Goal: Task Accomplishment & Management: Use online tool/utility

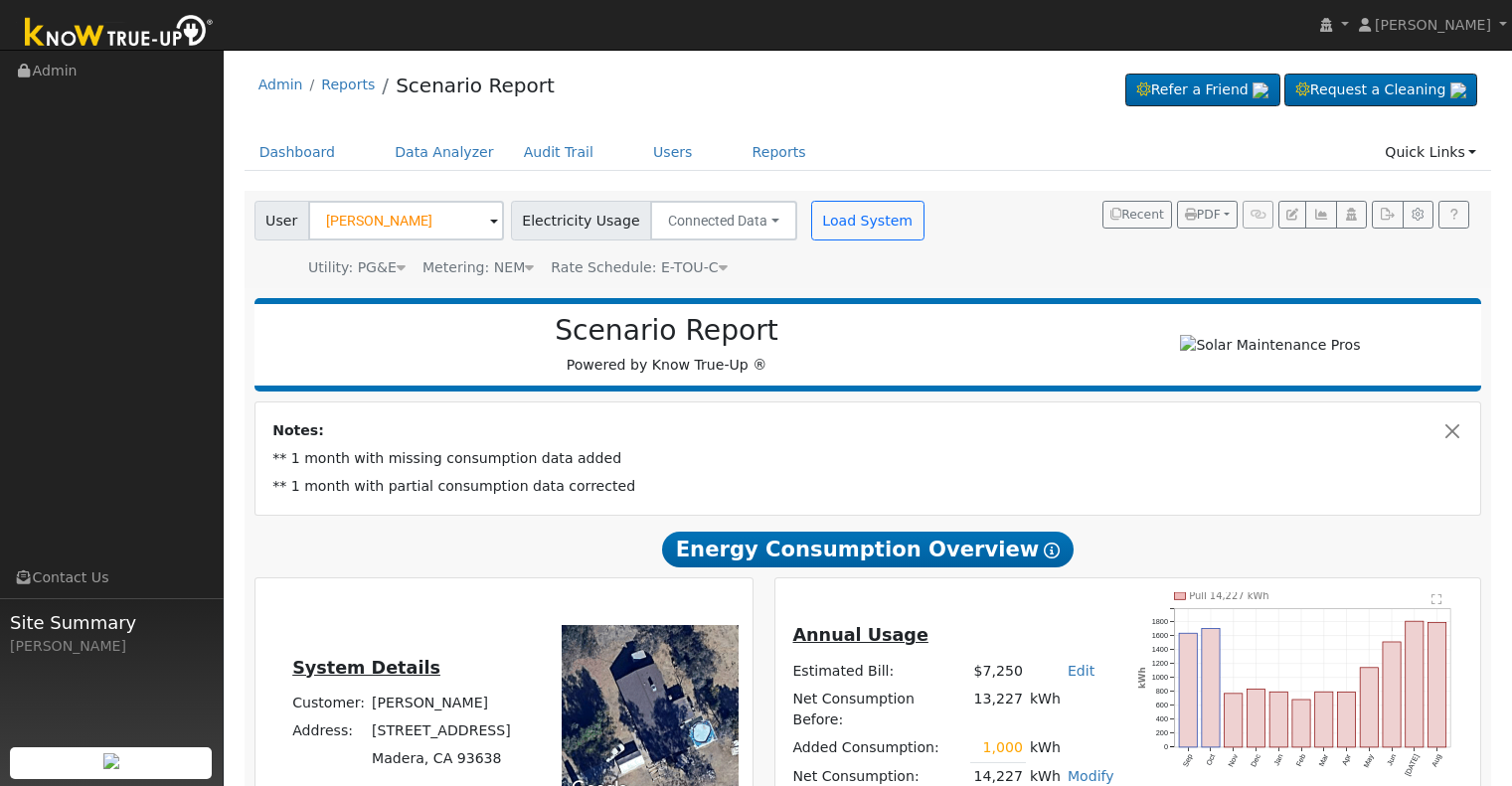
scroll to position [213, 0]
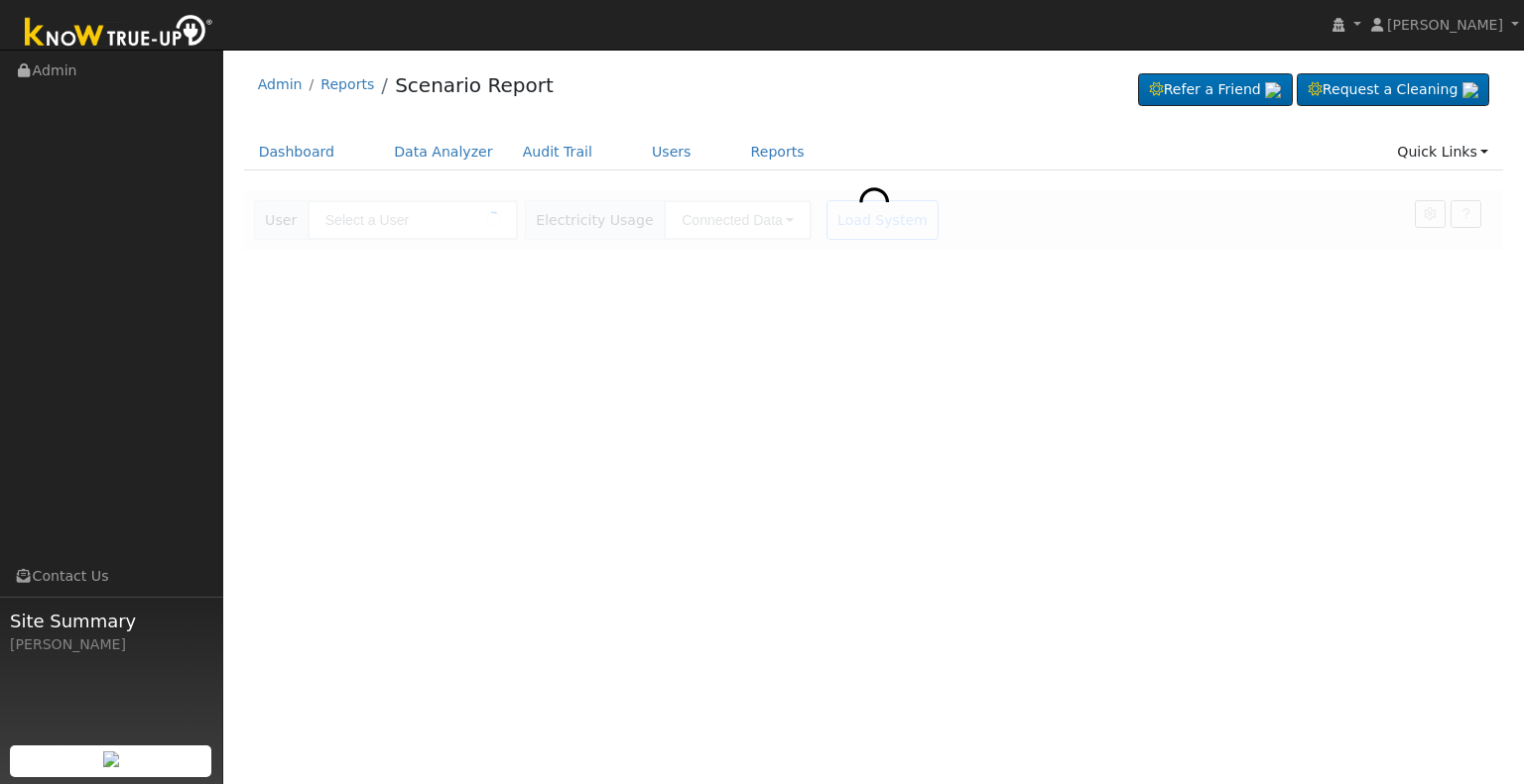
type input "Steven Urena"
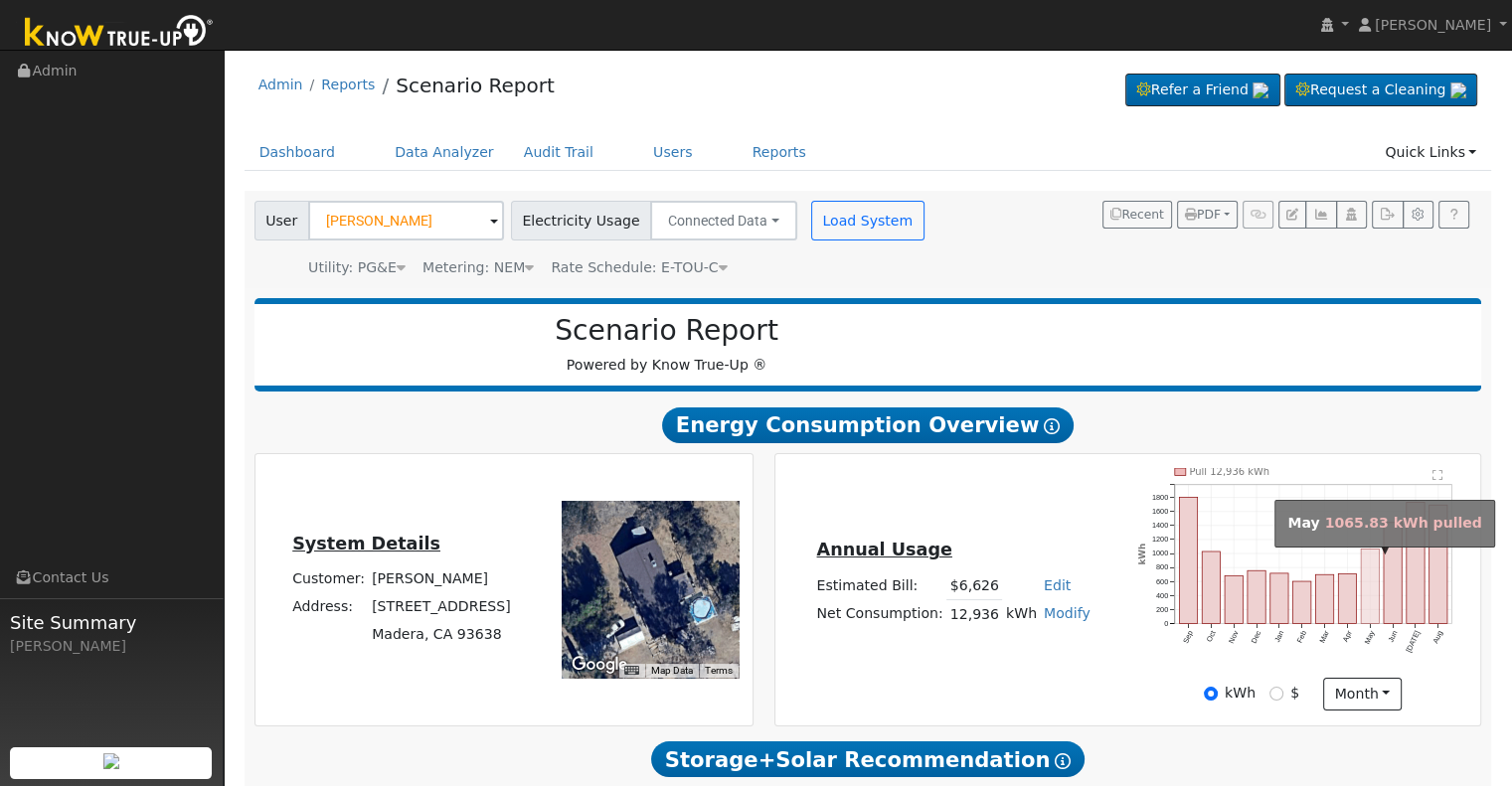
click at [1363, 567] on rect "onclick=""" at bounding box center [1369, 585] width 18 height 75
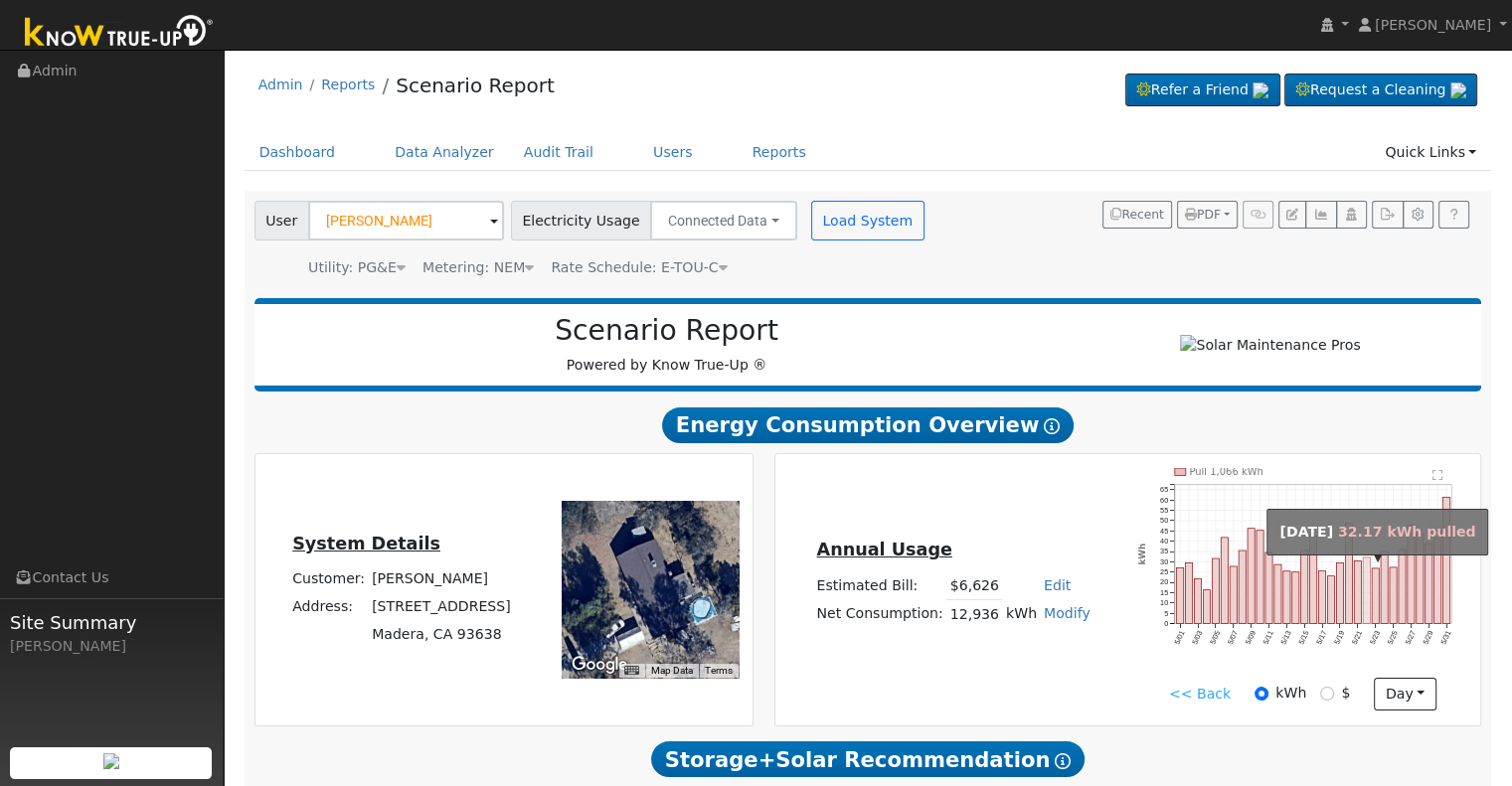
click at [1363, 567] on rect "onclick=""" at bounding box center [1365, 590] width 7 height 67
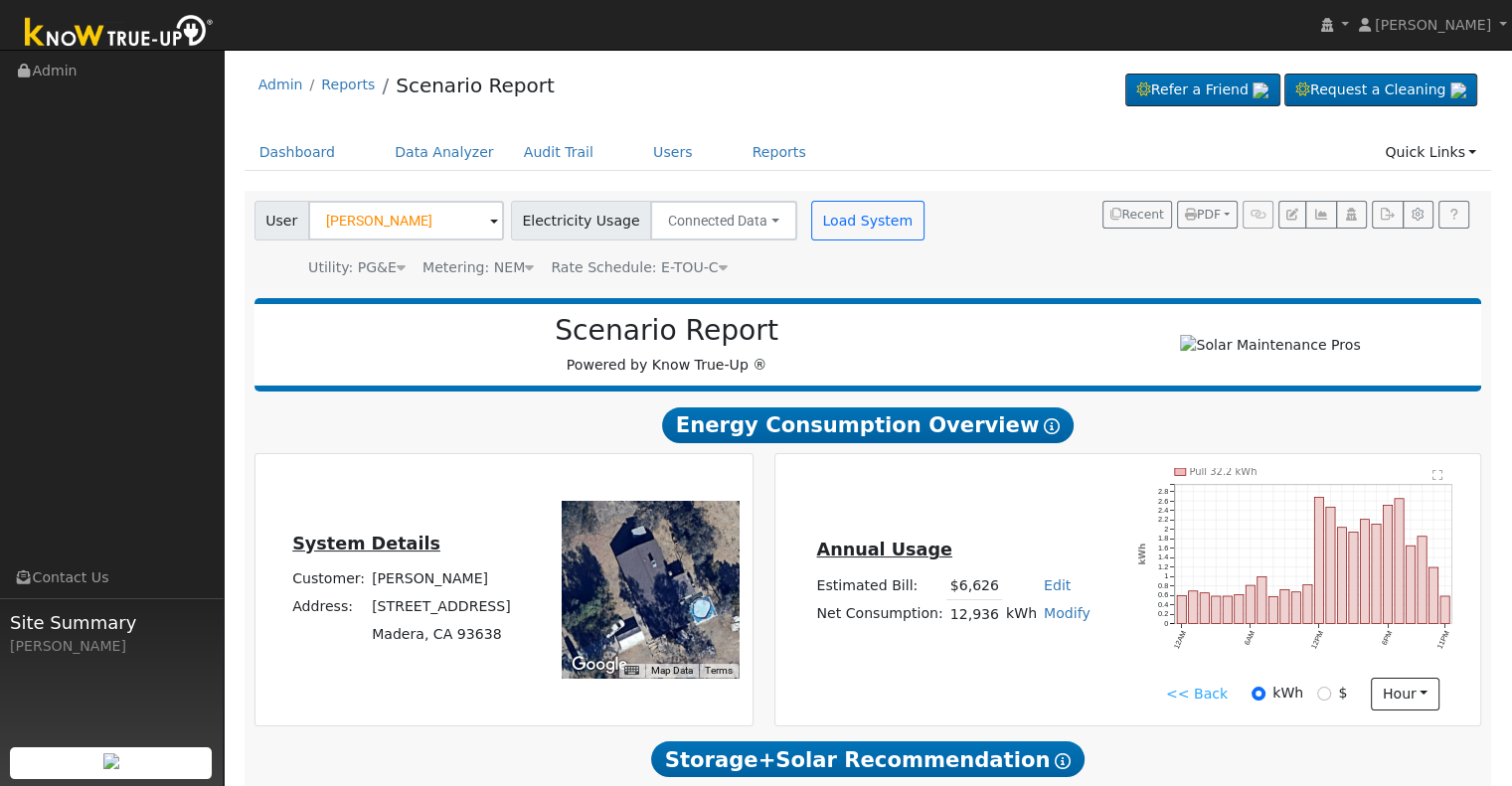
click at [1057, 619] on link "Modify" at bounding box center [1067, 613] width 47 height 16
click at [1099, 680] on div "Annual Usage Estimated Bill: $6,626 Edit Estimated Bill $ Annual Net Consumptio…" at bounding box center [1128, 589] width 699 height 243
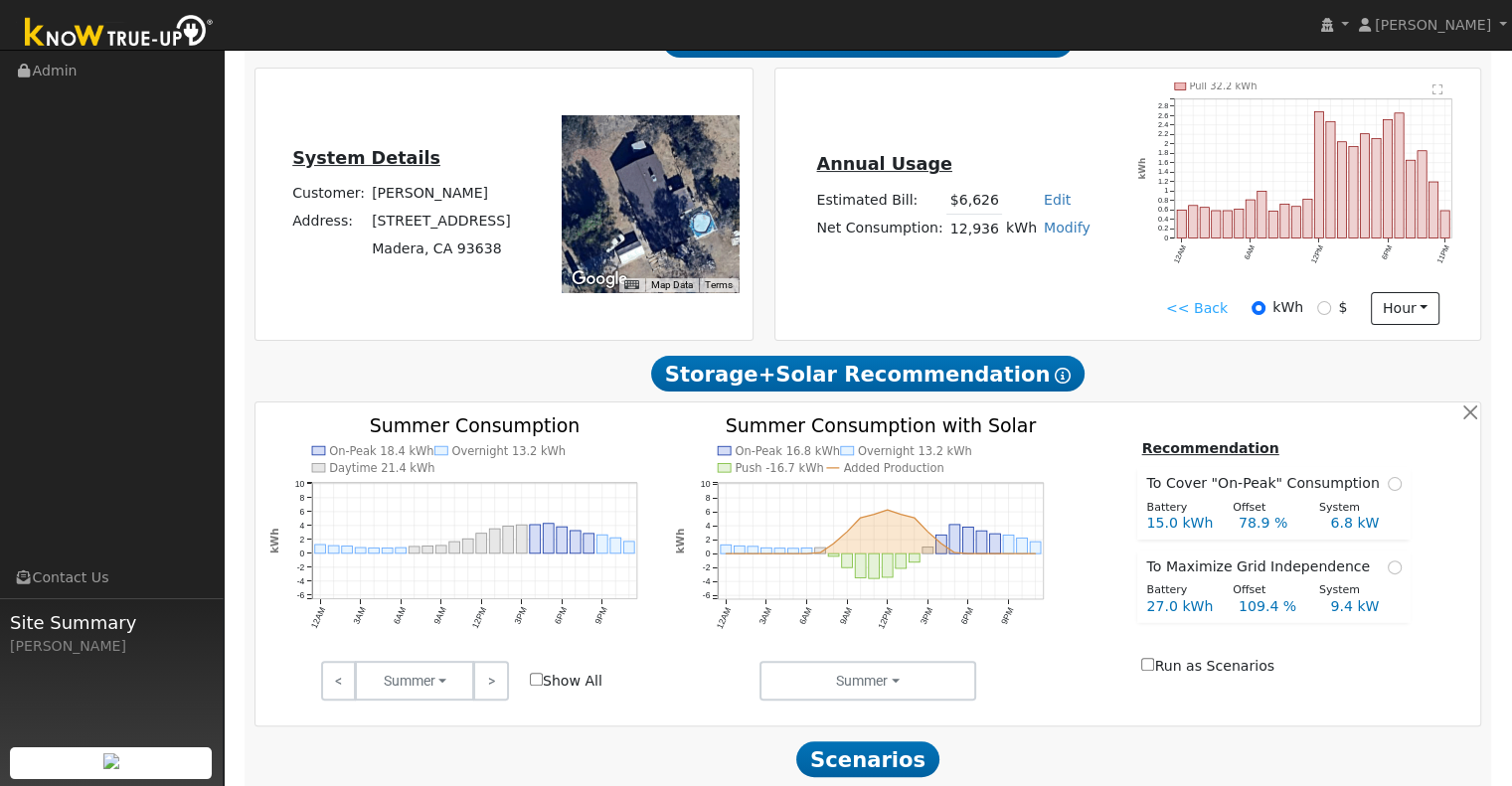
scroll to position [575, 0]
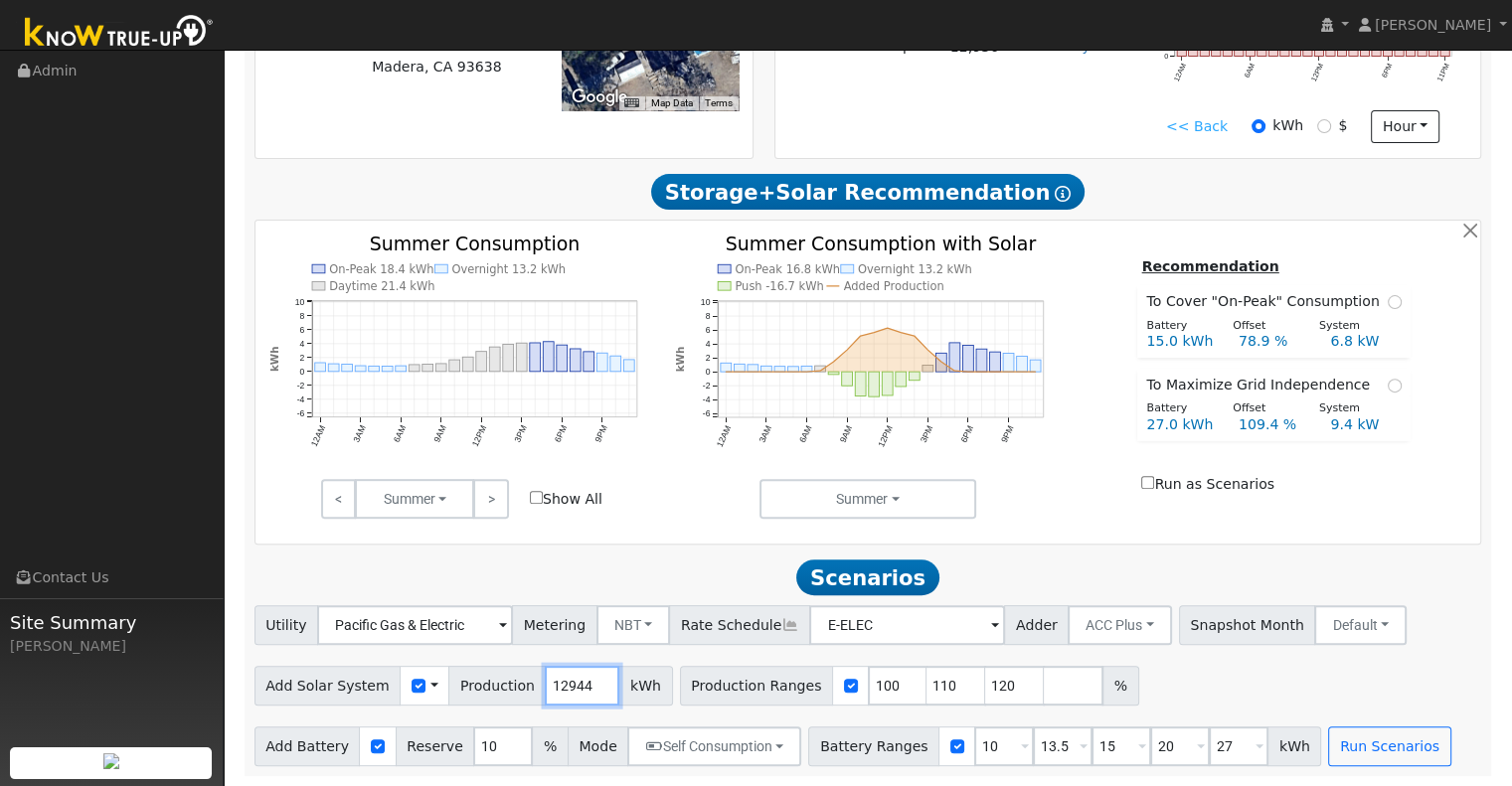
drag, startPoint x: 572, startPoint y: 680, endPoint x: 500, endPoint y: 687, distance: 72.3
click at [544, 687] on input "12944" at bounding box center [581, 686] width 75 height 40
drag, startPoint x: 569, startPoint y: 681, endPoint x: 504, endPoint y: 682, distance: 65.0
click at [504, 682] on div "Add Solar System Use CSV Data Production 12944 kWh" at bounding box center [463, 686] width 418 height 40
type input "17355"
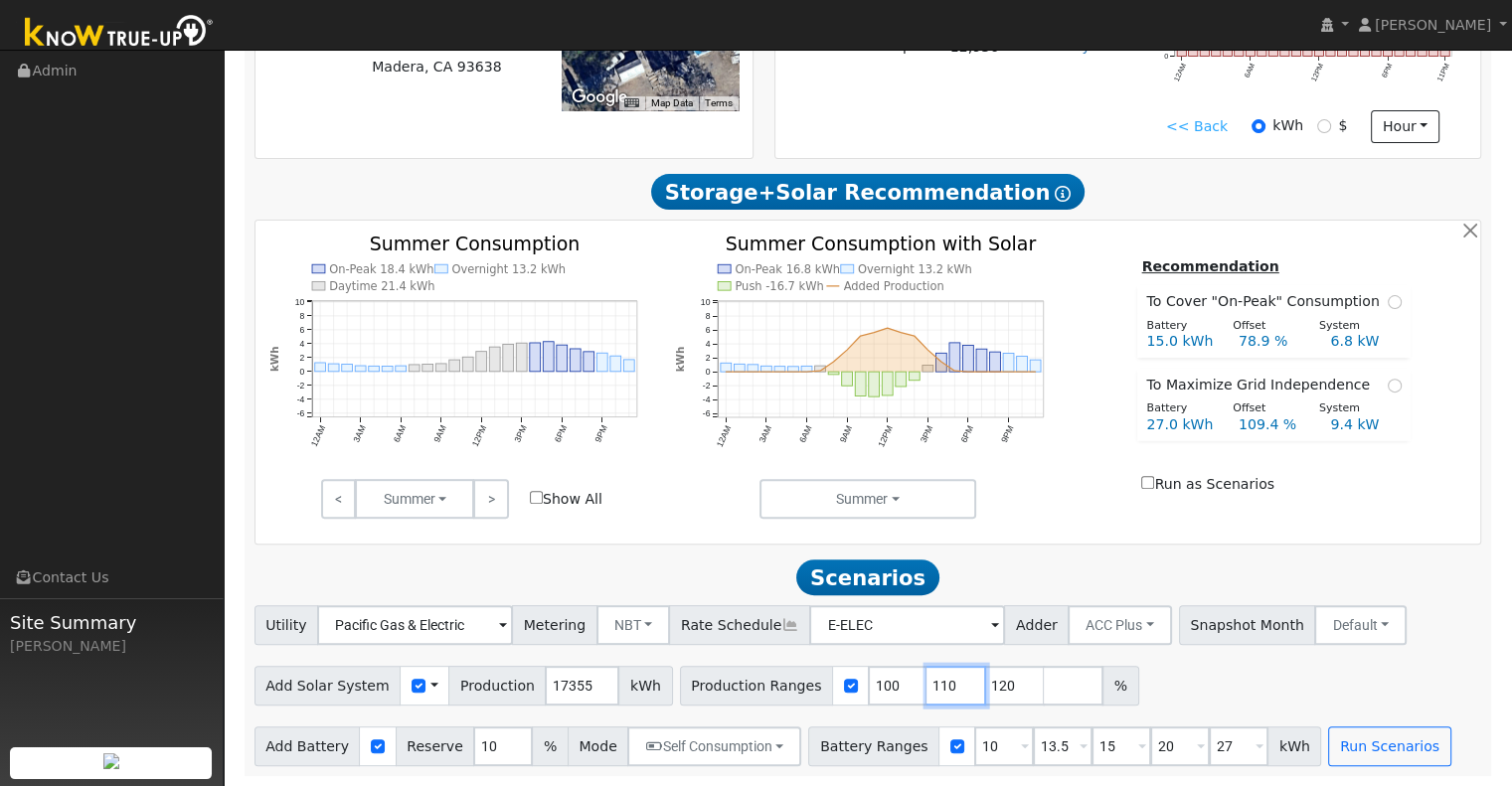
click at [927, 684] on input "110" at bounding box center [957, 686] width 60 height 40
type input "120"
type input "1"
click at [974, 737] on input "10" at bounding box center [1004, 746] width 60 height 40
type input "13.5"
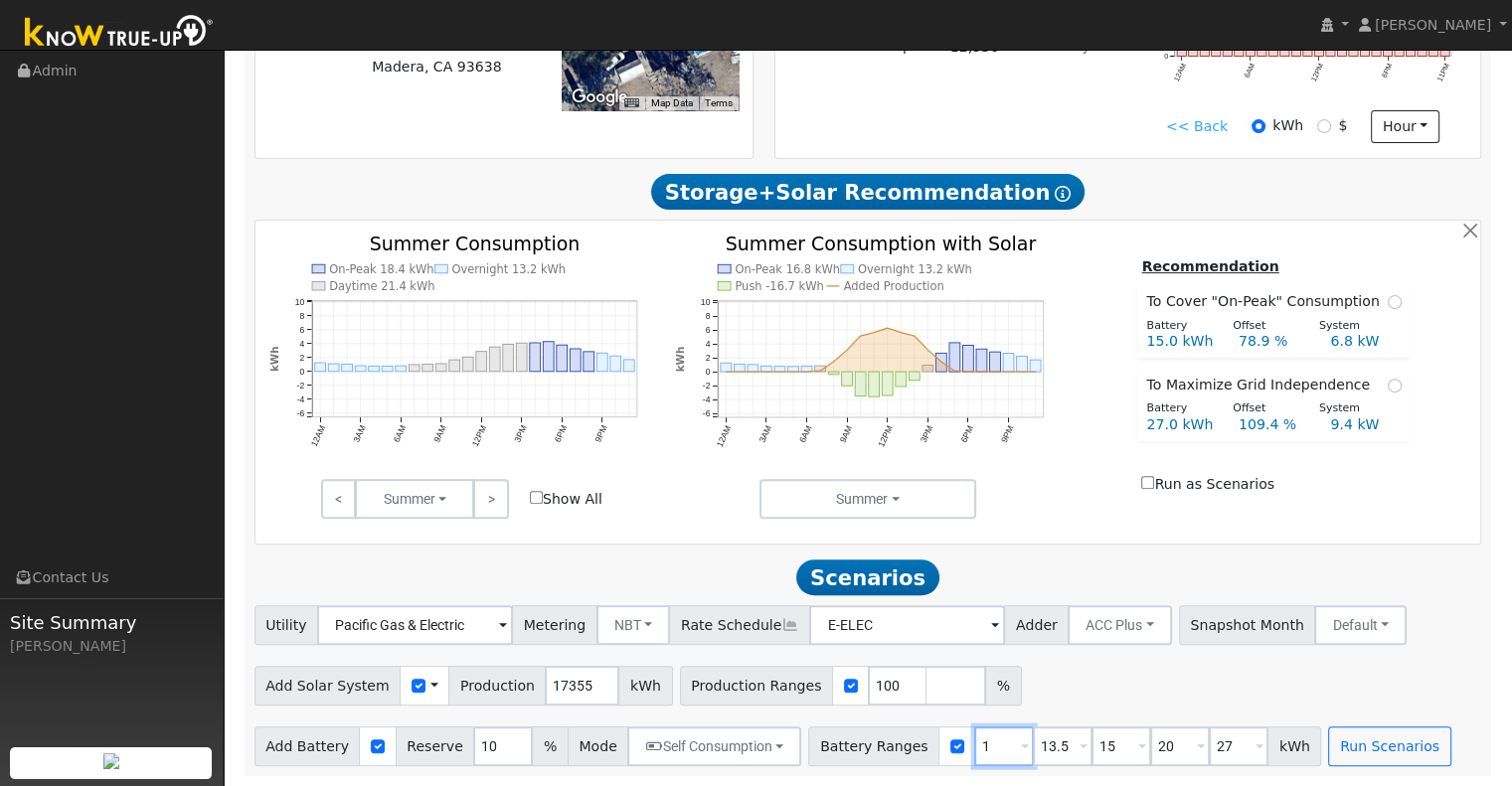
type input "15"
type input "20"
type input "27"
type input "15"
type input "20"
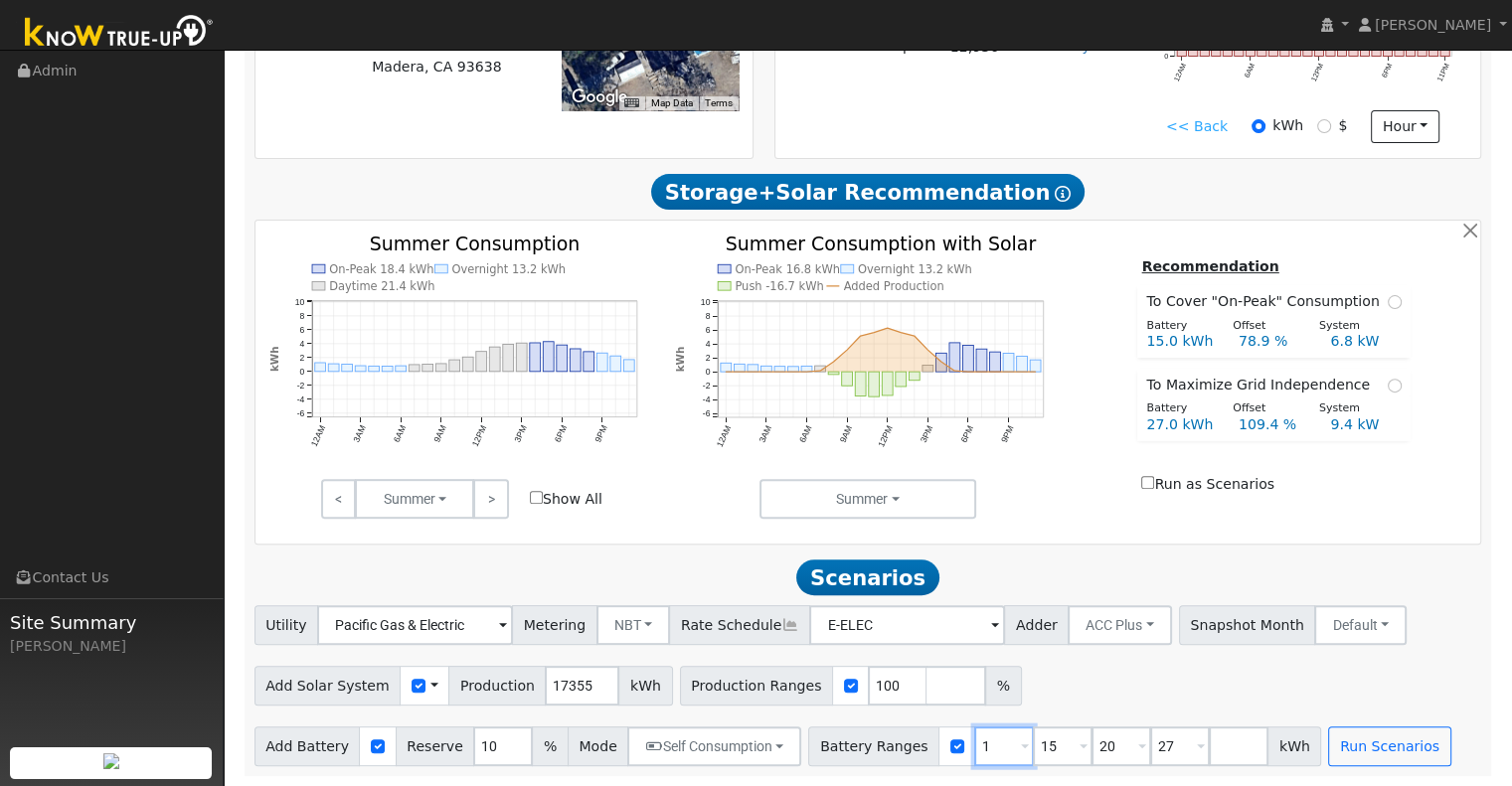
type input "27"
type input "20"
type input "27"
type input "2"
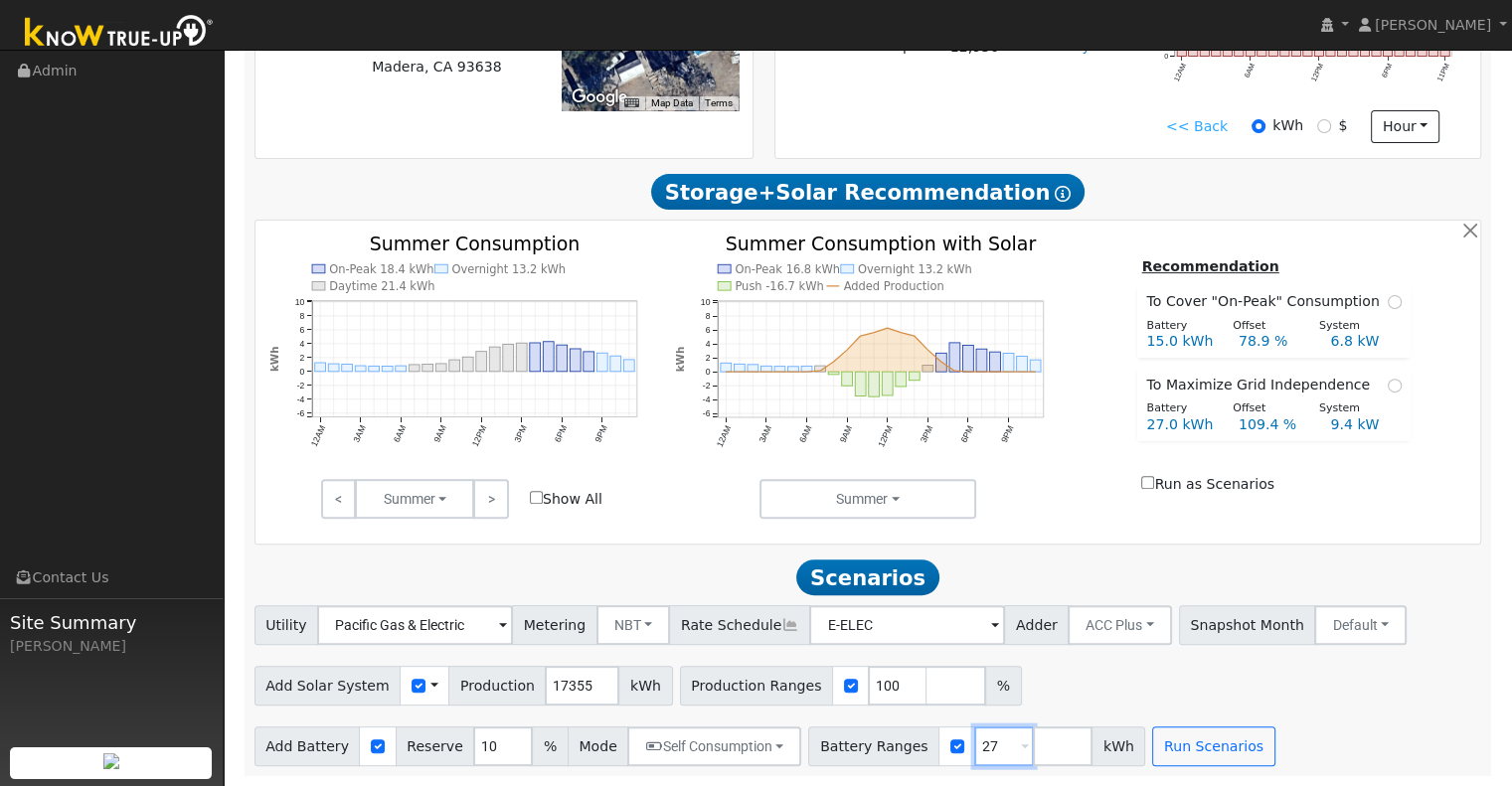
type input "27"
click at [1033, 741] on input "number" at bounding box center [1063, 746] width 60 height 40
type input "30"
drag, startPoint x: 1240, startPoint y: 731, endPoint x: 1259, endPoint y: 725, distance: 19.9
click at [1259, 725] on div "Add Battery Reserve 10 % Mode Self Consumption Self Consumption Peak Savings AC…" at bounding box center [868, 743] width 1234 height 47
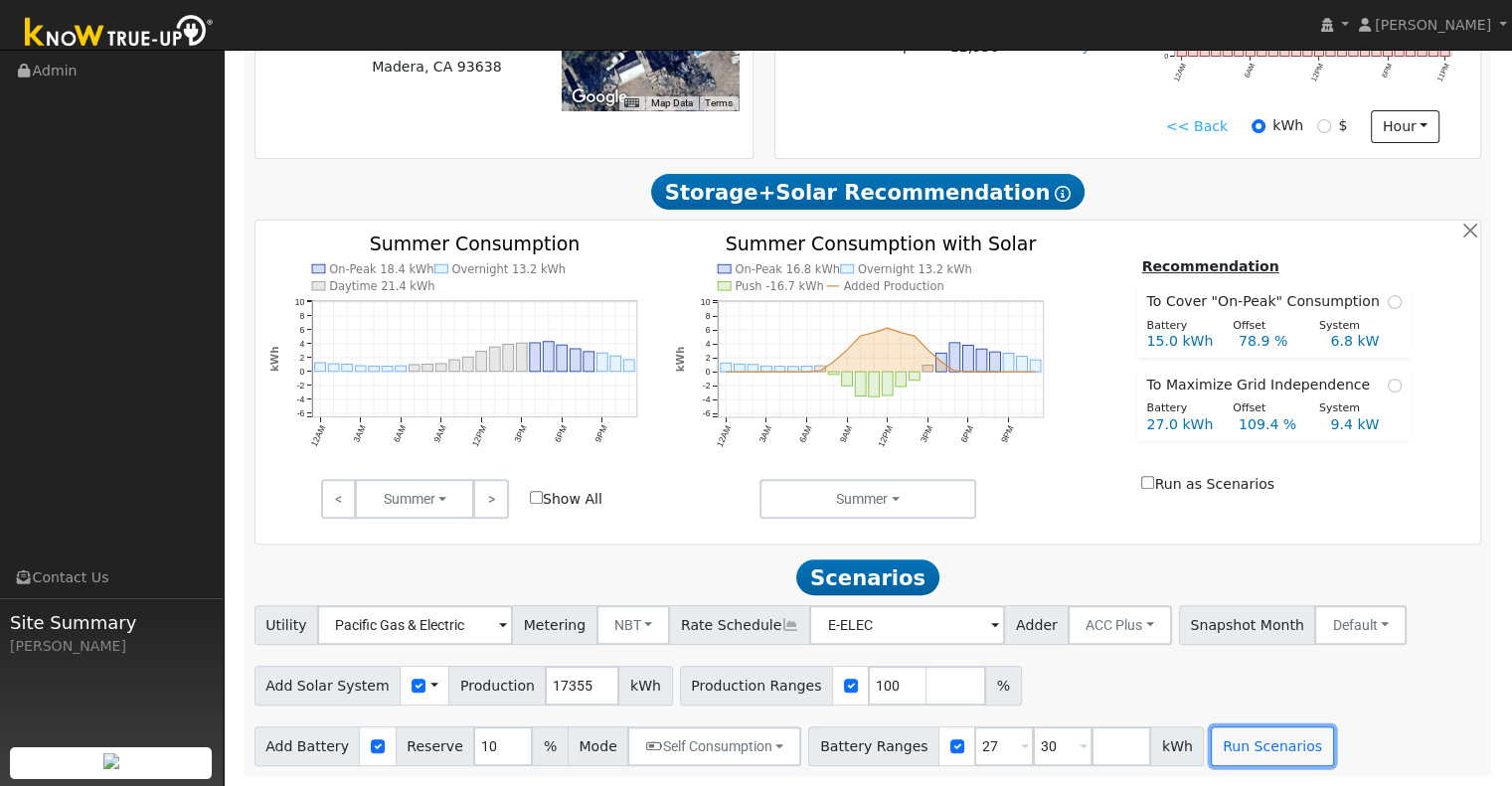
scroll to position [0, 0]
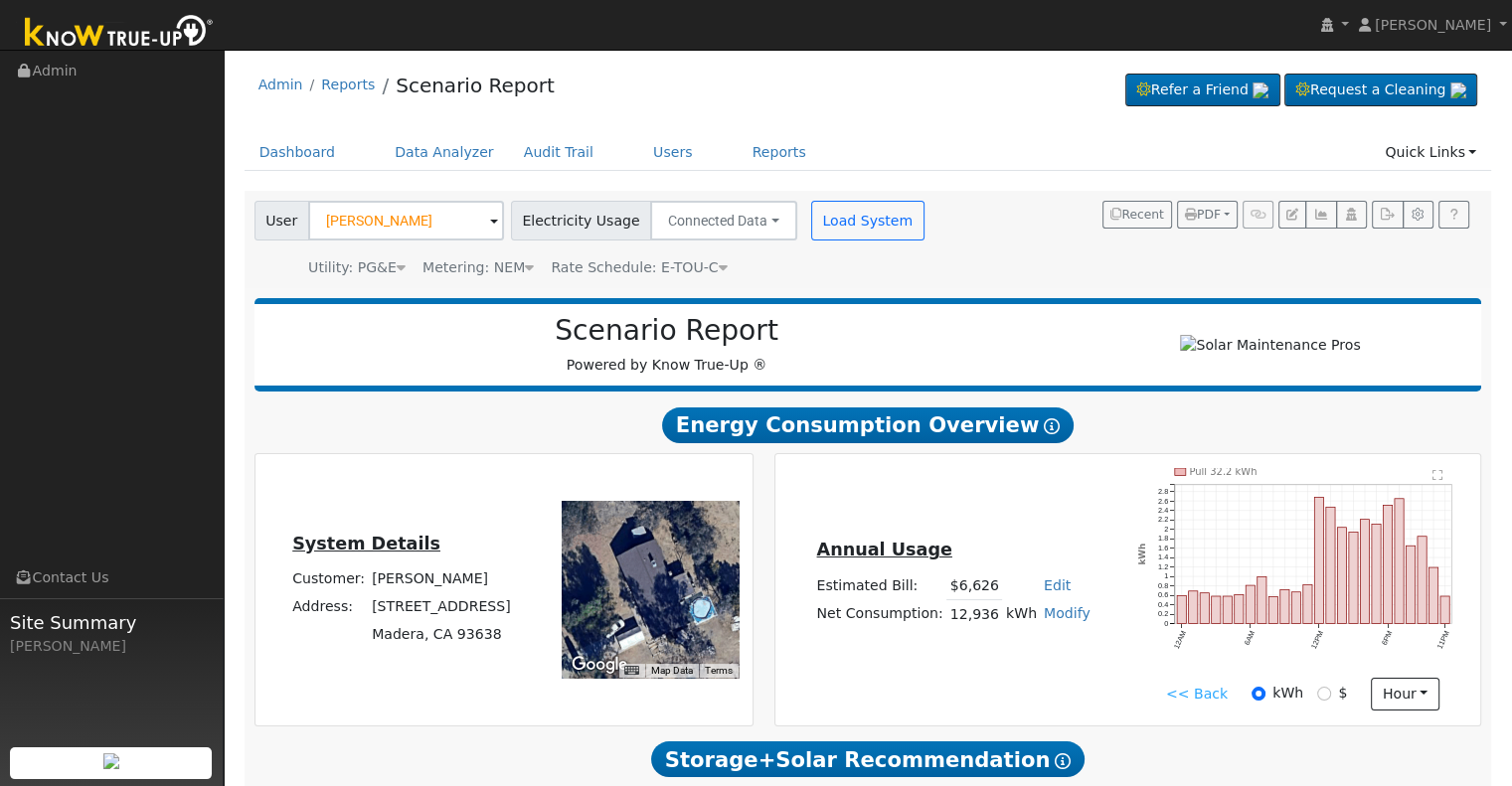
click at [1195, 699] on link "<< Back" at bounding box center [1196, 694] width 62 height 21
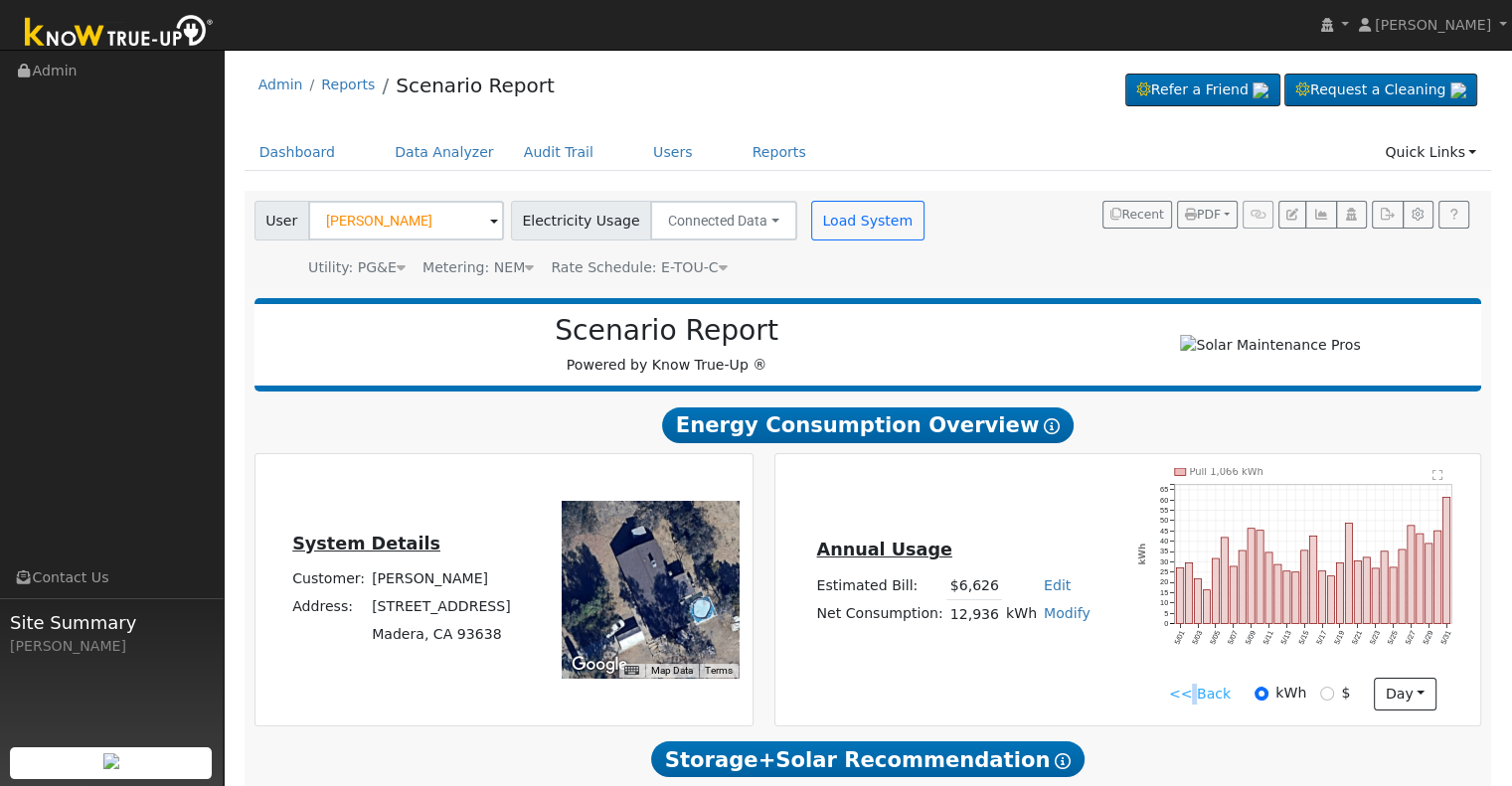
drag, startPoint x: 1195, startPoint y: 699, endPoint x: 1201, endPoint y: 690, distance: 10.8
click at [1201, 690] on div "<< Back kWh $ day Hour Day Month" at bounding box center [1302, 695] width 349 height 34
click at [1195, 698] on link "<< Back" at bounding box center [1199, 694] width 62 height 21
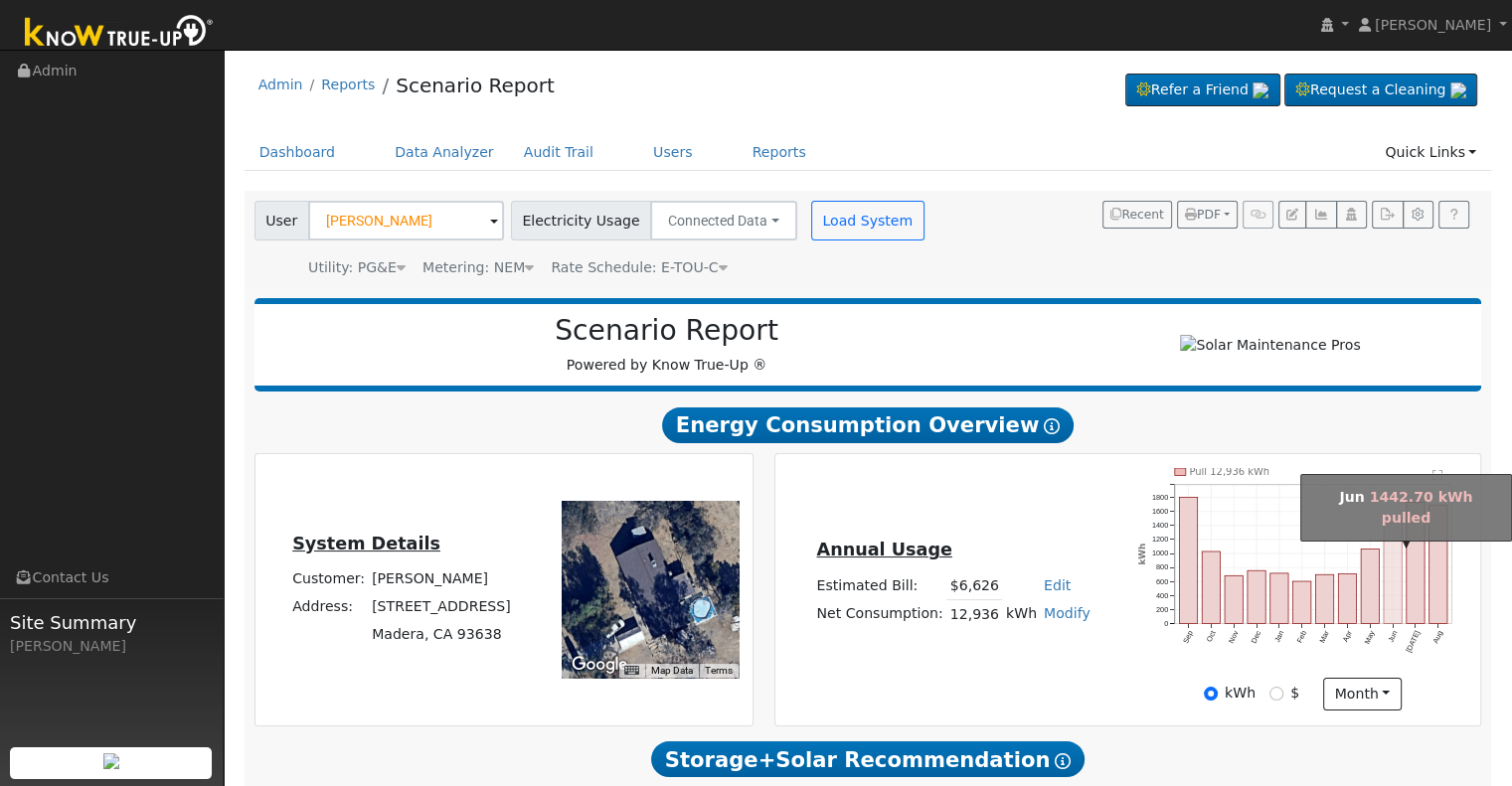
click at [1390, 585] on rect "onclick=""" at bounding box center [1392, 573] width 18 height 102
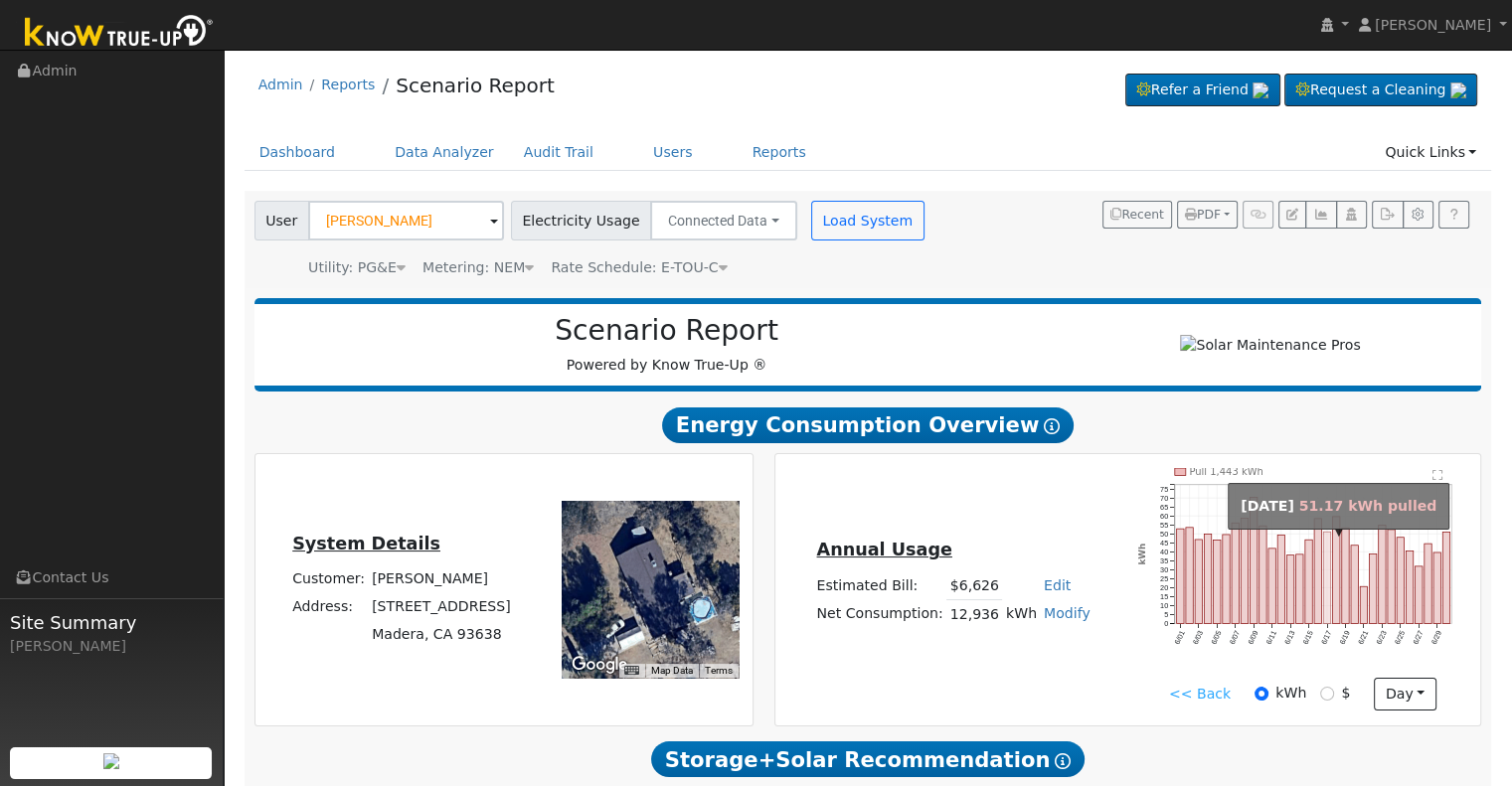
click at [1326, 583] on rect "onclick=""" at bounding box center [1326, 577] width 7 height 92
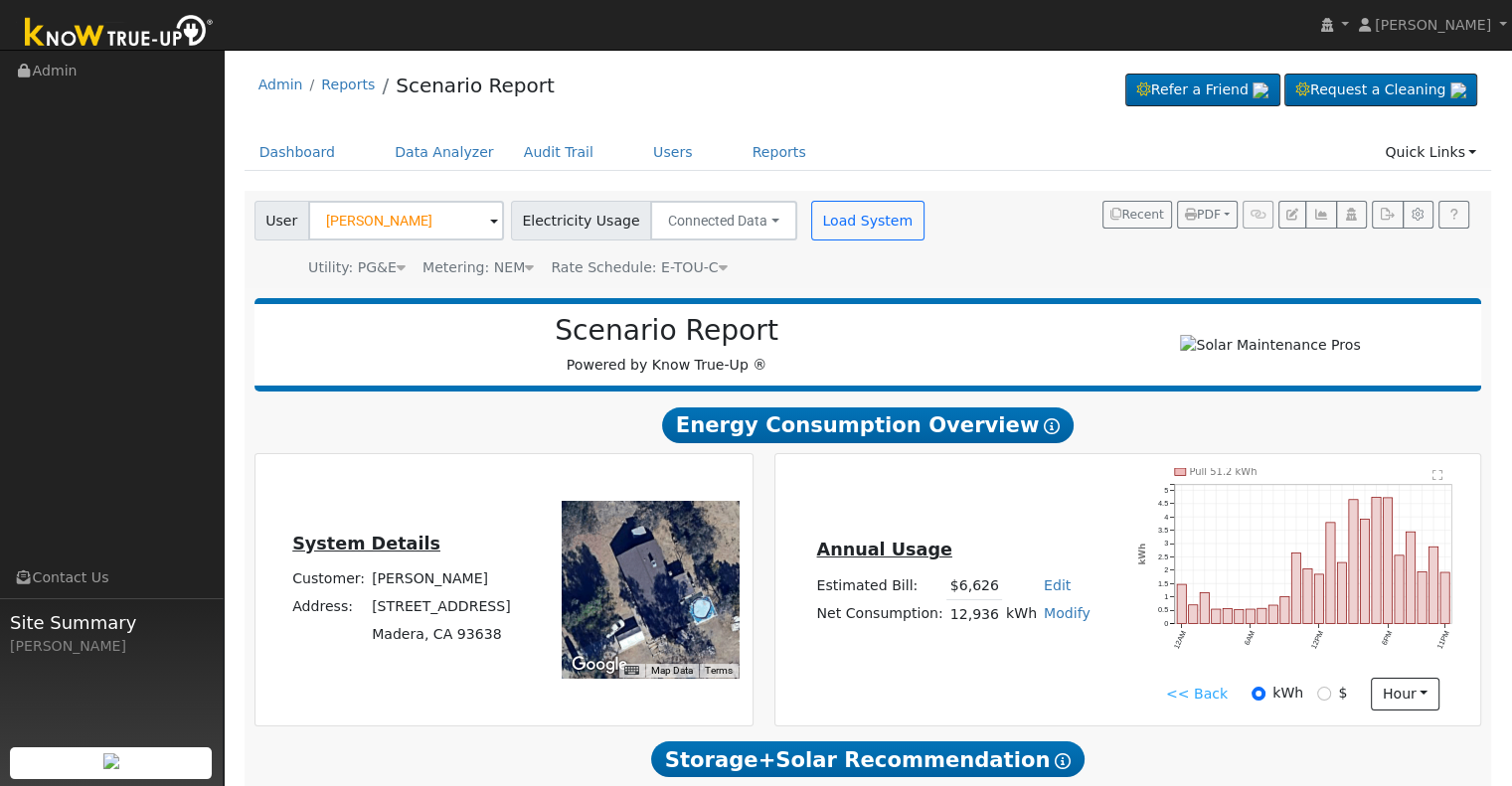
click at [1179, 697] on link "<< Back" at bounding box center [1196, 694] width 62 height 21
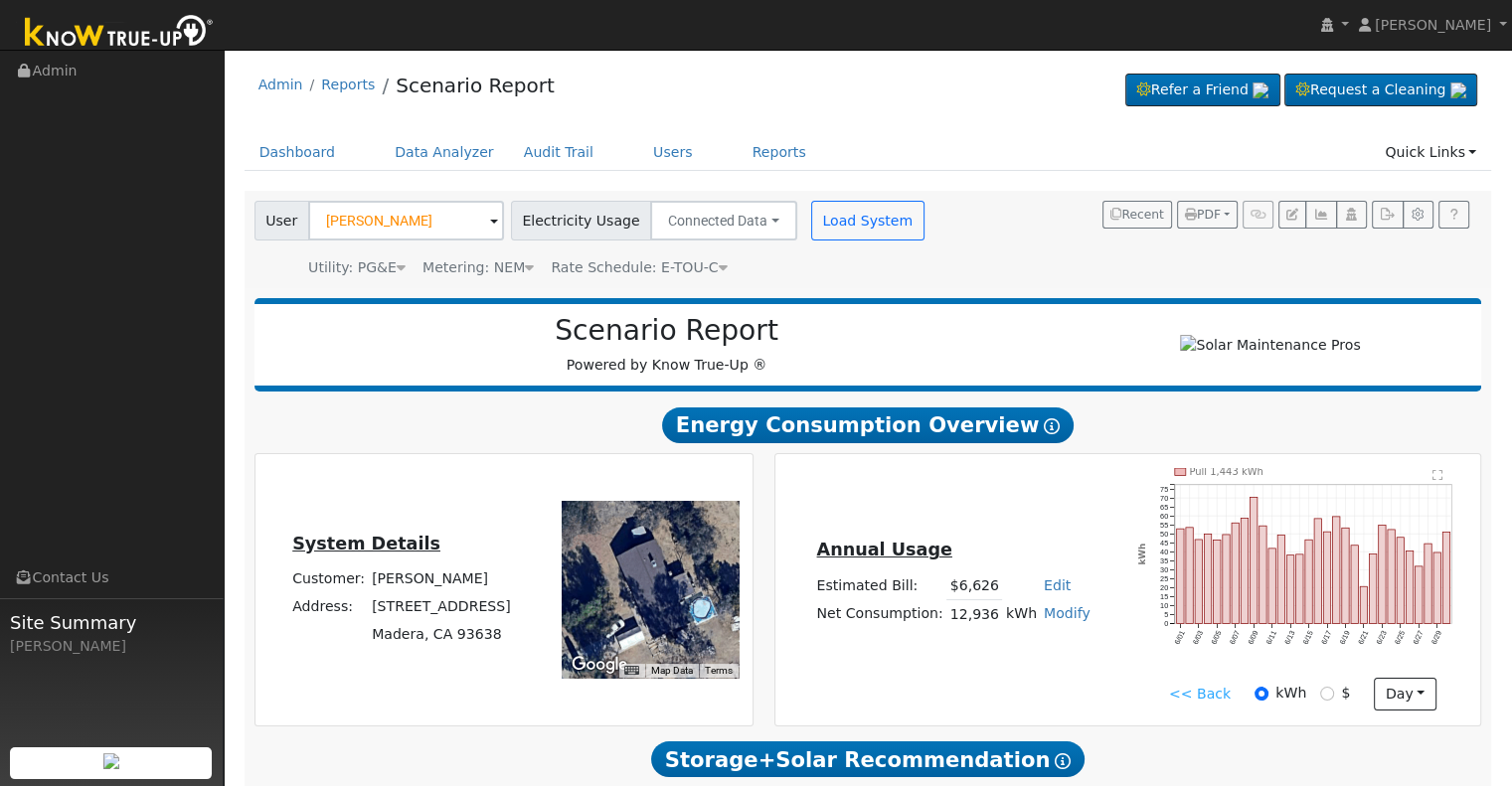
click at [1176, 702] on link "<< Back" at bounding box center [1199, 694] width 62 height 21
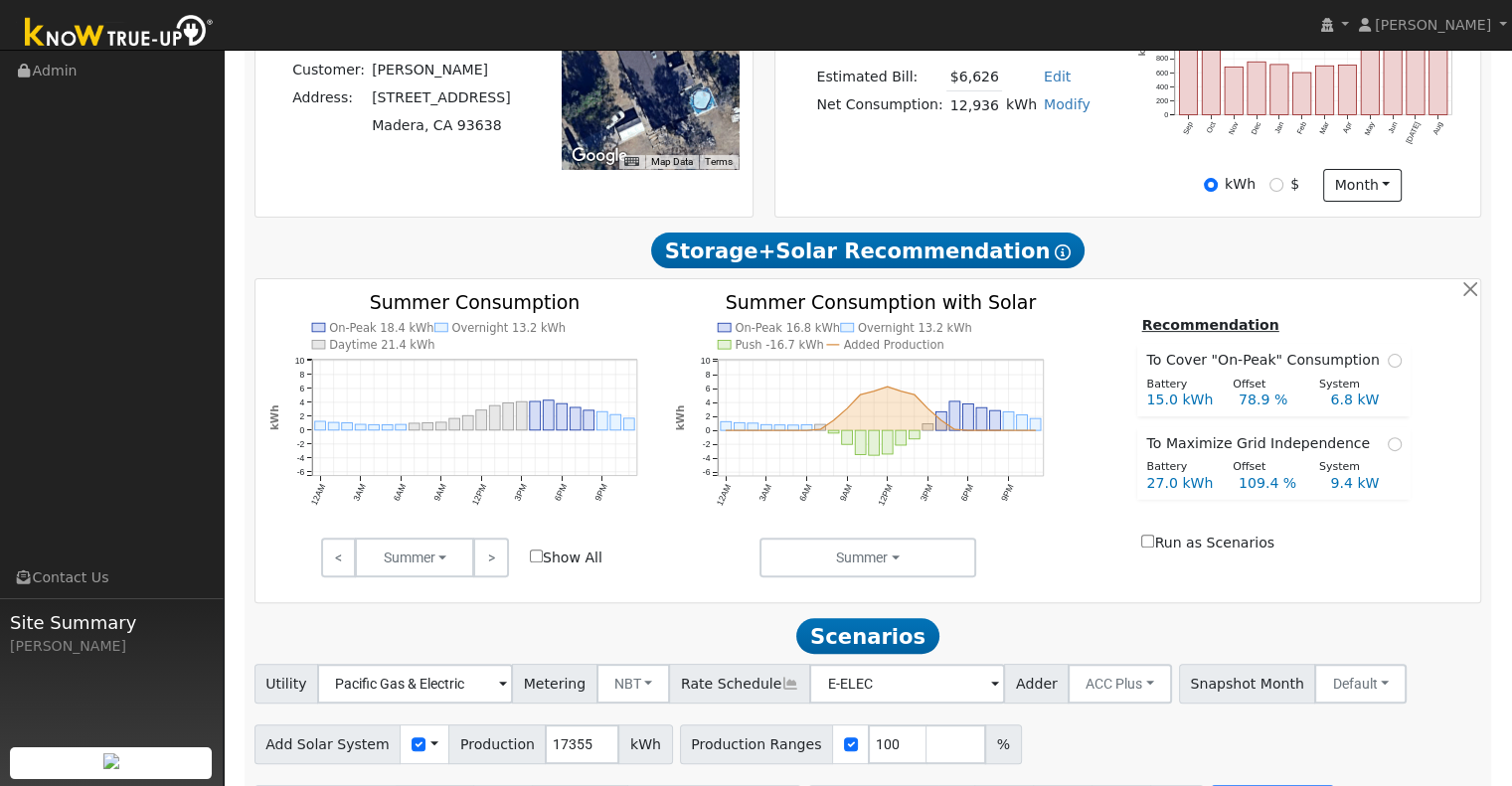
scroll to position [575, 0]
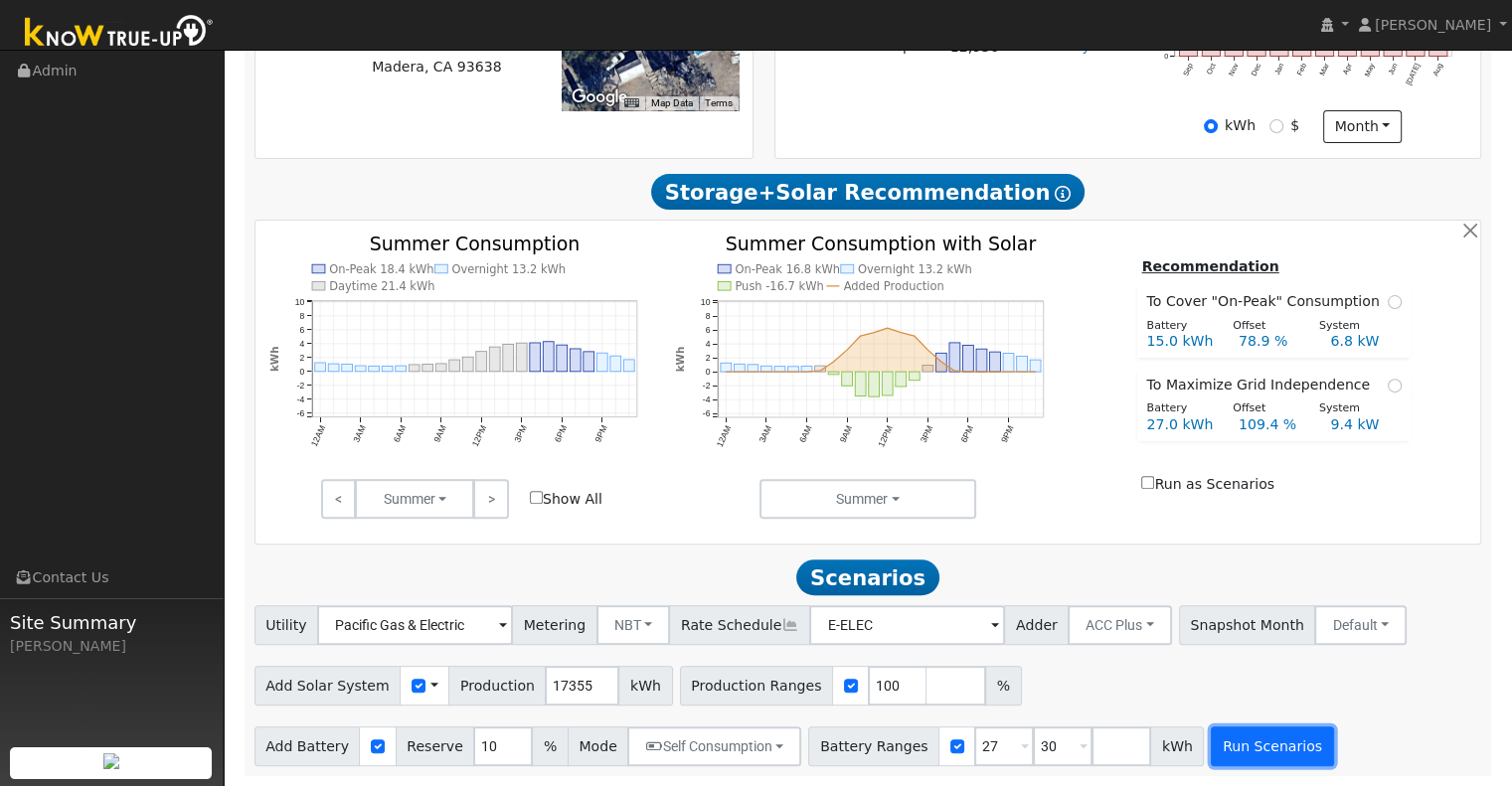
click at [1214, 755] on button "Run Scenarios" at bounding box center [1271, 746] width 122 height 40
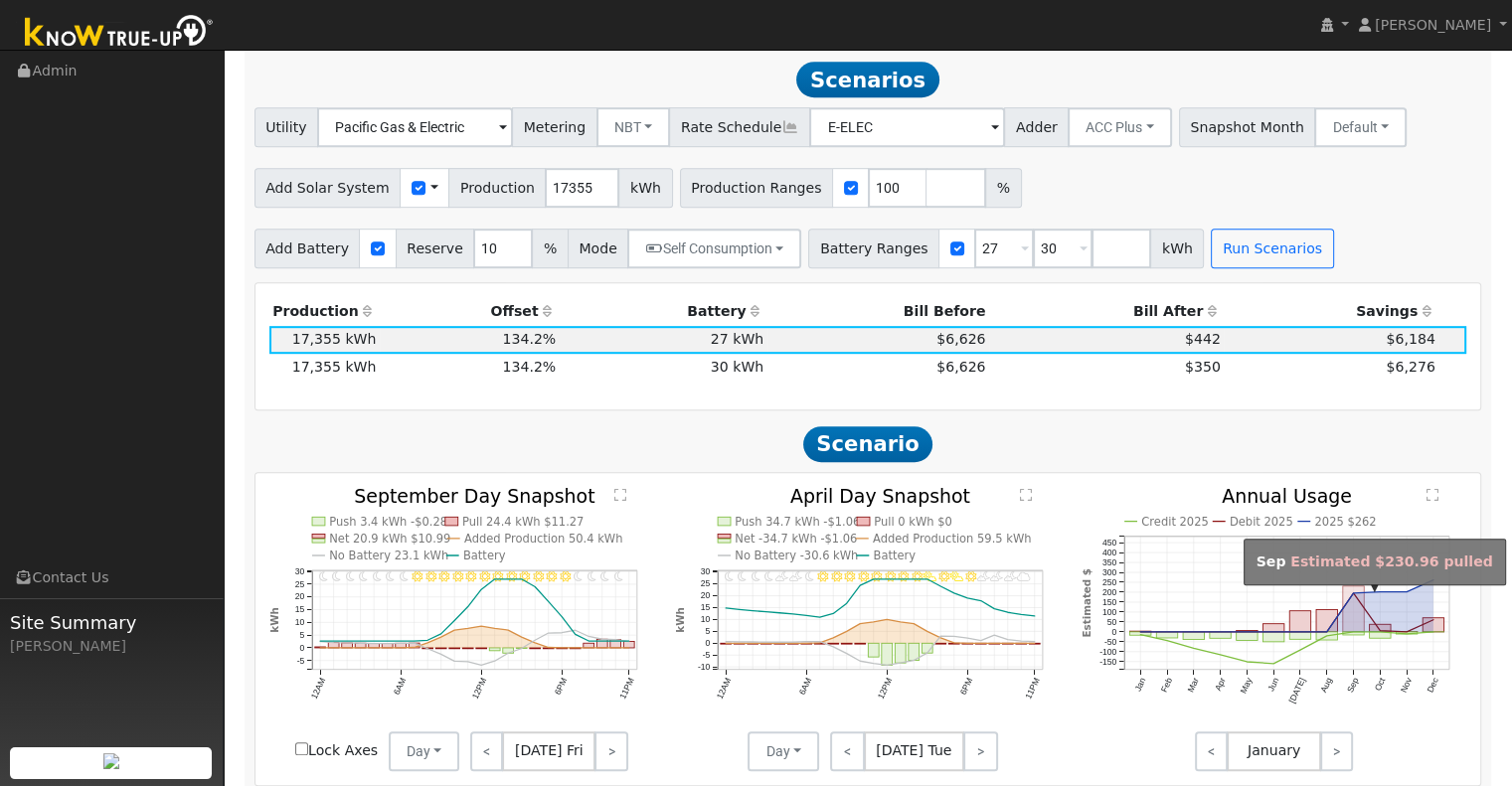
scroll to position [1074, 0]
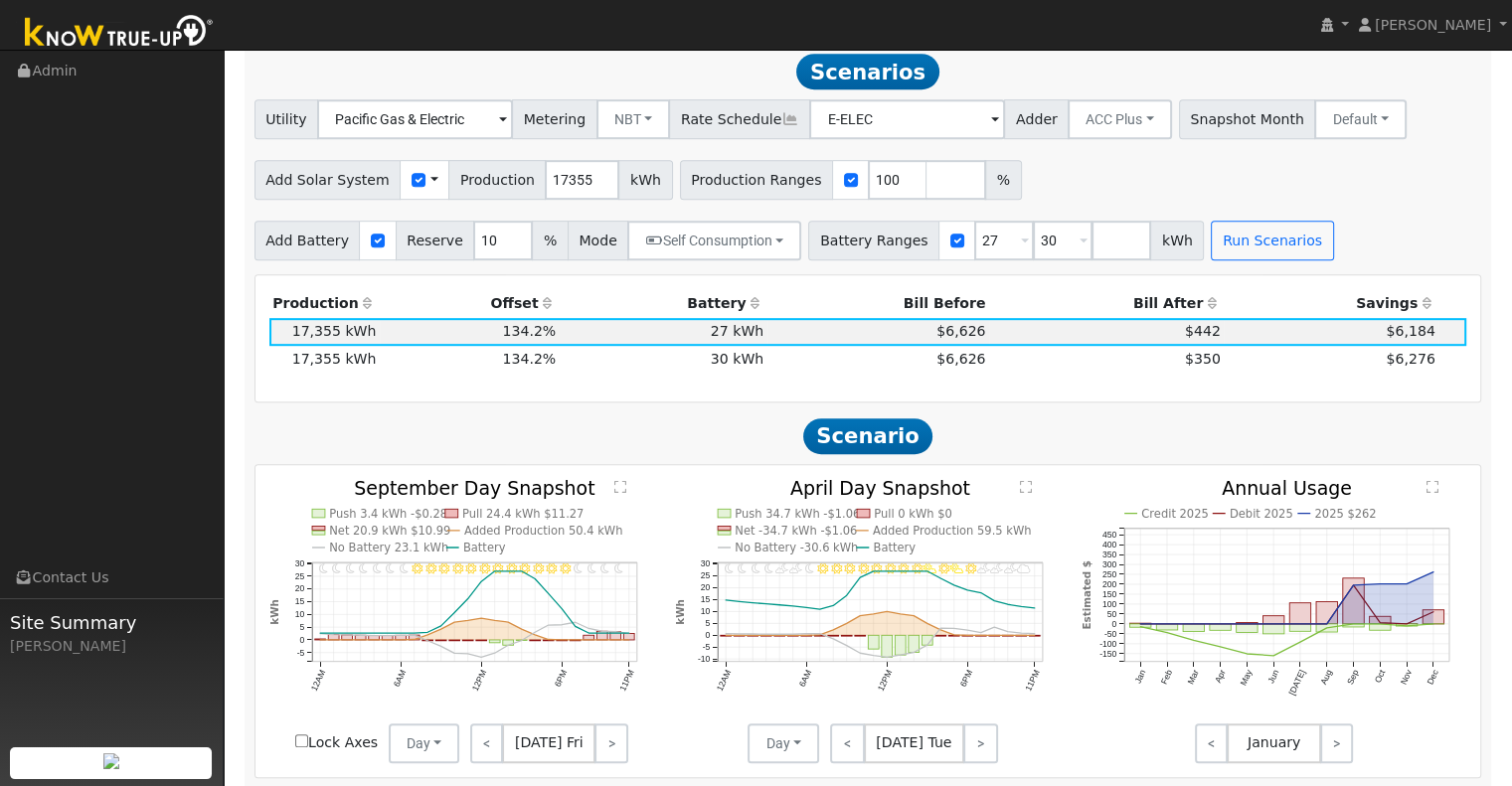
click at [1082, 382] on div "Production Offset Battery Reserve Mode ACC Push Incentive Bill Before Bill Afte…" at bounding box center [868, 339] width 1218 height 99
click at [967, 367] on span "$6,626" at bounding box center [960, 359] width 49 height 16
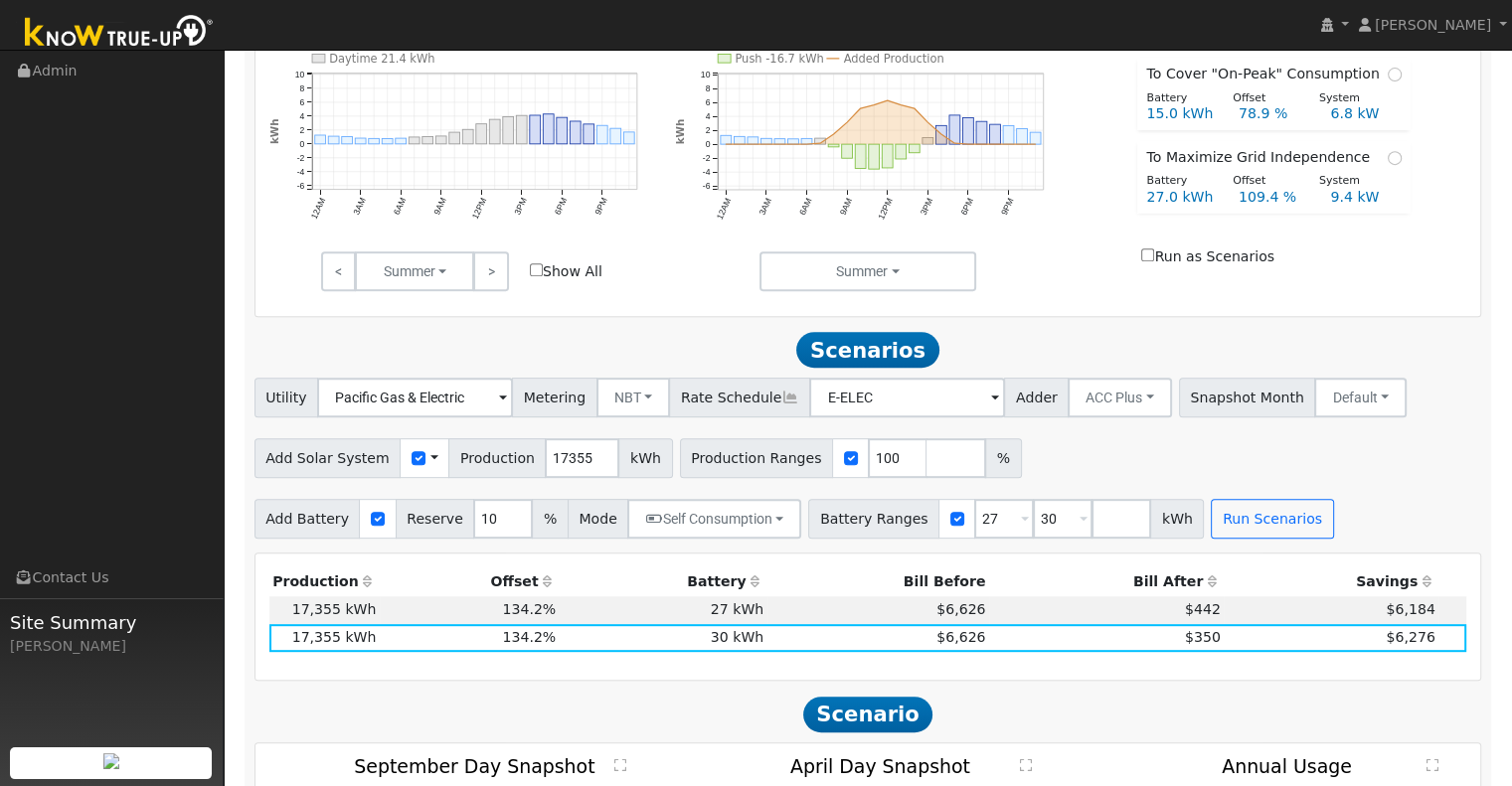
scroll to position [798, 0]
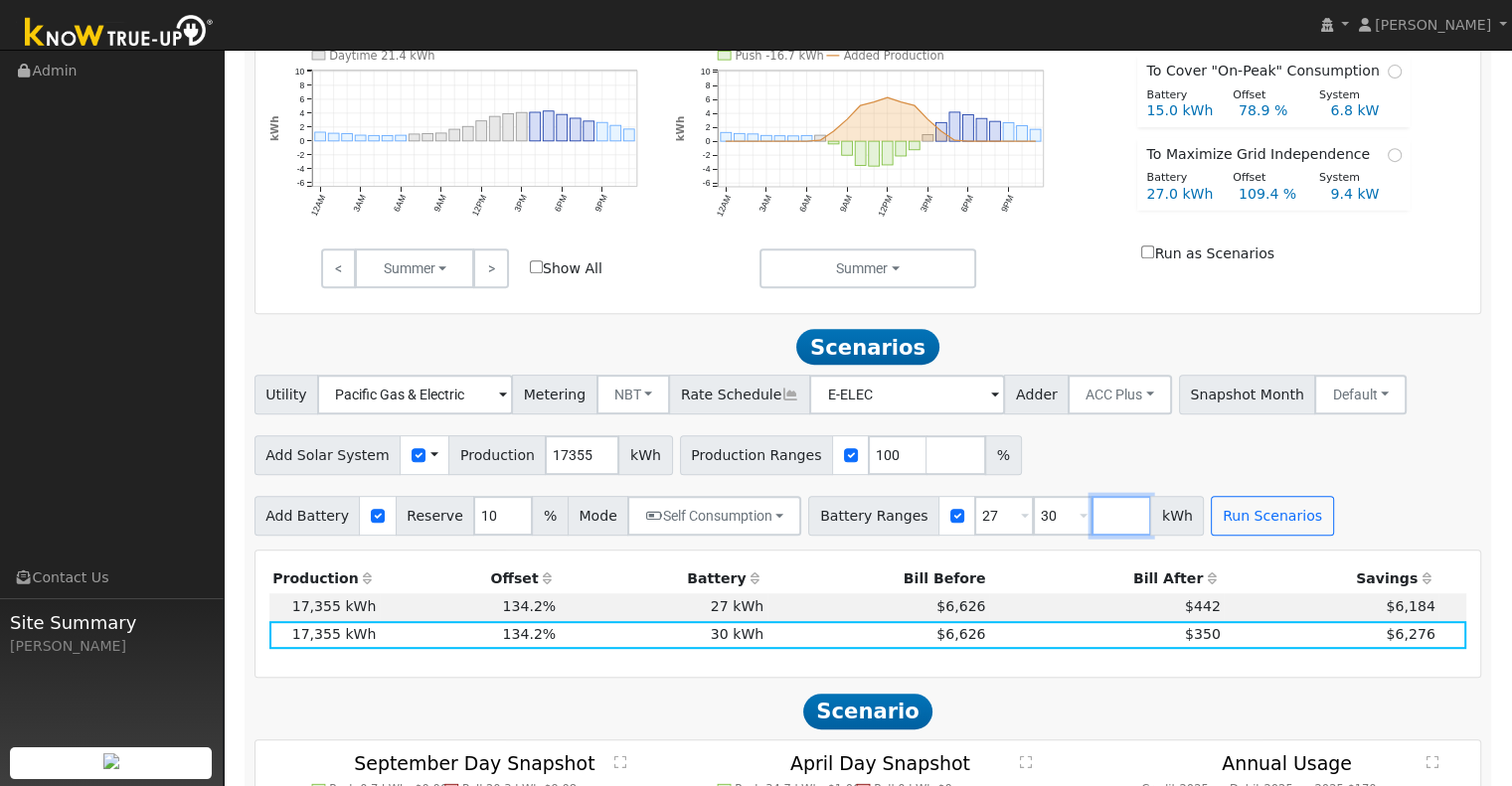
click at [1092, 516] on input "number" at bounding box center [1122, 516] width 60 height 40
type input "20"
type input "27"
type input "30"
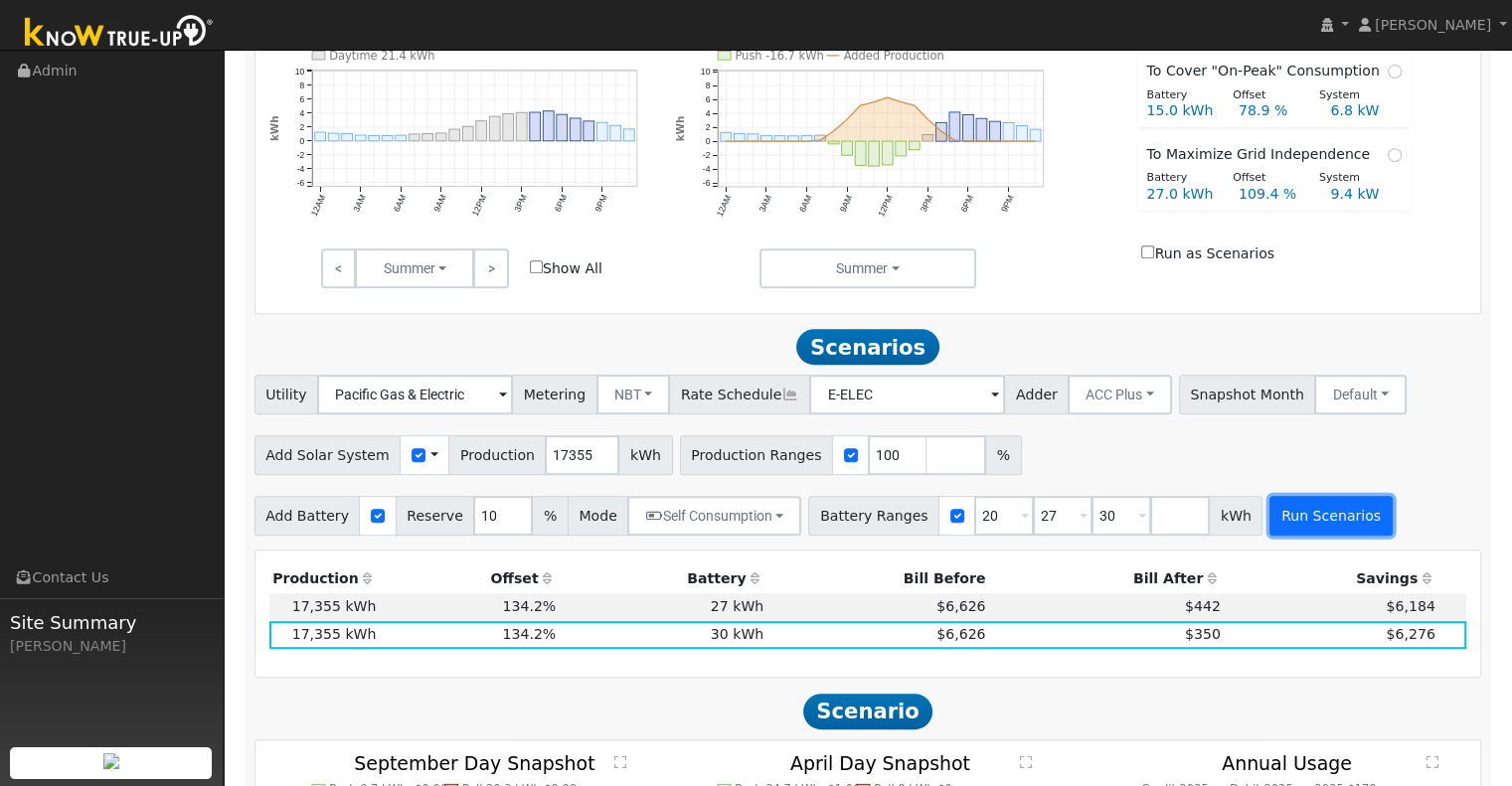
click at [1301, 518] on button "Run Scenarios" at bounding box center [1330, 516] width 122 height 40
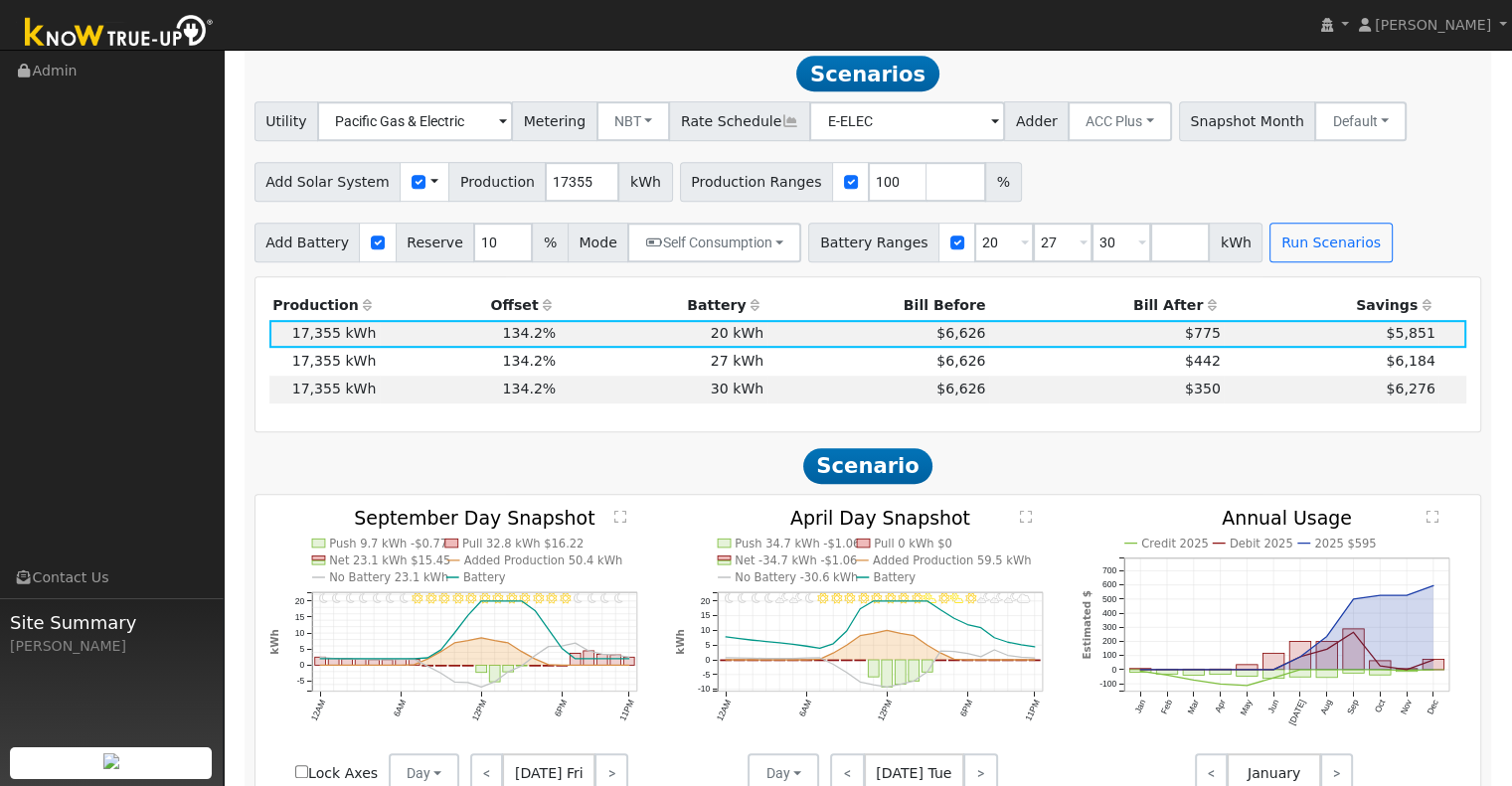
scroll to position [1074, 0]
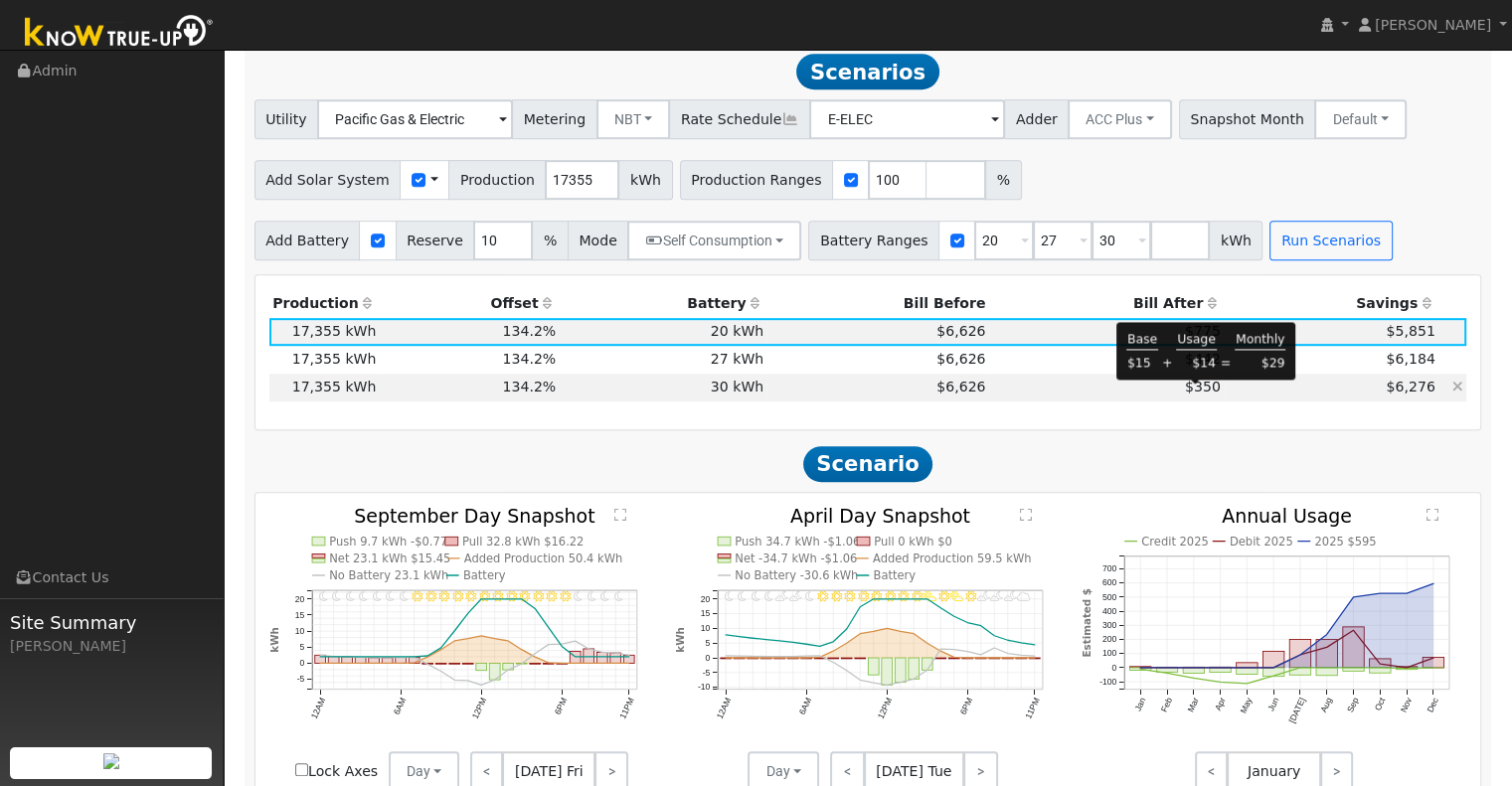
click at [1184, 389] on span "$350" at bounding box center [1202, 387] width 36 height 16
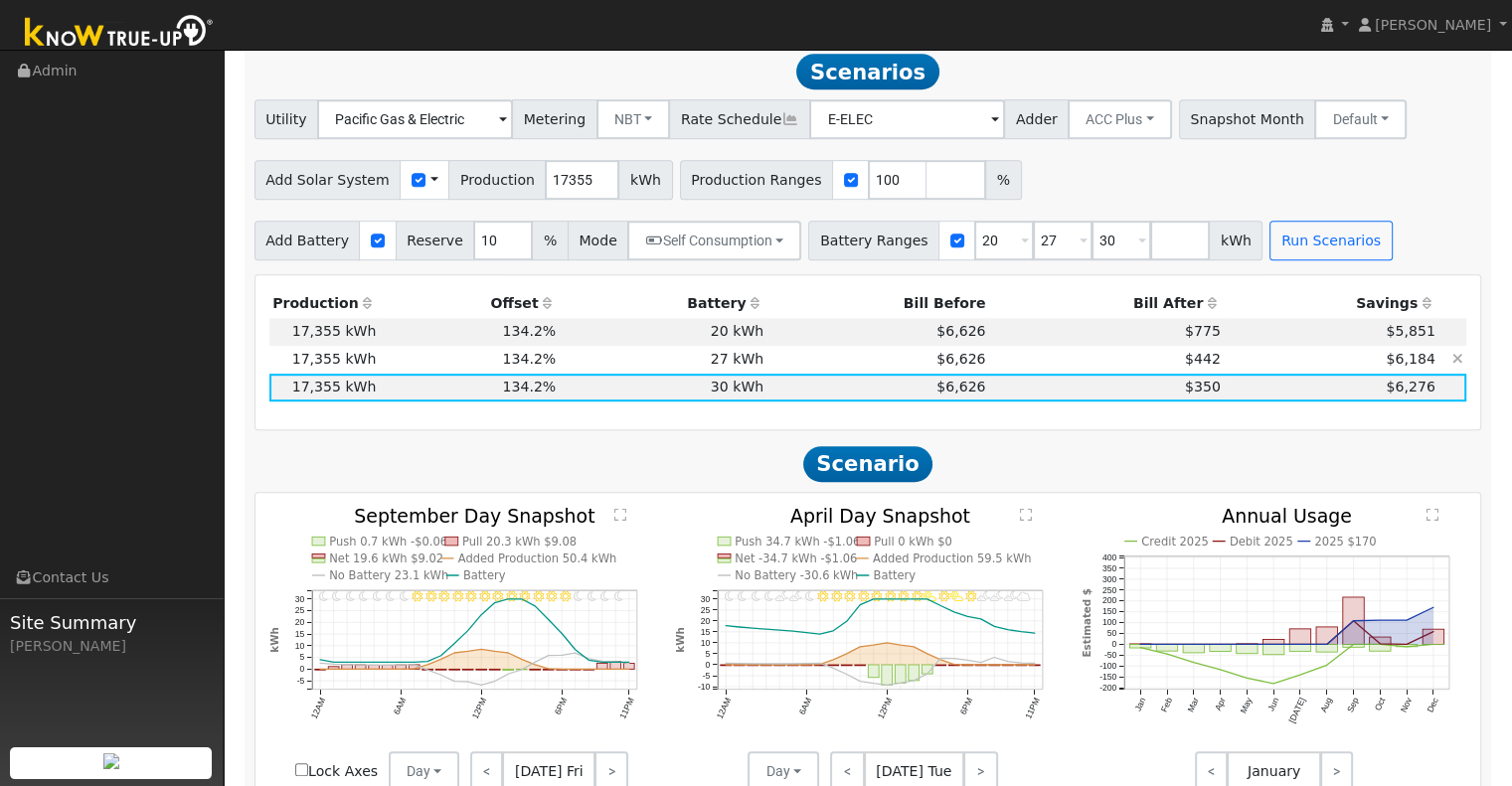
drag, startPoint x: 1093, startPoint y: 366, endPoint x: 1110, endPoint y: 360, distance: 18.0
click at [1110, 360] on td "$442" at bounding box center [1106, 360] width 235 height 28
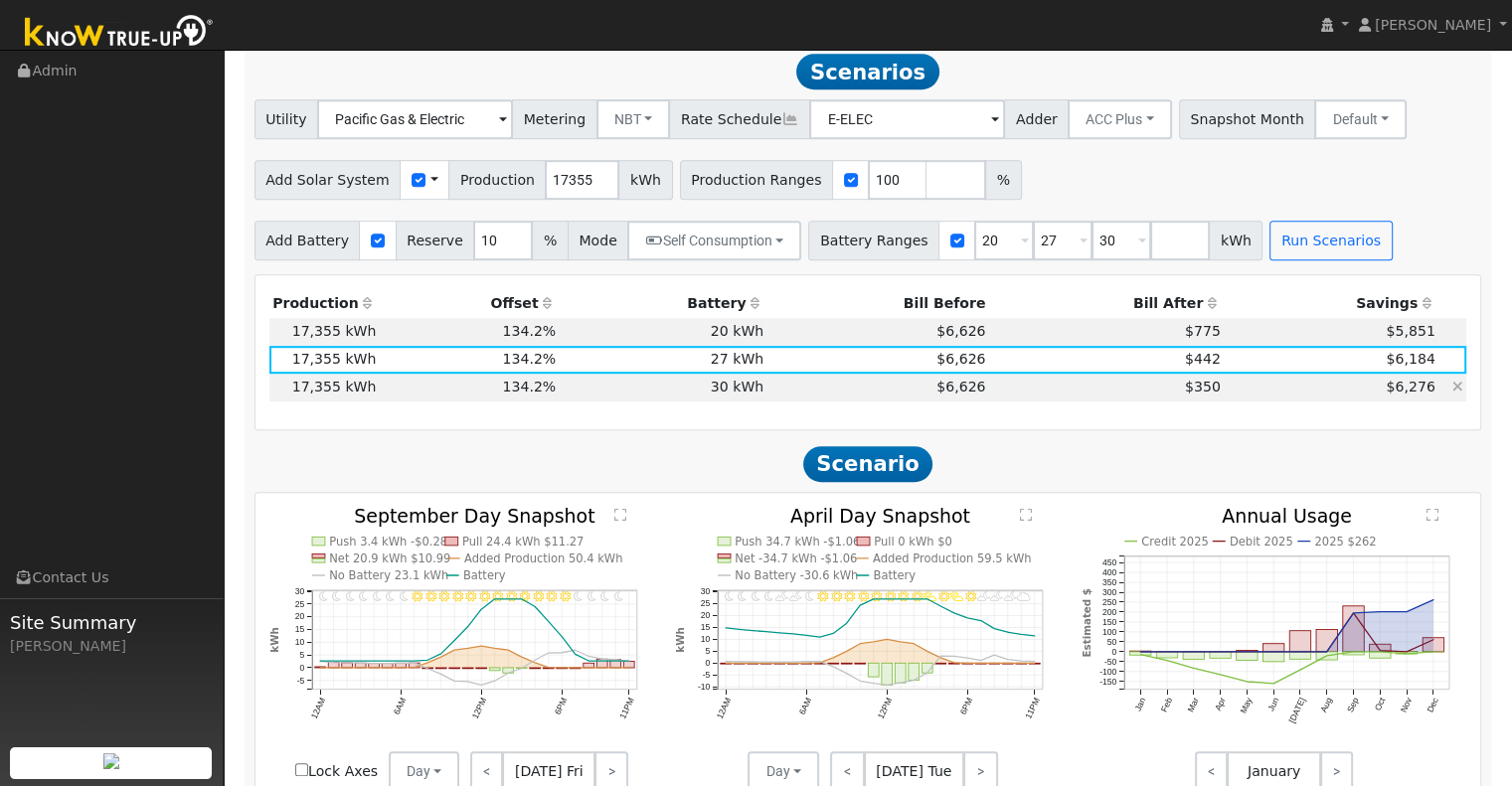
click at [1122, 393] on td "$350" at bounding box center [1106, 388] width 235 height 28
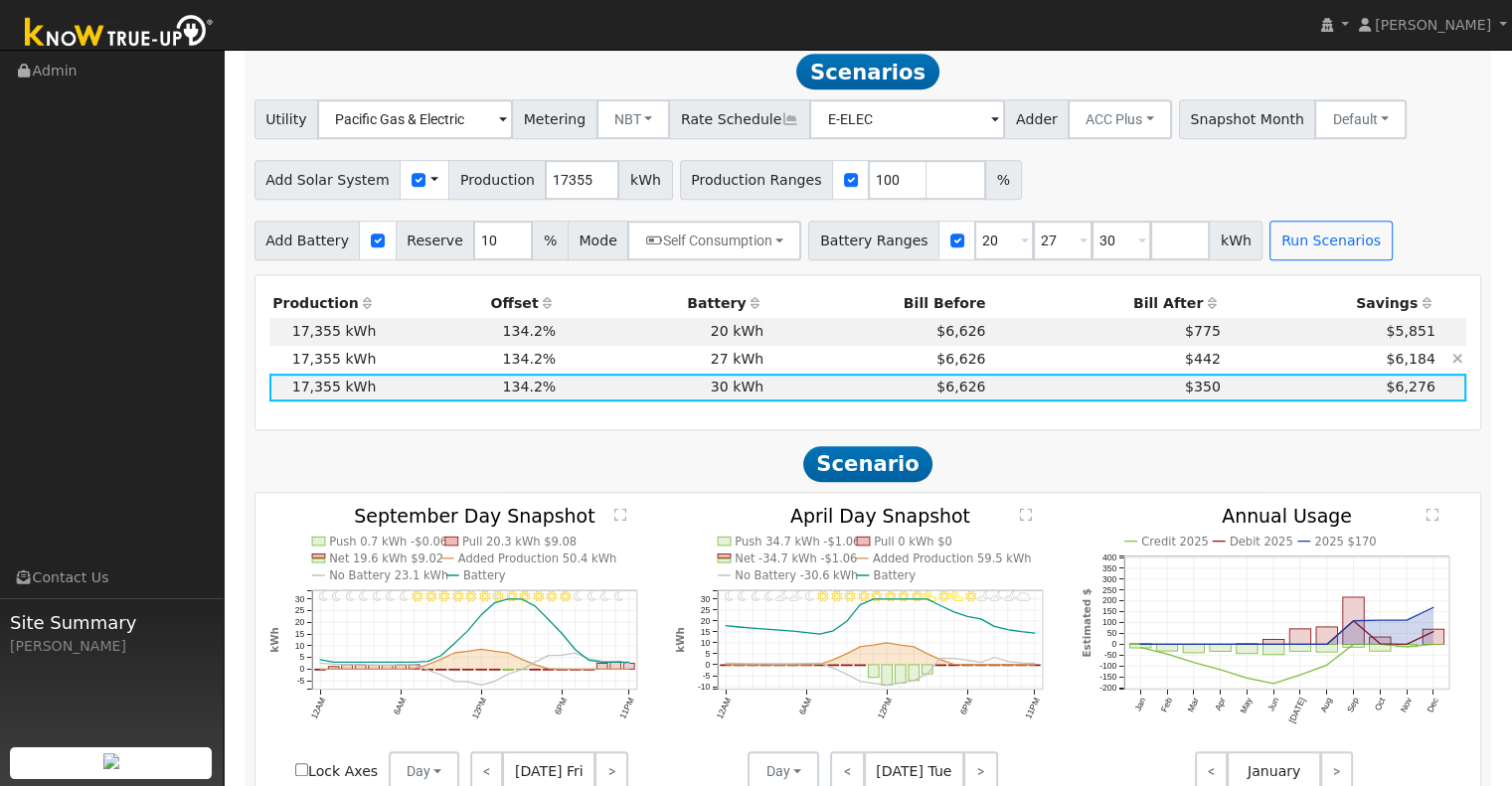
click at [775, 373] on td "$6,626" at bounding box center [878, 360] width 222 height 28
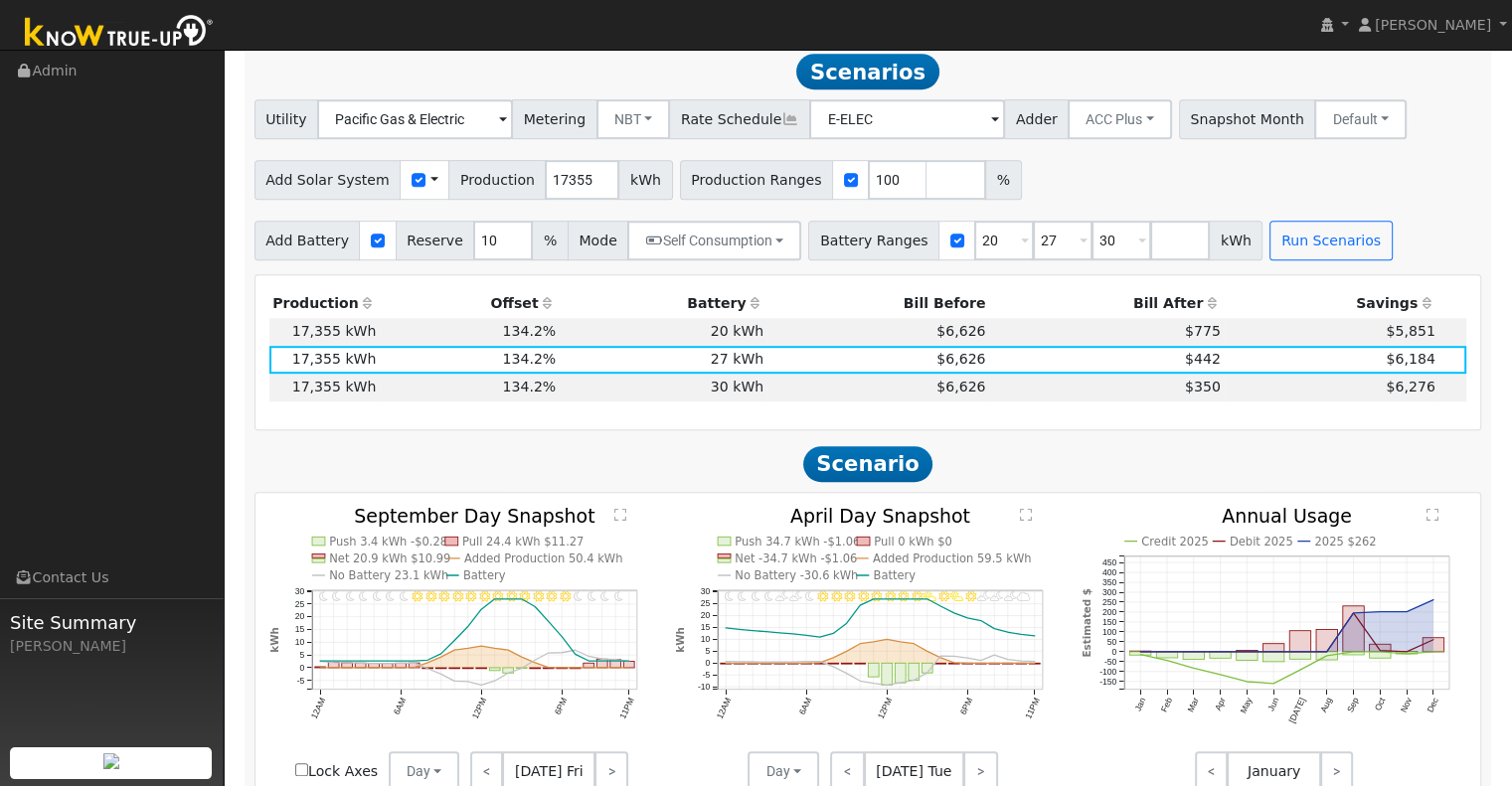
click at [1100, 429] on div "Production Offset Battery Reserve Mode ACC Push Incentive Bill Before Bill Afte…" at bounding box center [868, 353] width 1225 height 154
click at [1070, 401] on td "$350" at bounding box center [1106, 388] width 235 height 28
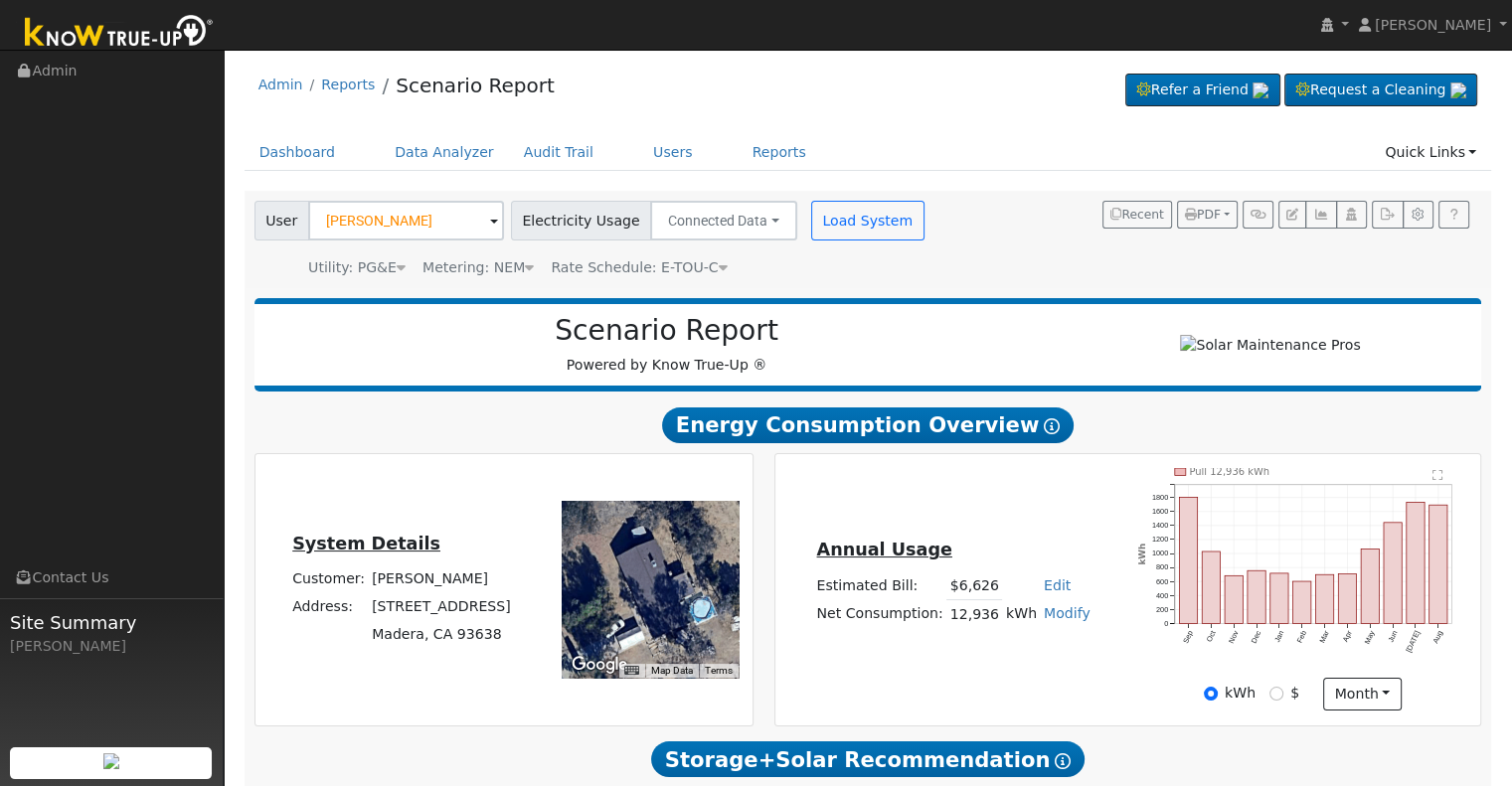
scroll to position [190, 0]
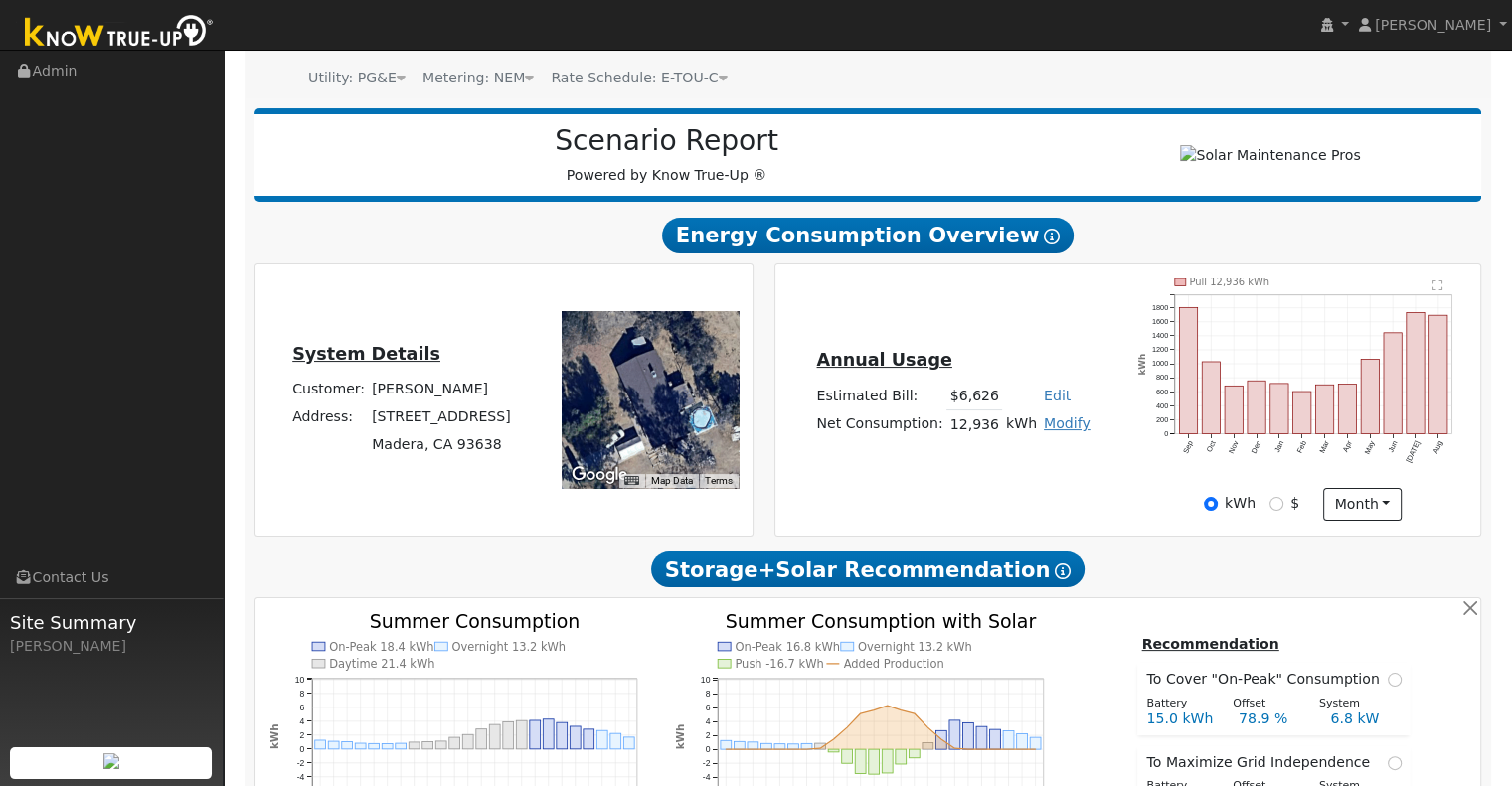
click at [1054, 431] on link "Modify" at bounding box center [1067, 423] width 47 height 16
click at [1009, 459] on link "Add Consumption" at bounding box center [993, 455] width 166 height 28
type input "12936"
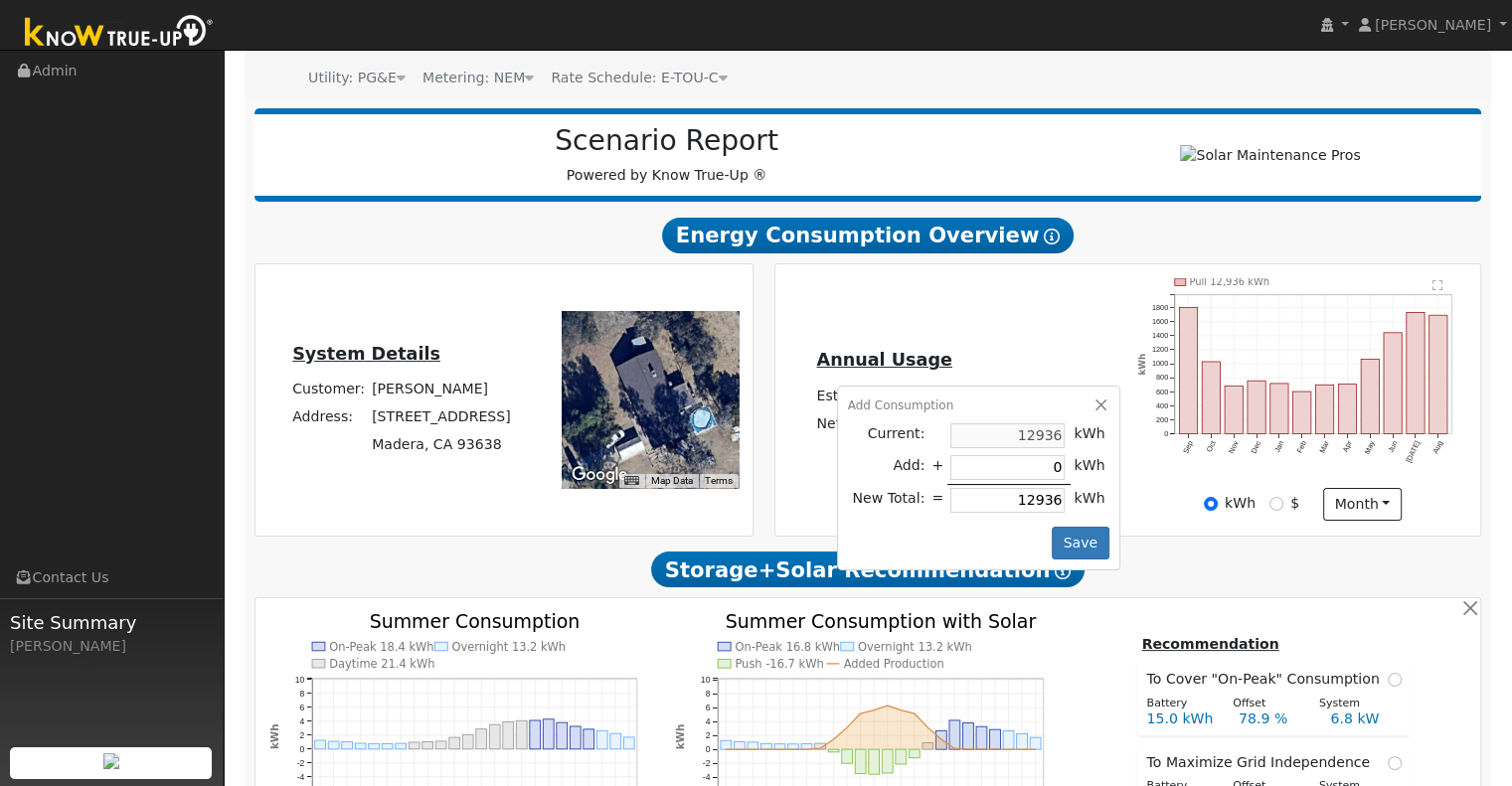
type input "1"
type input "12937"
type input "10"
type input "12946"
type input "100"
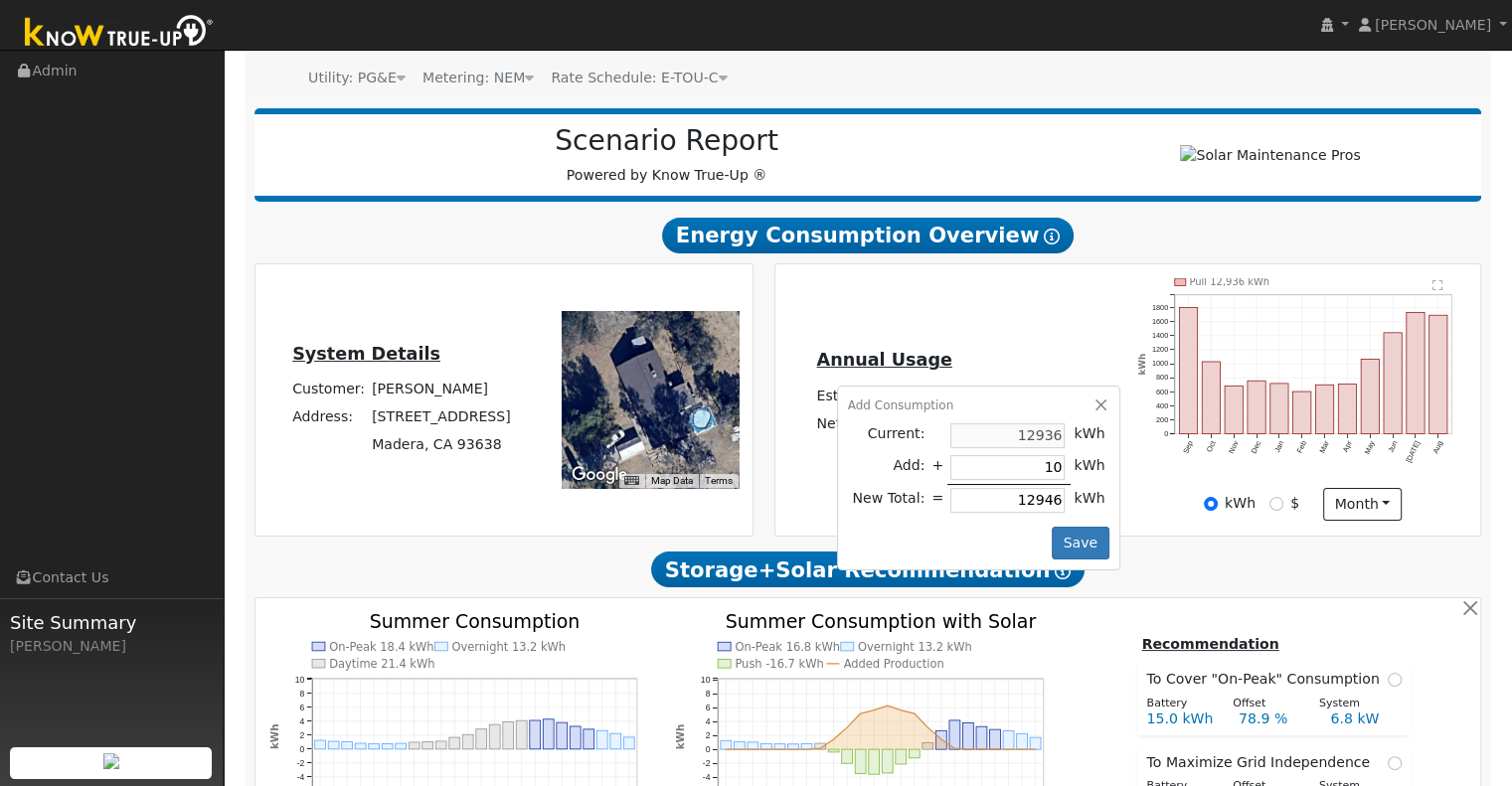
type input "13036"
type input "1000"
type input "13936"
type input "1000"
click at [1147, 475] on icon "Pull 12,936 kWh Sep Oct Nov Dec Jan Feb Mar Apr May Jun Jul Aug 0 200 400 600 8…" at bounding box center [1301, 383] width 328 height 208
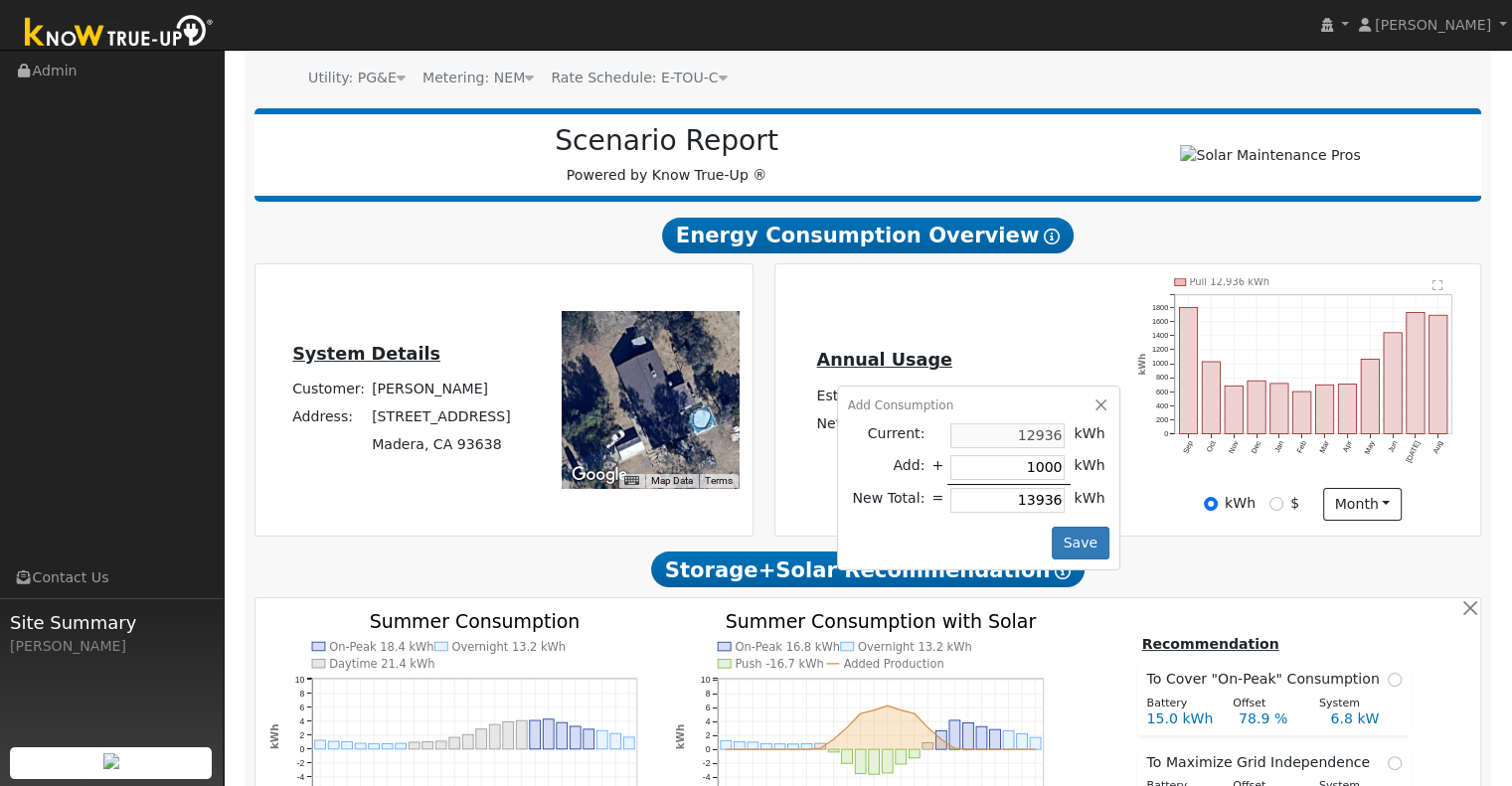
type input "12936"
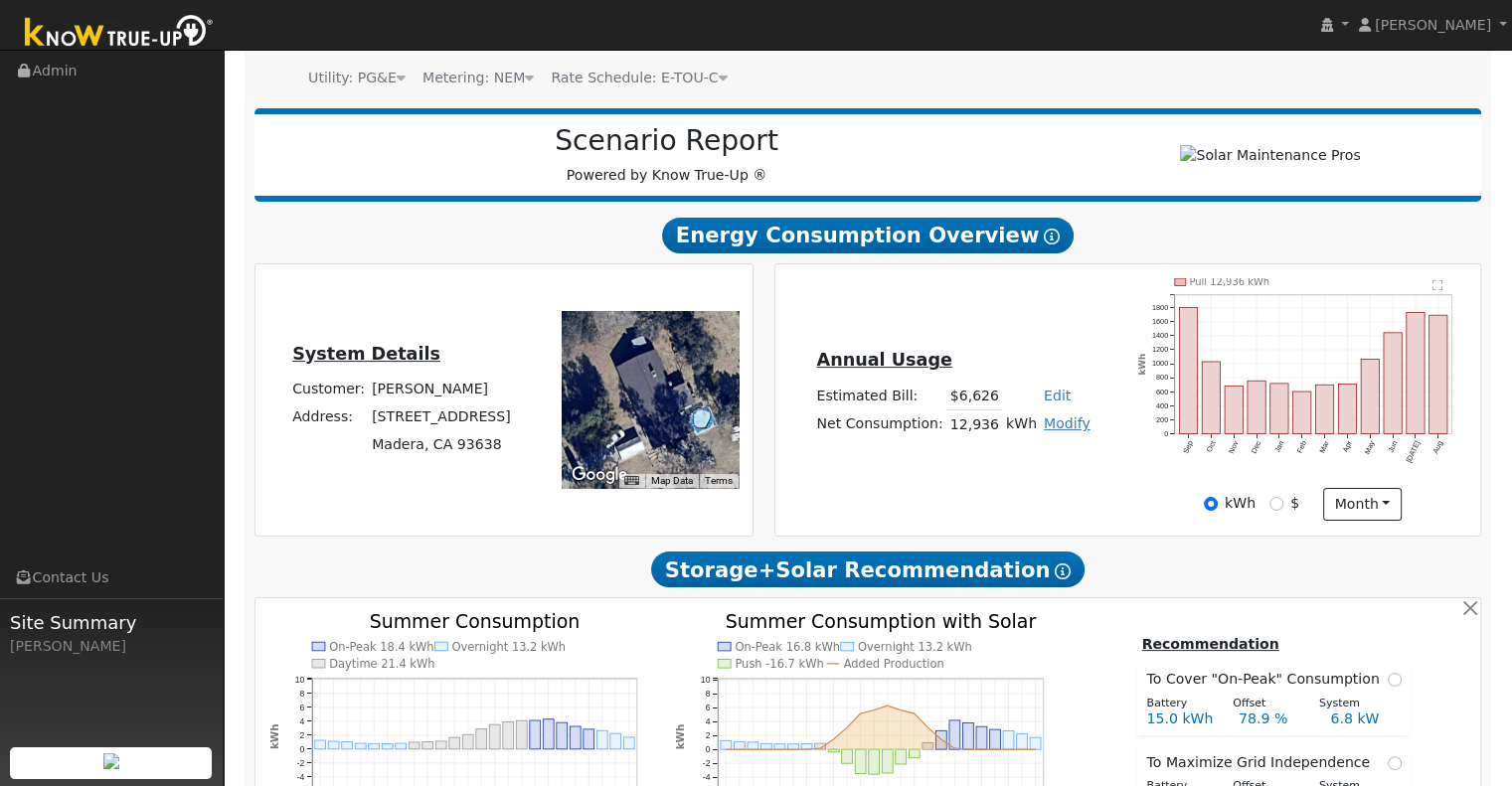
click at [1044, 428] on link "Modify" at bounding box center [1067, 423] width 47 height 16
click at [1027, 464] on link "Add Consumption" at bounding box center [993, 455] width 166 height 28
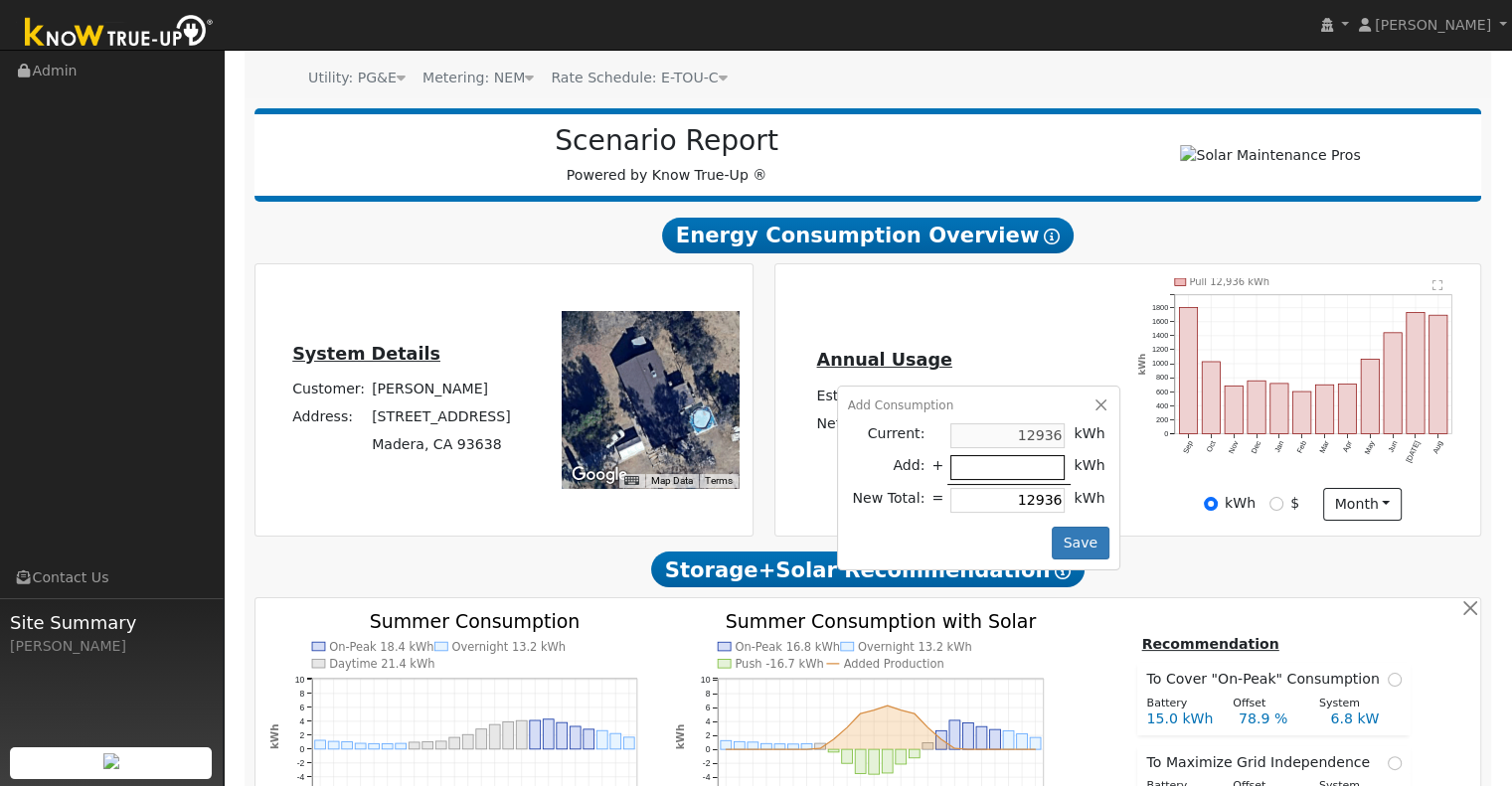
type input "1"
type input "12937"
type input "10"
type input "12946"
type input "100"
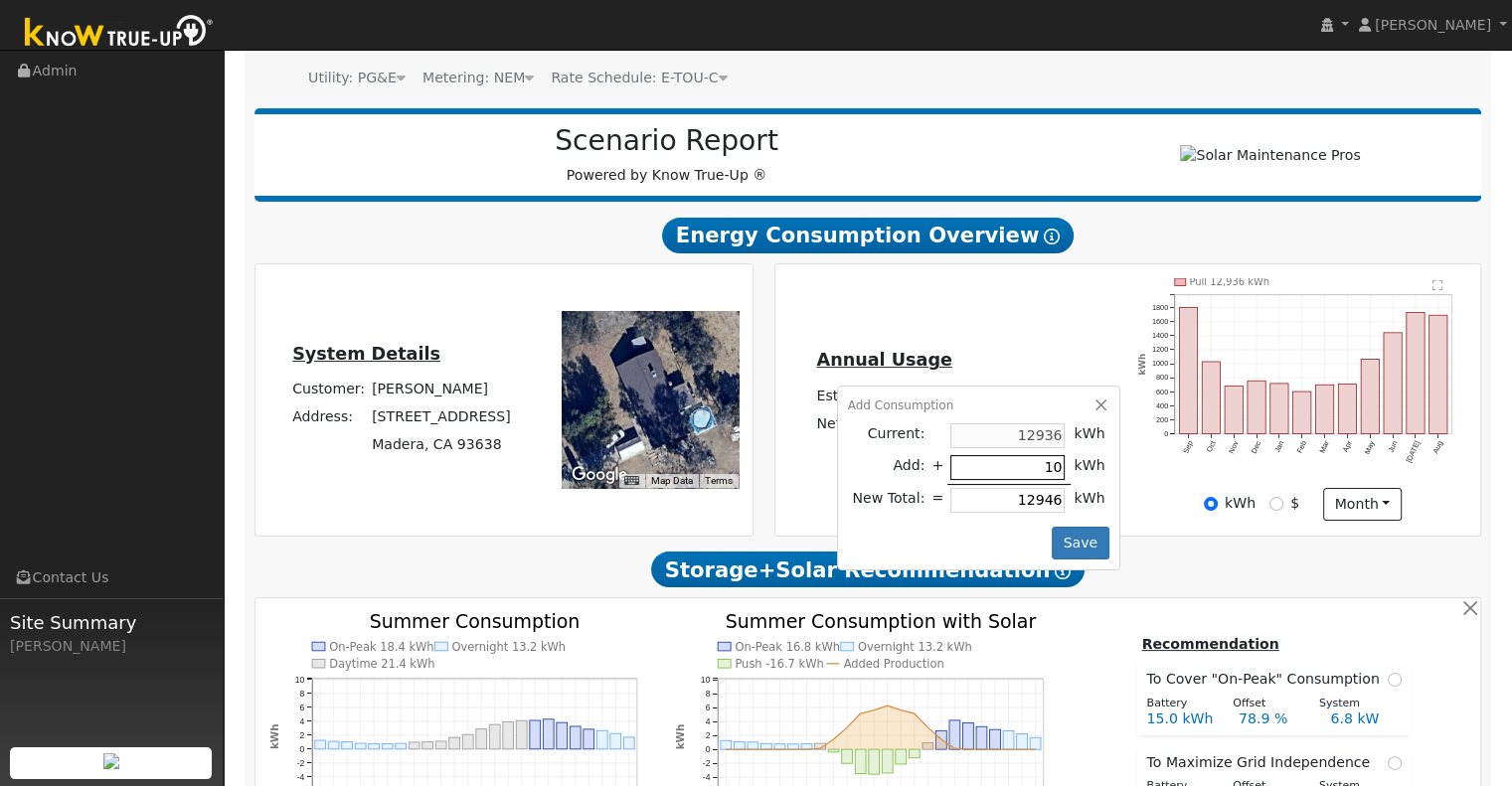
type input "13036"
type input "1000"
type input "13936"
type input "1000"
click at [1073, 555] on button "Save" at bounding box center [1081, 543] width 58 height 34
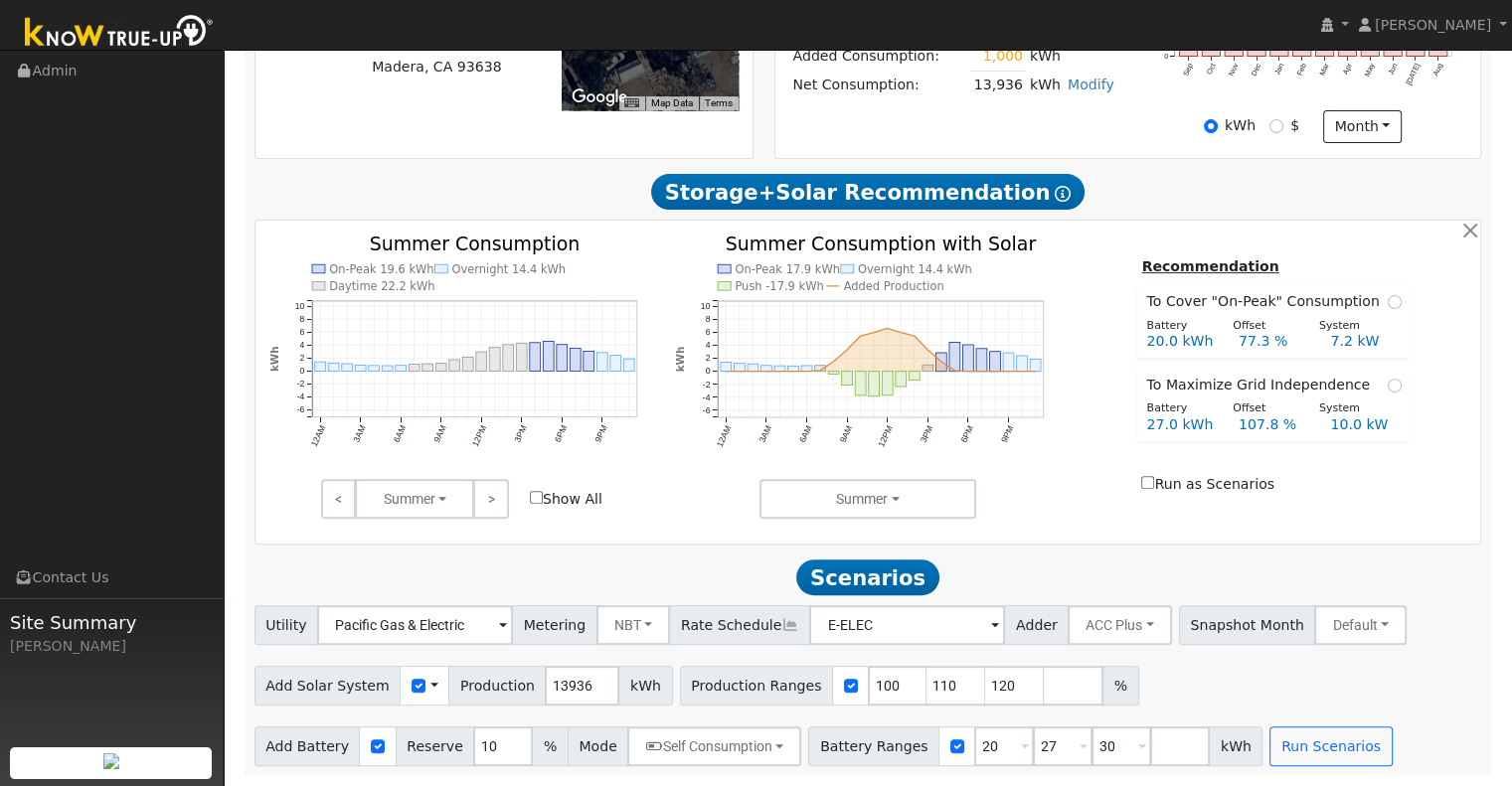
scroll to position [575, 0]
drag, startPoint x: 568, startPoint y: 686, endPoint x: 519, endPoint y: 699, distance: 50.7
click at [519, 699] on div "Add Solar System Use CSV Data Production 13936 kWh" at bounding box center [463, 686] width 418 height 40
type input "17081"
click at [712, 559] on h2 "Scenarios Scenario" at bounding box center [868, 577] width 1227 height 37
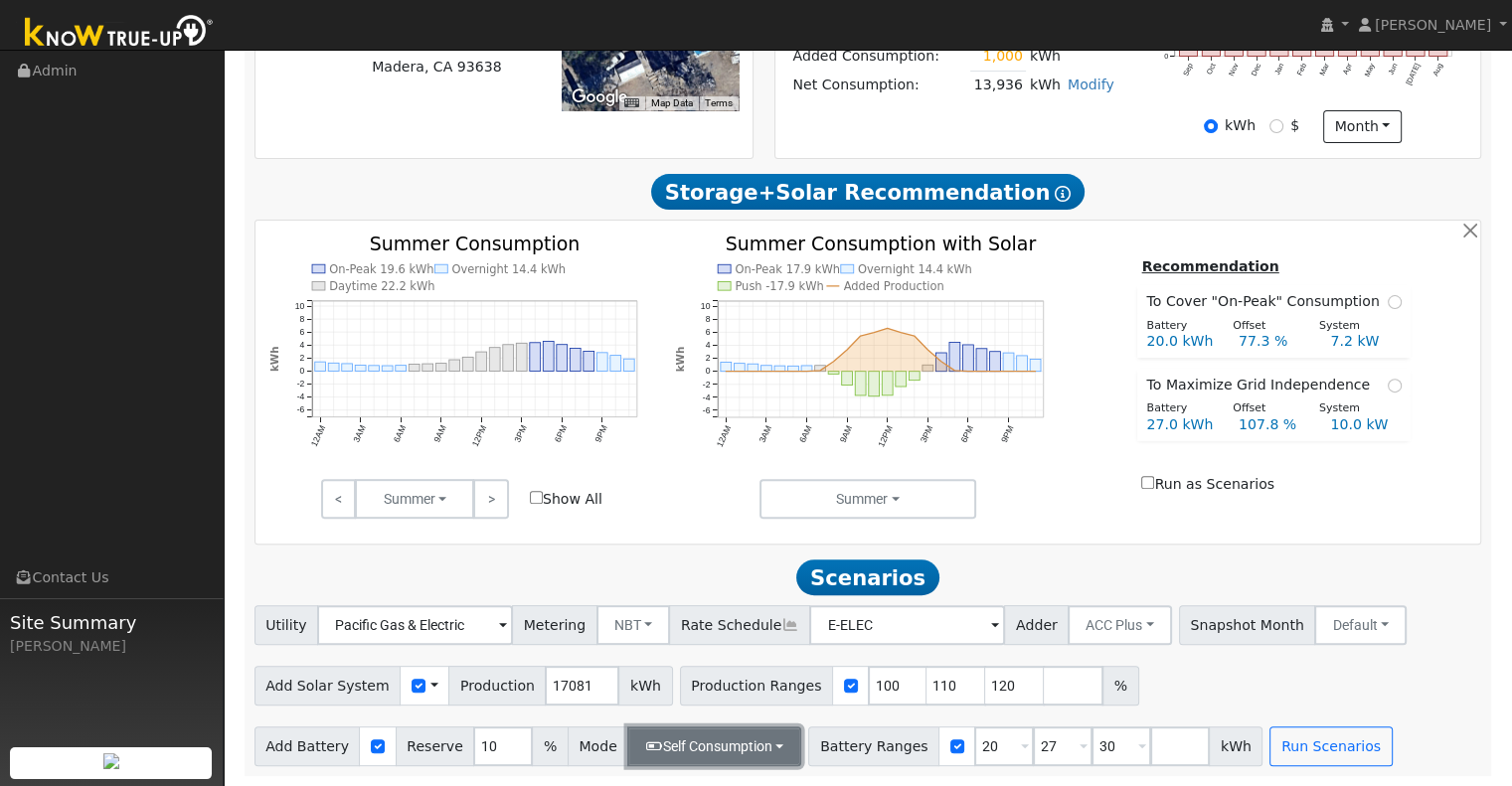
click at [764, 739] on button "Self Consumption" at bounding box center [714, 746] width 174 height 40
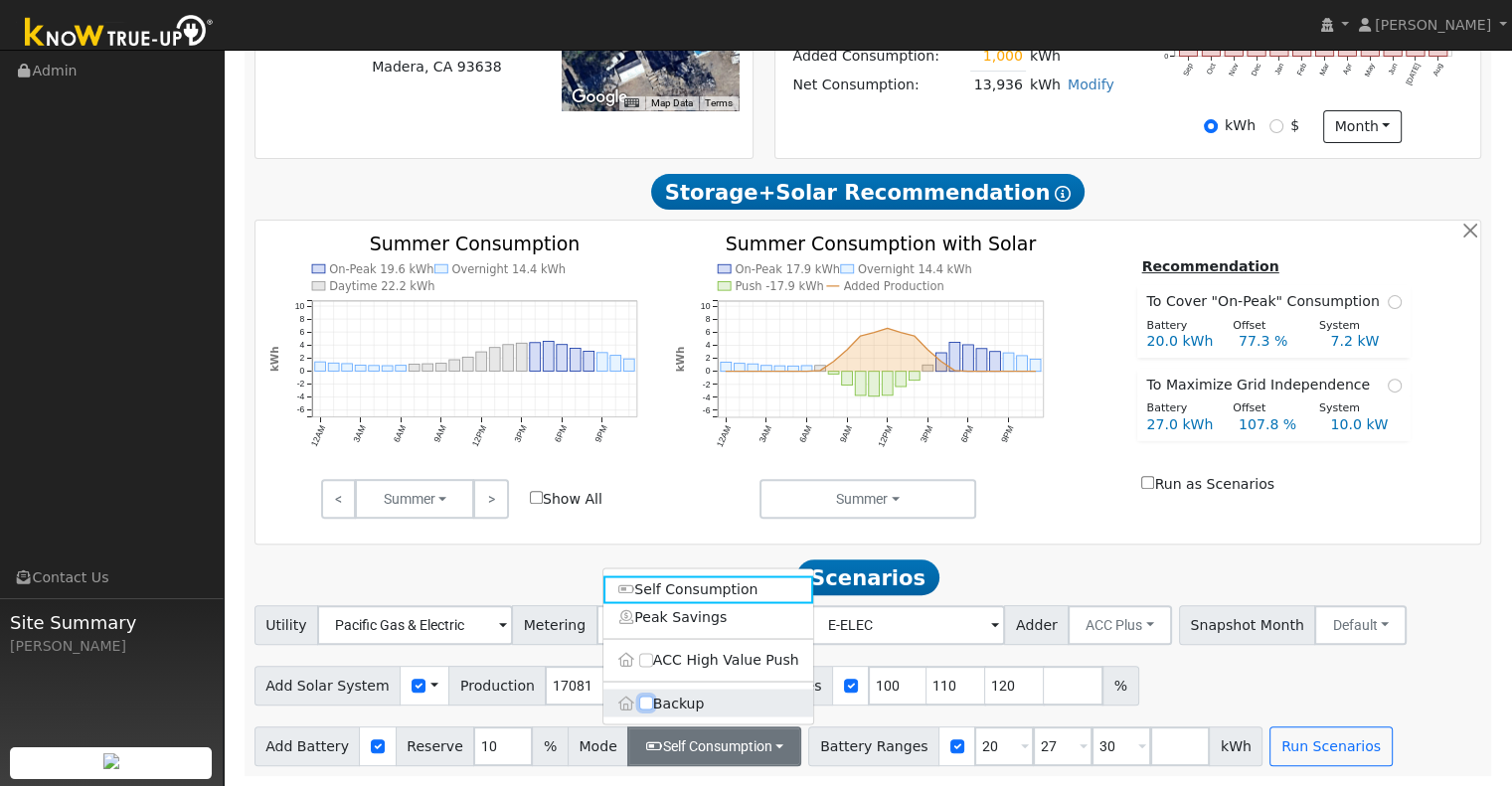
click at [642, 699] on input "Backup" at bounding box center [646, 704] width 14 height 14
checkbox input "true"
type input "20"
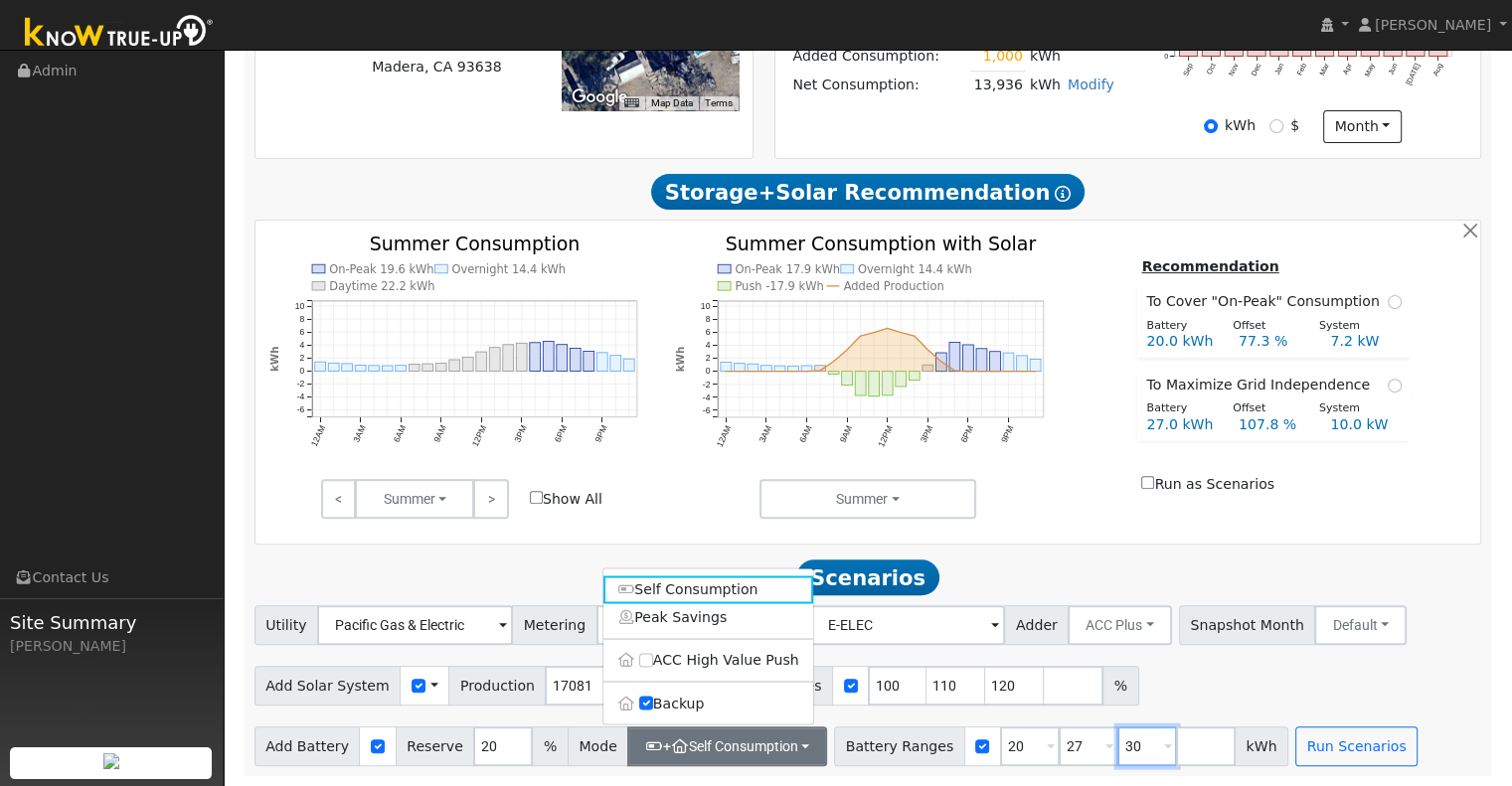
click at [1119, 742] on input "30" at bounding box center [1147, 746] width 60 height 40
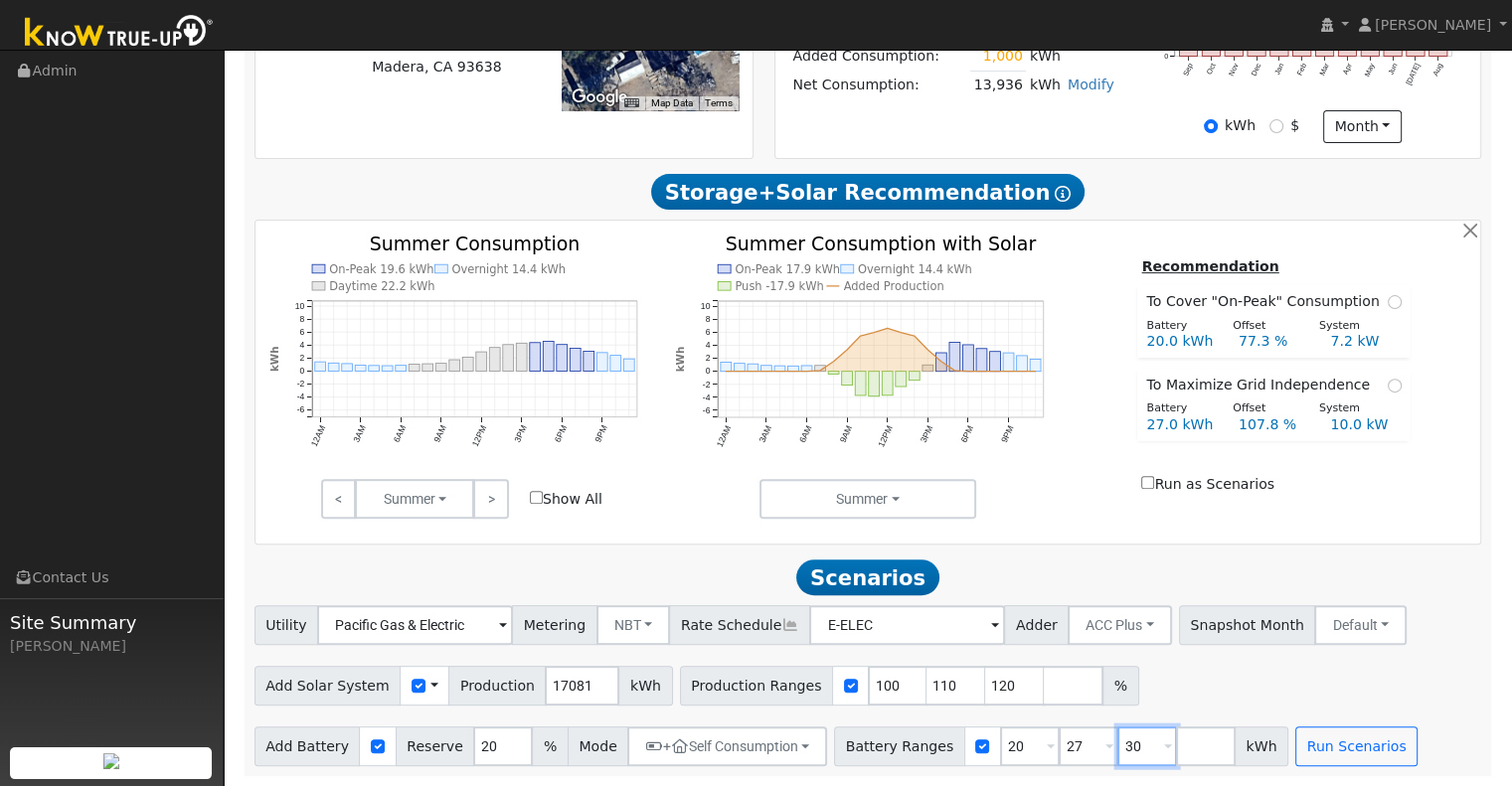
type input "3"
click at [927, 685] on input "110" at bounding box center [957, 686] width 60 height 40
type input "120"
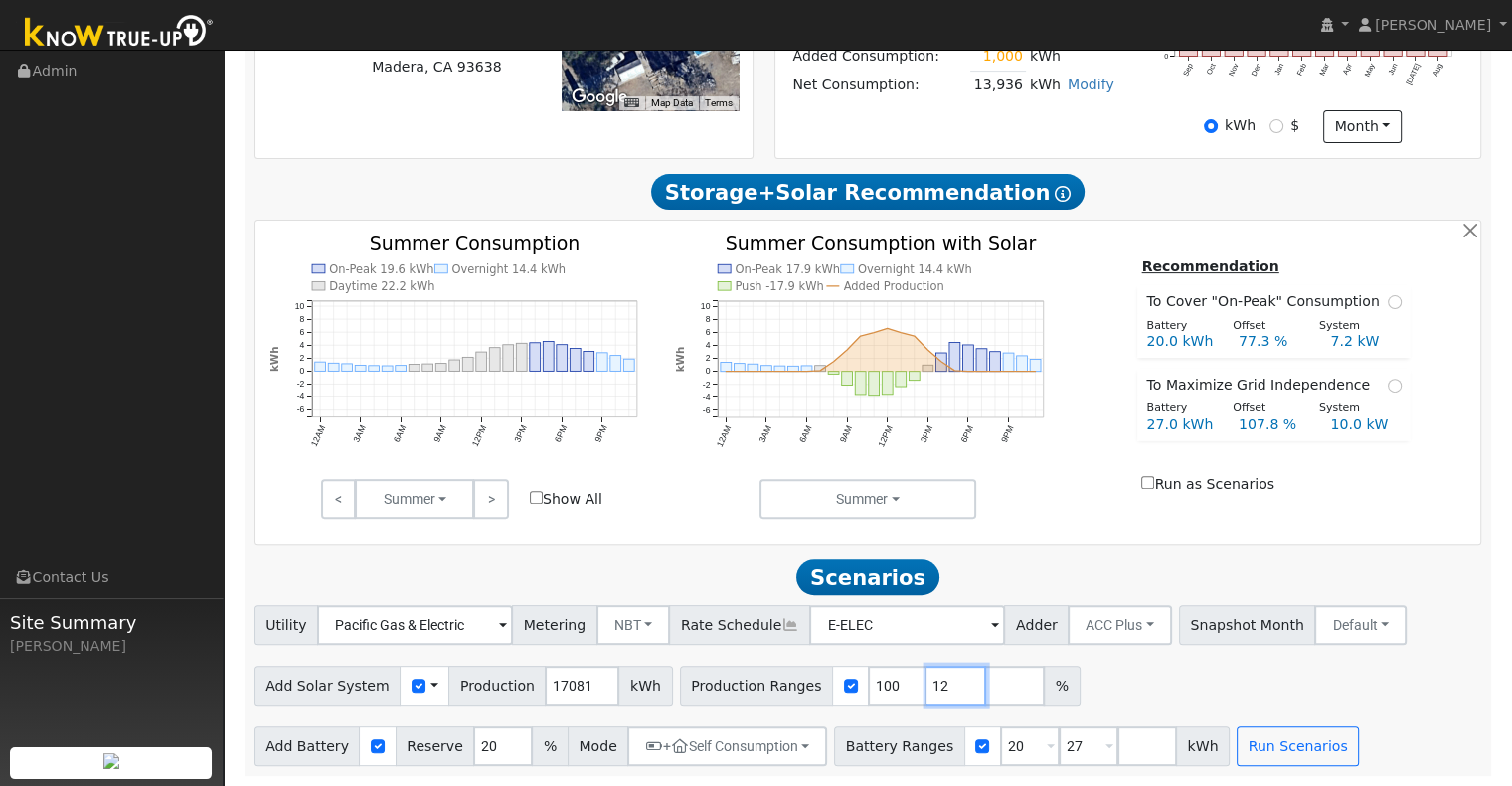
type input "1"
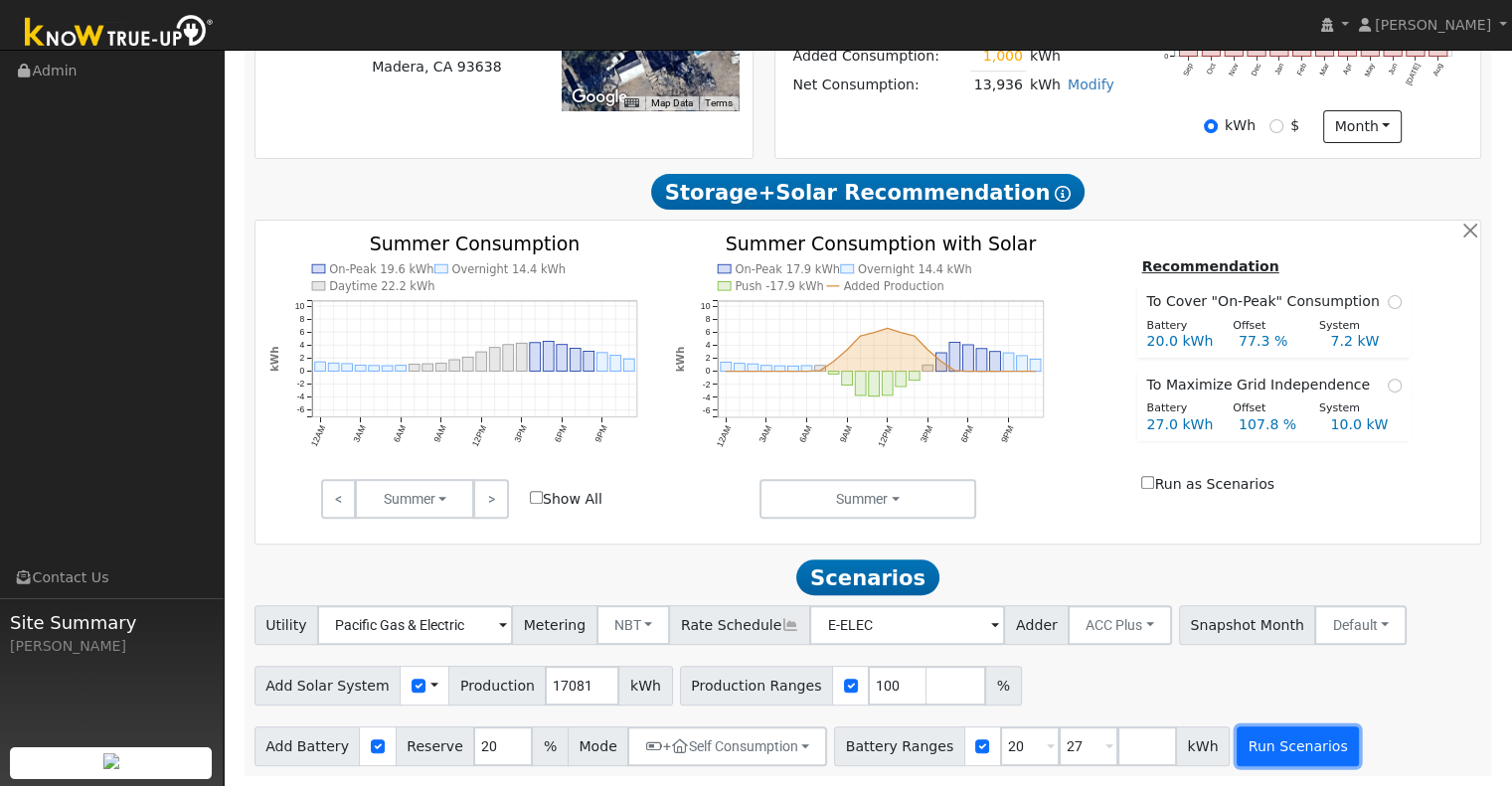
click at [1236, 745] on button "Run Scenarios" at bounding box center [1297, 746] width 122 height 40
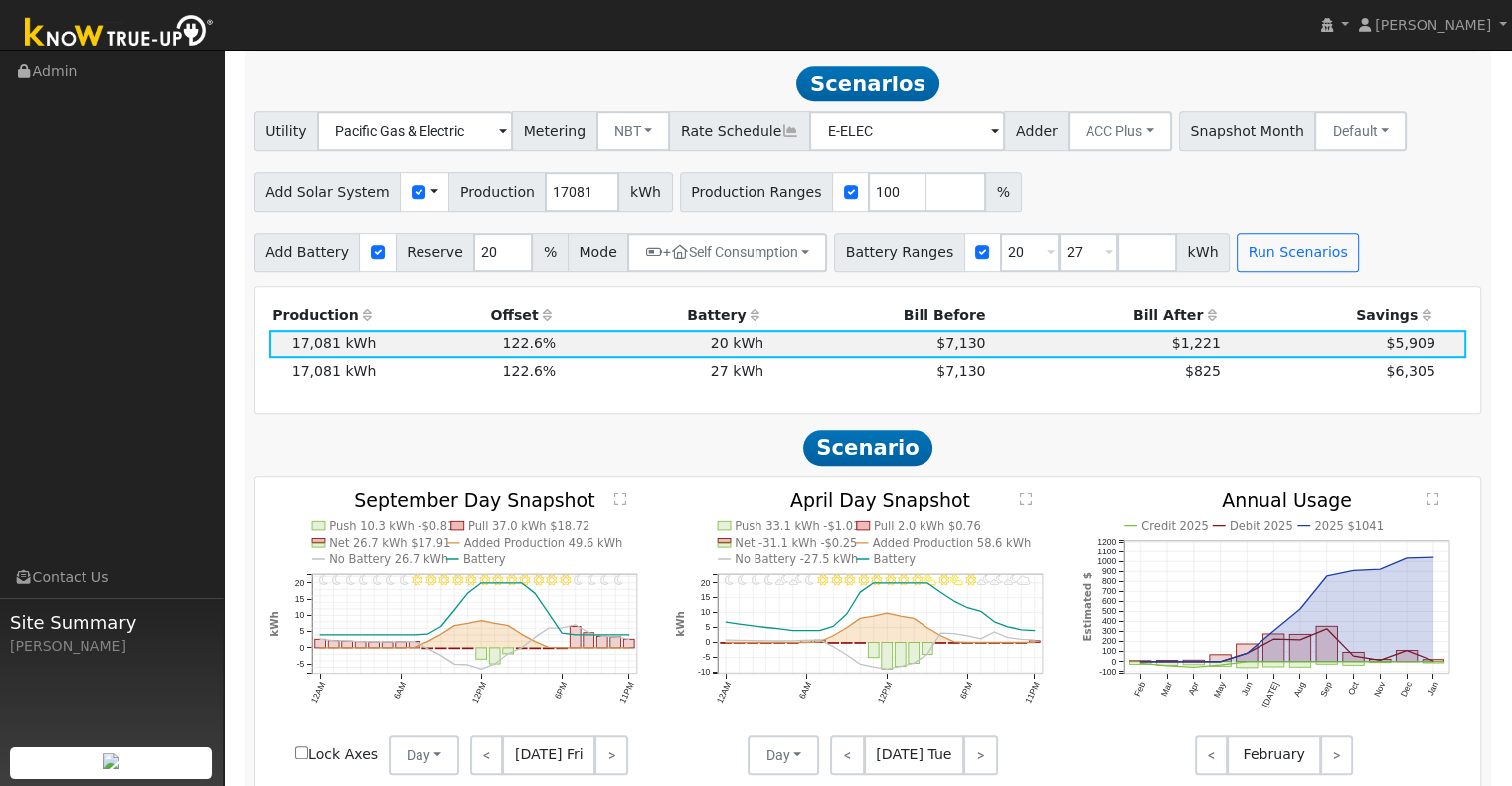
scroll to position [1074, 0]
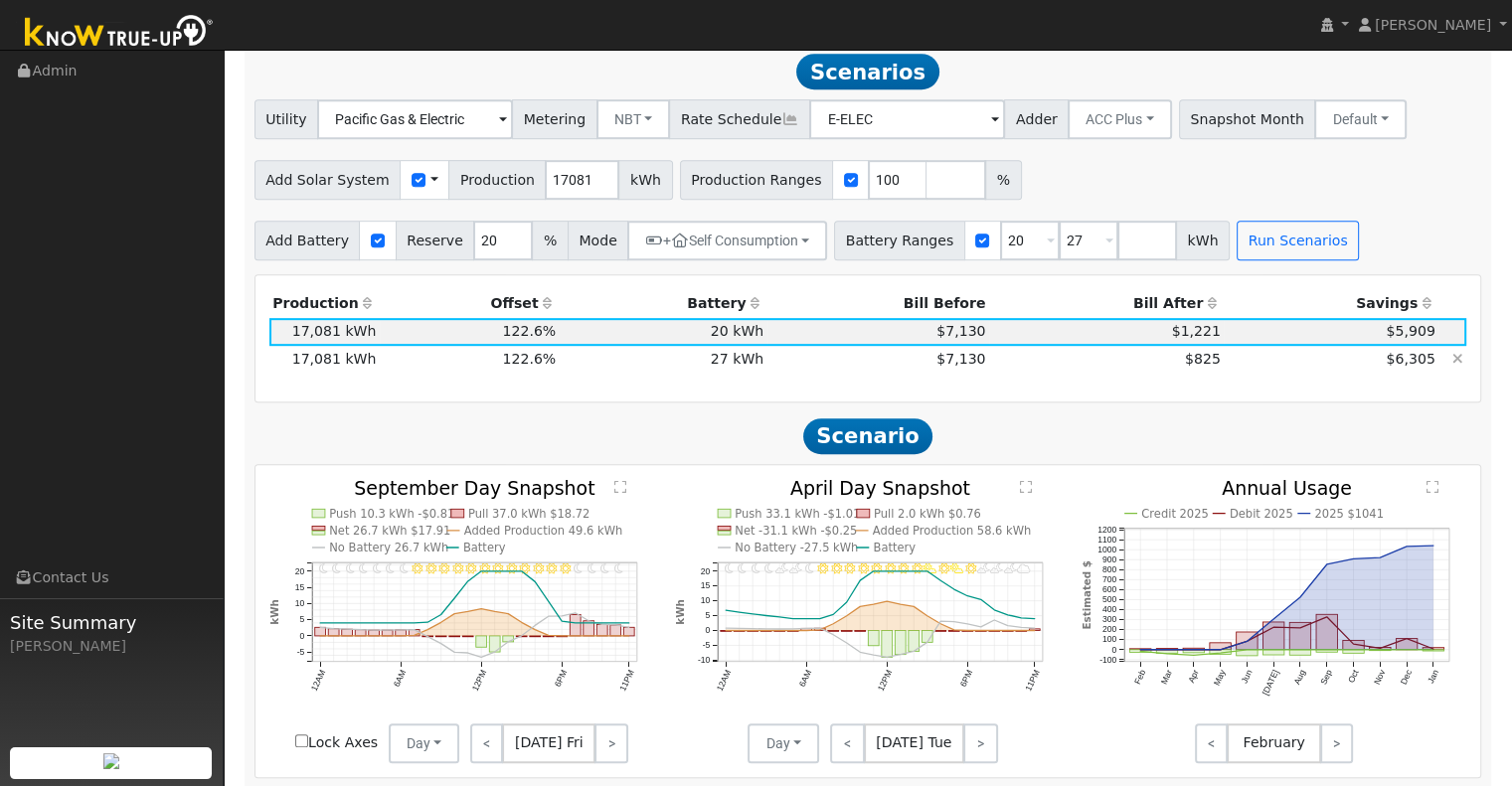
click at [1071, 373] on td "$825" at bounding box center [1106, 360] width 235 height 28
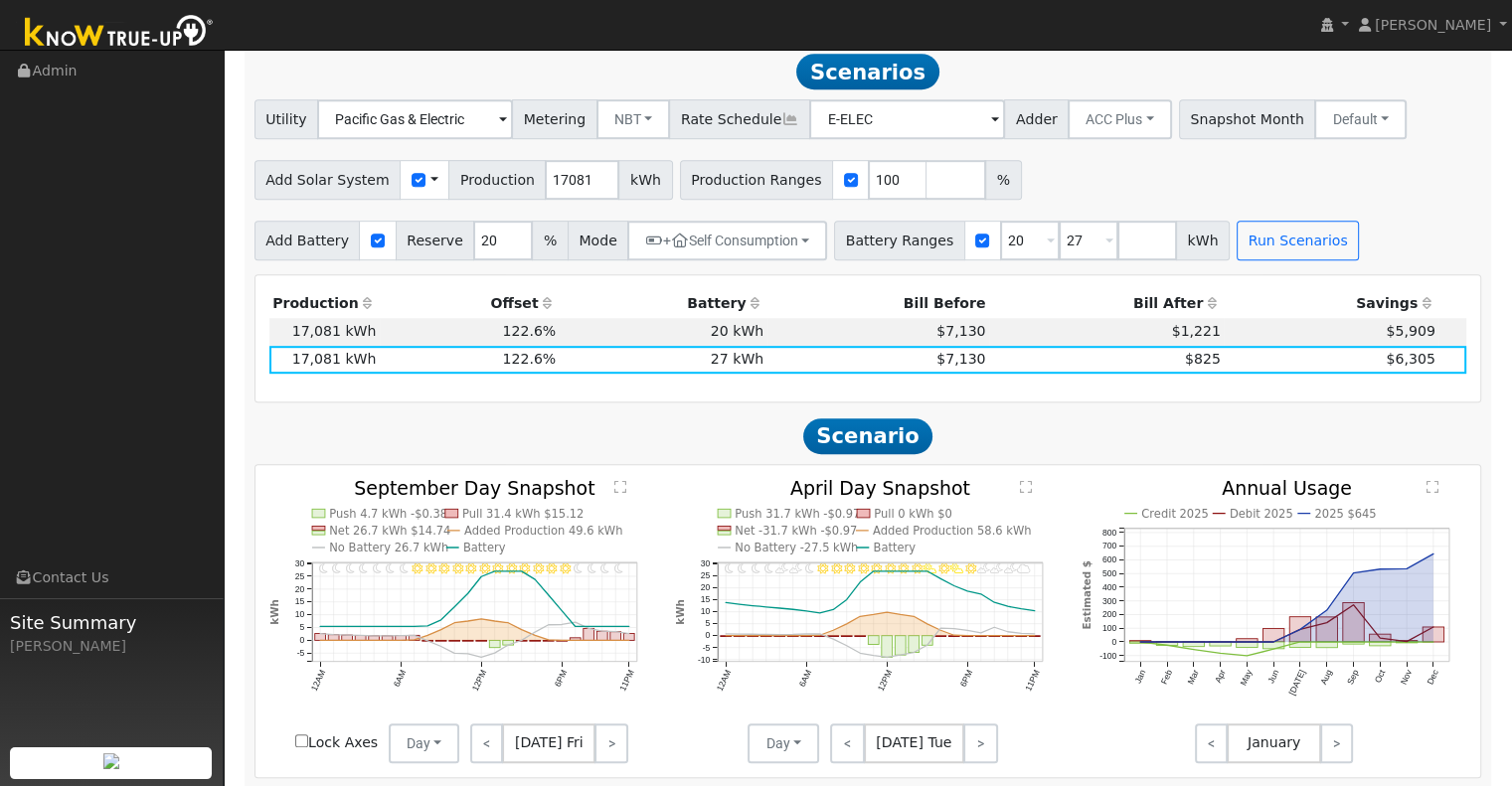
click at [787, 239] on button "+ Self Consumption" at bounding box center [727, 241] width 200 height 40
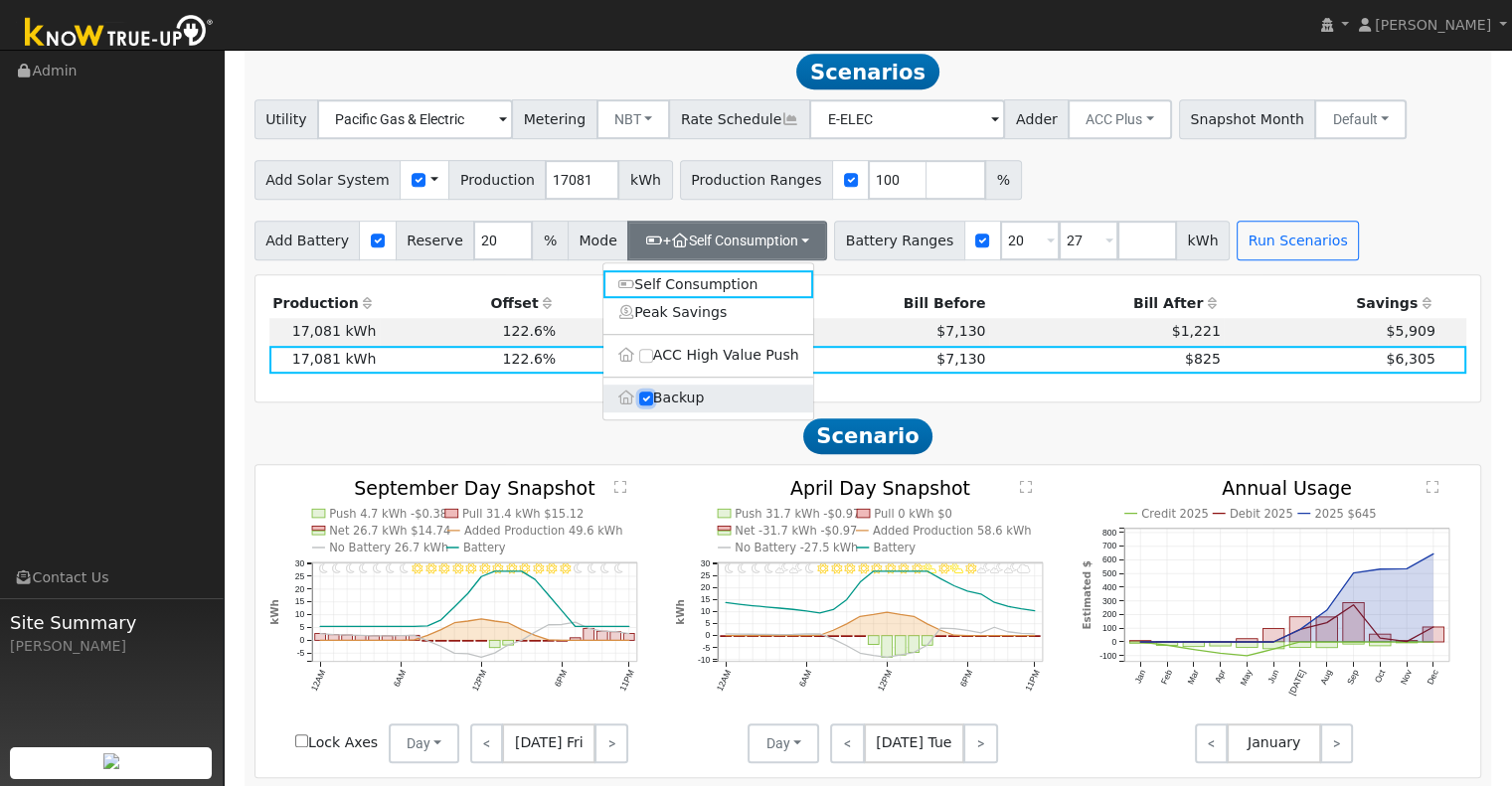
click at [645, 404] on input "Backup" at bounding box center [646, 398] width 14 height 14
checkbox input "false"
type input "10"
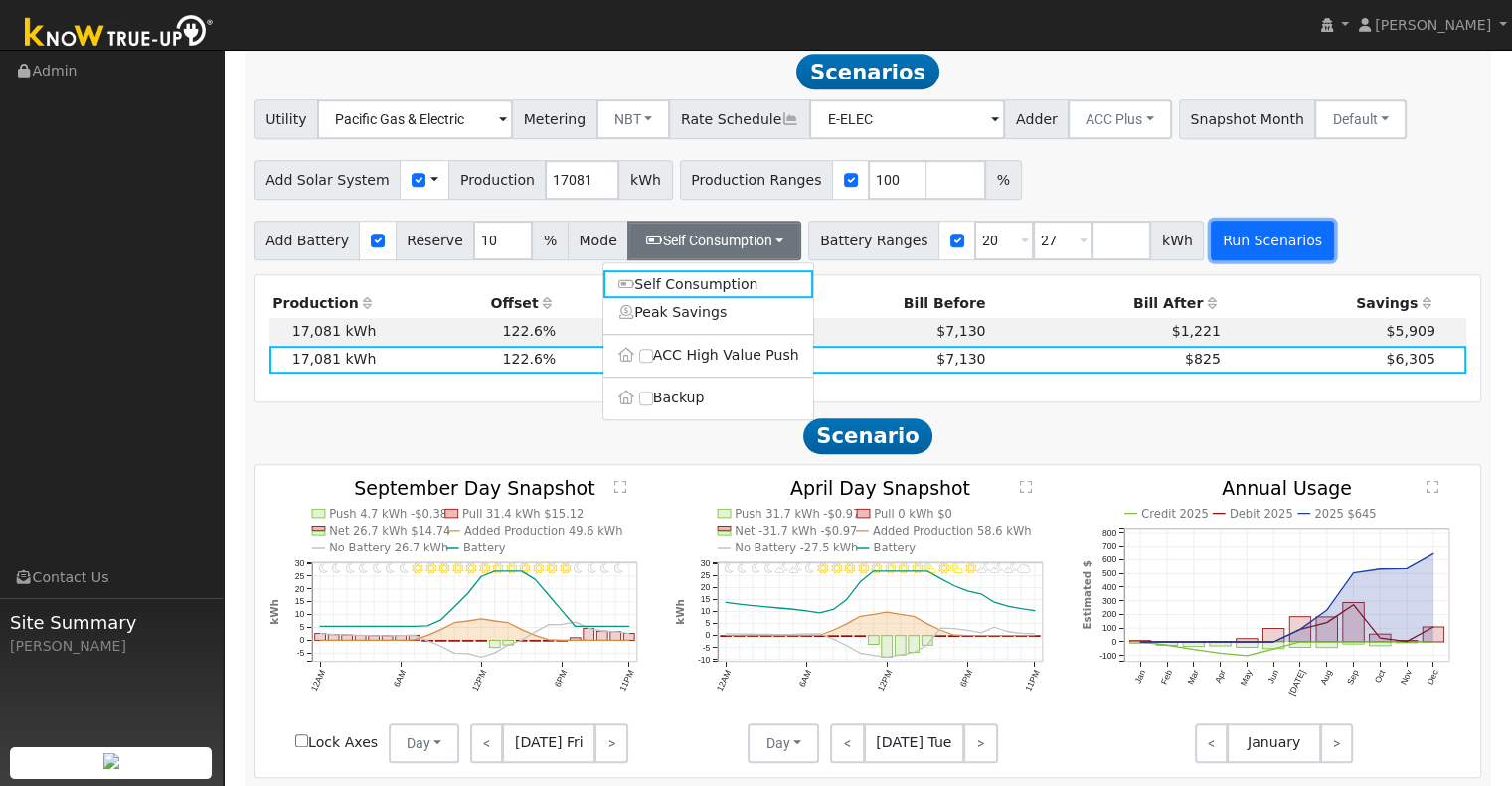
click at [1228, 256] on button "Run Scenarios" at bounding box center [1271, 241] width 122 height 40
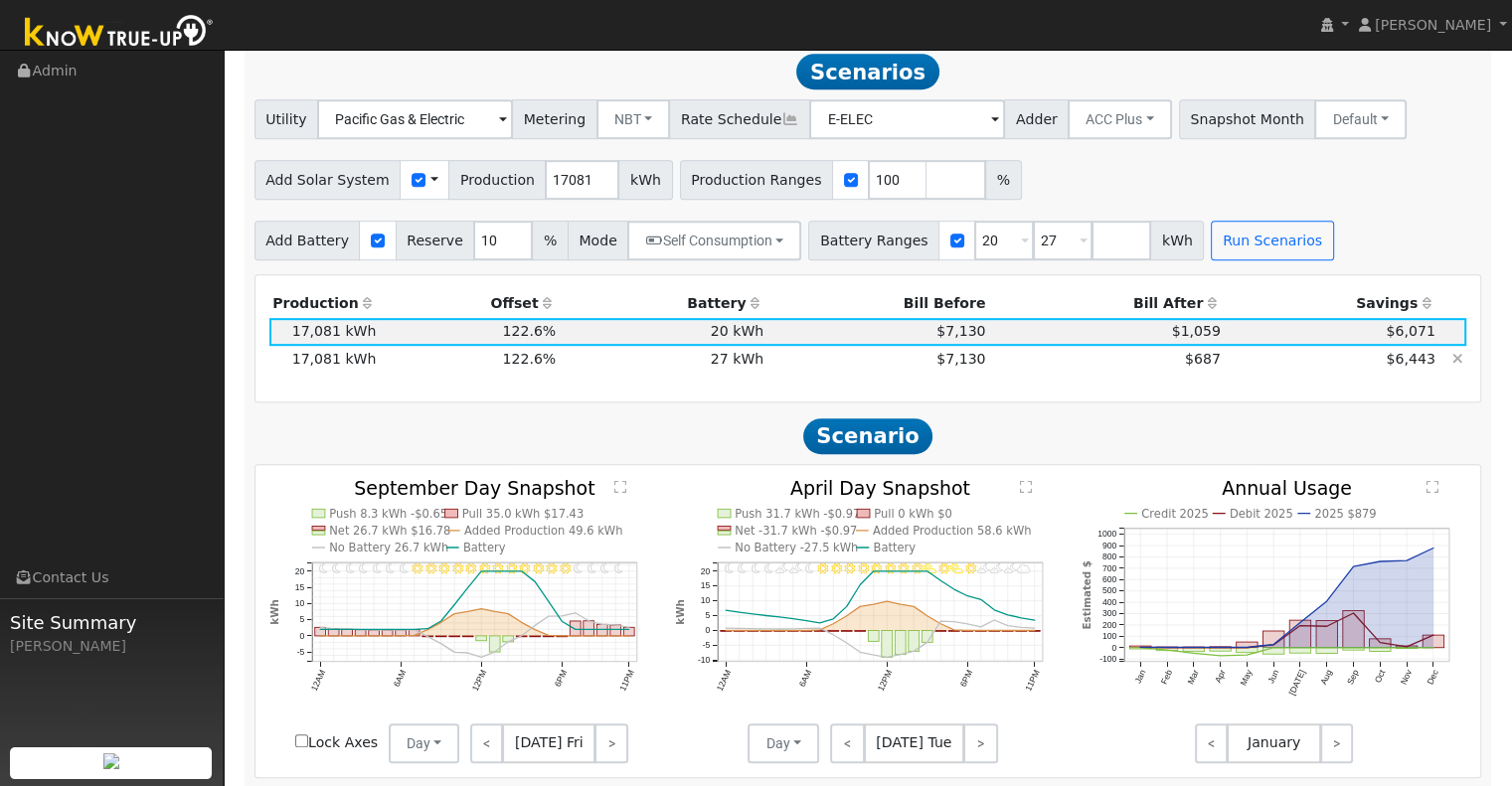
click at [1236, 372] on td "$6,443" at bounding box center [1330, 360] width 215 height 28
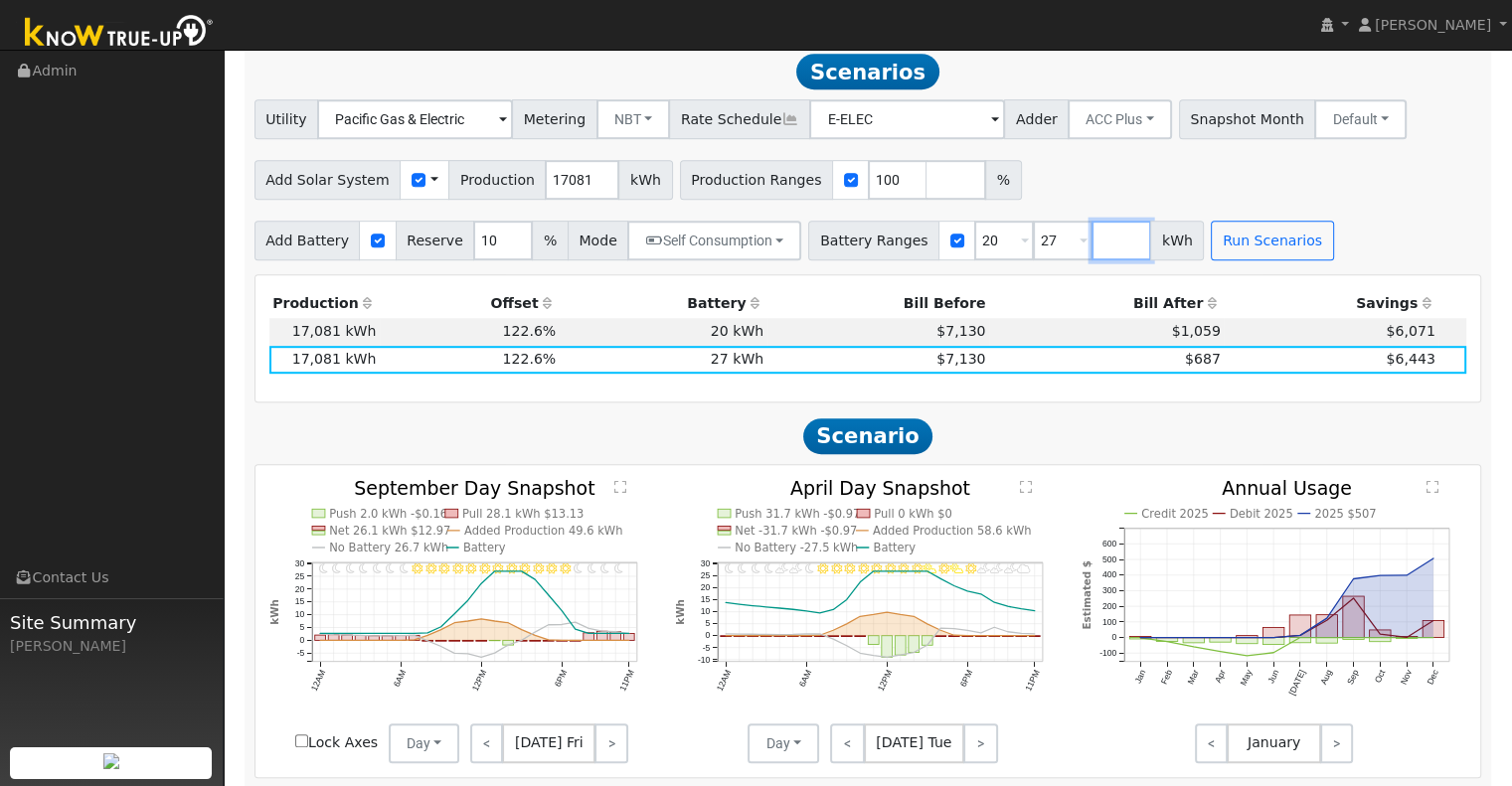
click at [1092, 247] on input "number" at bounding box center [1122, 241] width 60 height 40
type input "30"
click at [1313, 245] on button "Run Scenarios" at bounding box center [1330, 241] width 122 height 40
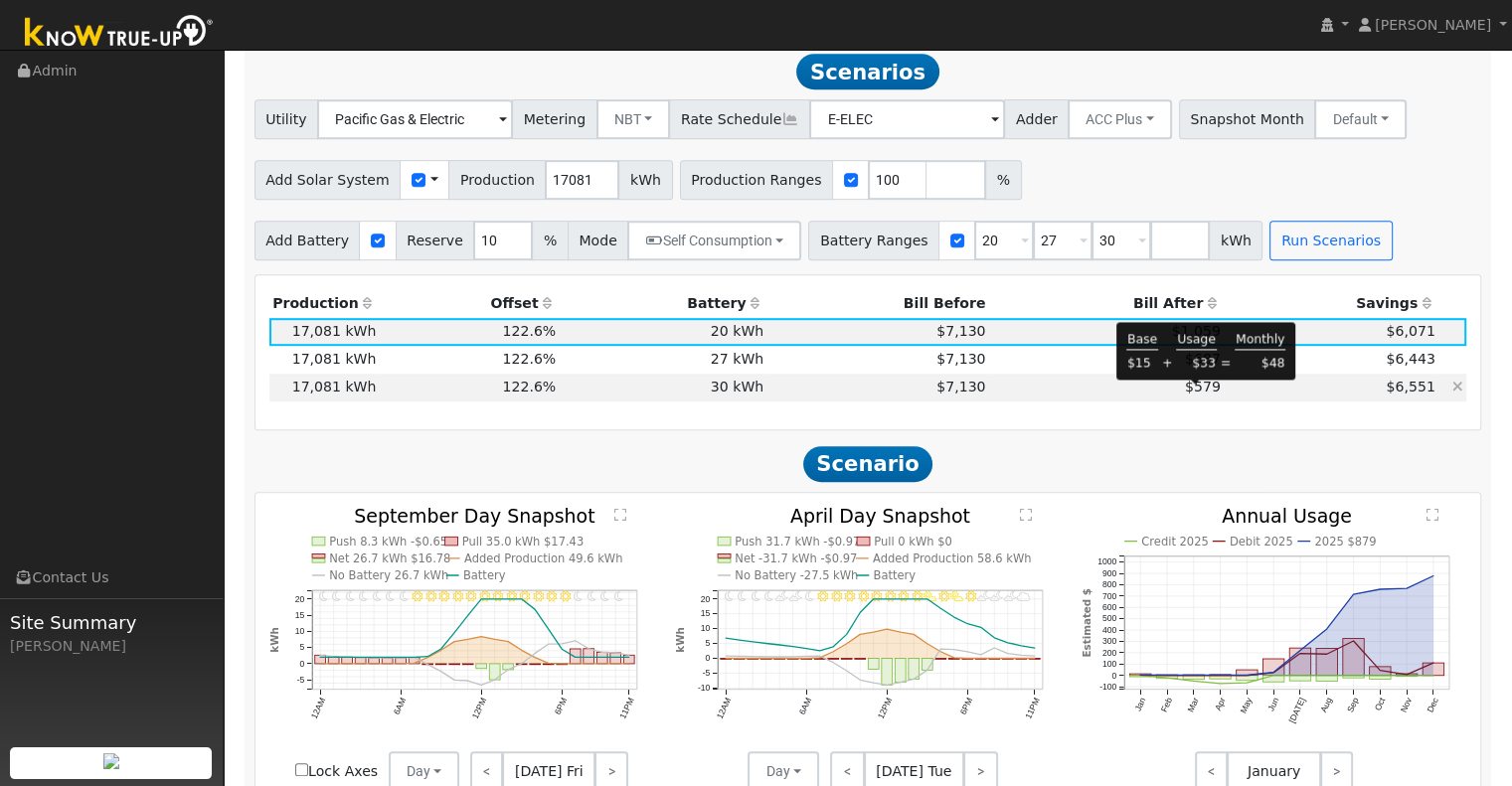
click at [1204, 394] on span "$579" at bounding box center [1202, 387] width 36 height 16
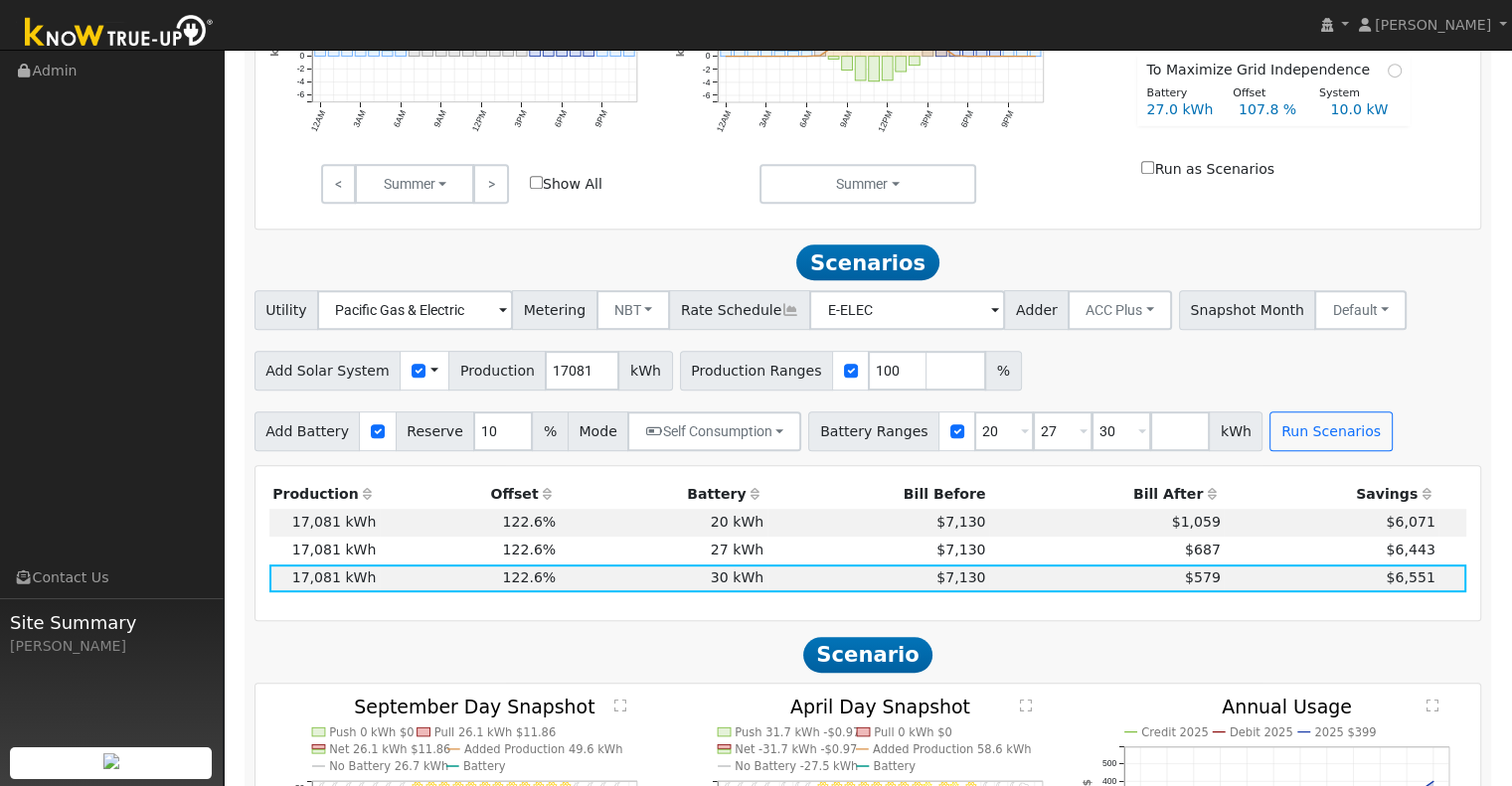
scroll to position [908, 0]
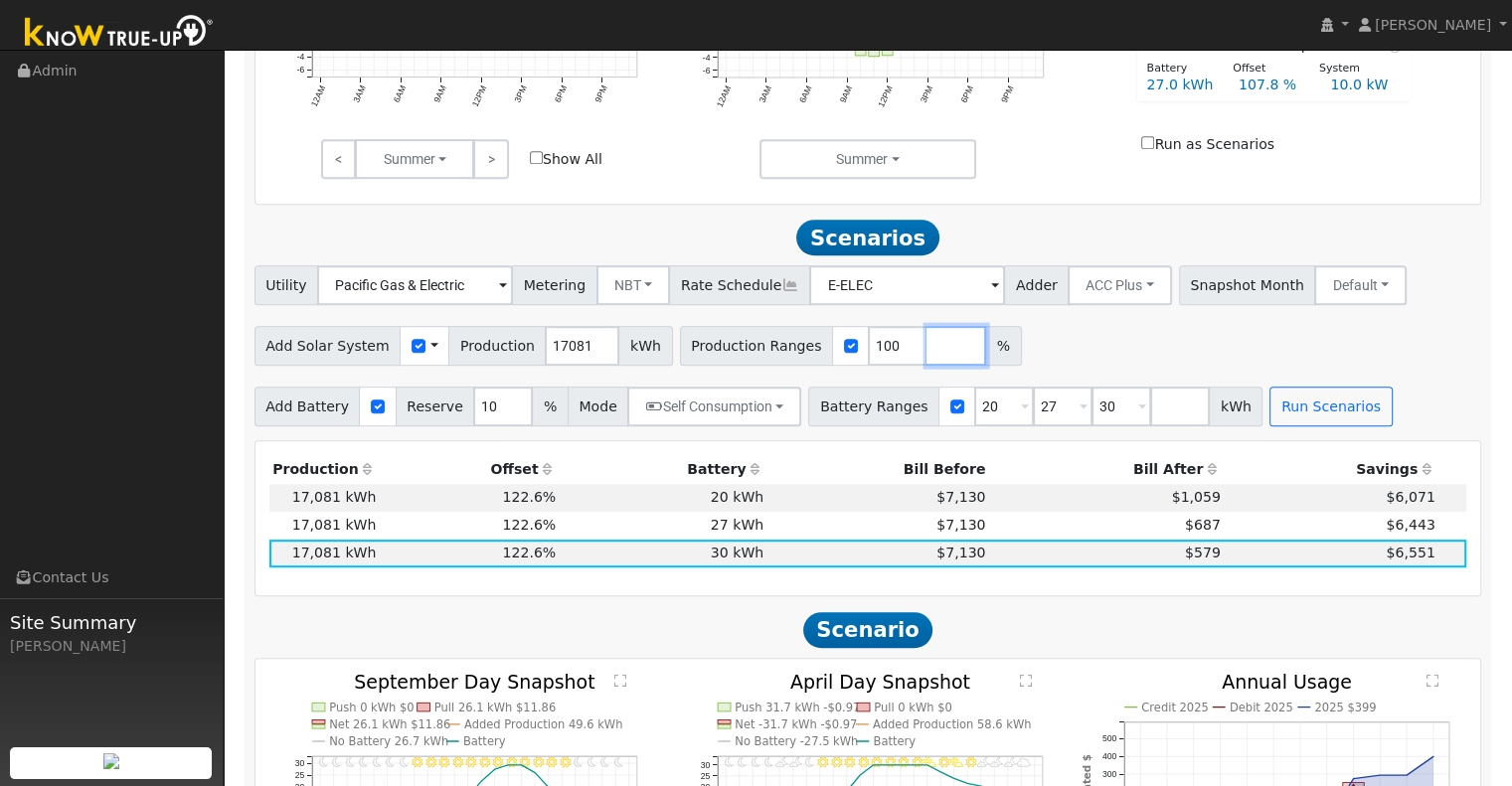
click at [927, 352] on input "number" at bounding box center [957, 346] width 60 height 40
type input "110"
click at [1187, 346] on div "Add Solar System Use CSV Data Production 17081 kWh Production Ranges 100 110 %" at bounding box center [868, 342] width 1234 height 47
click at [1293, 414] on button "Run Scenarios" at bounding box center [1330, 406] width 122 height 40
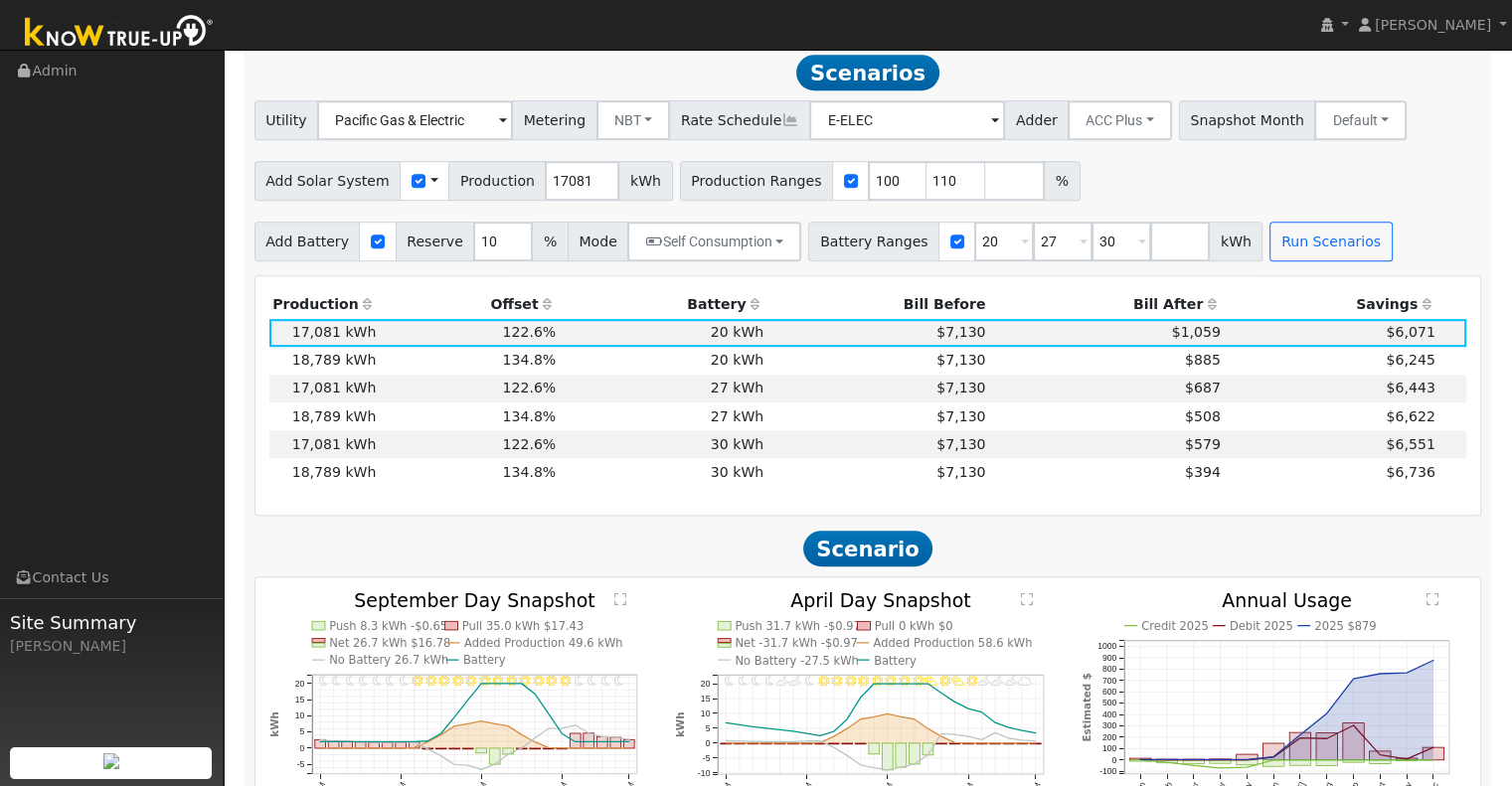
scroll to position [1074, 0]
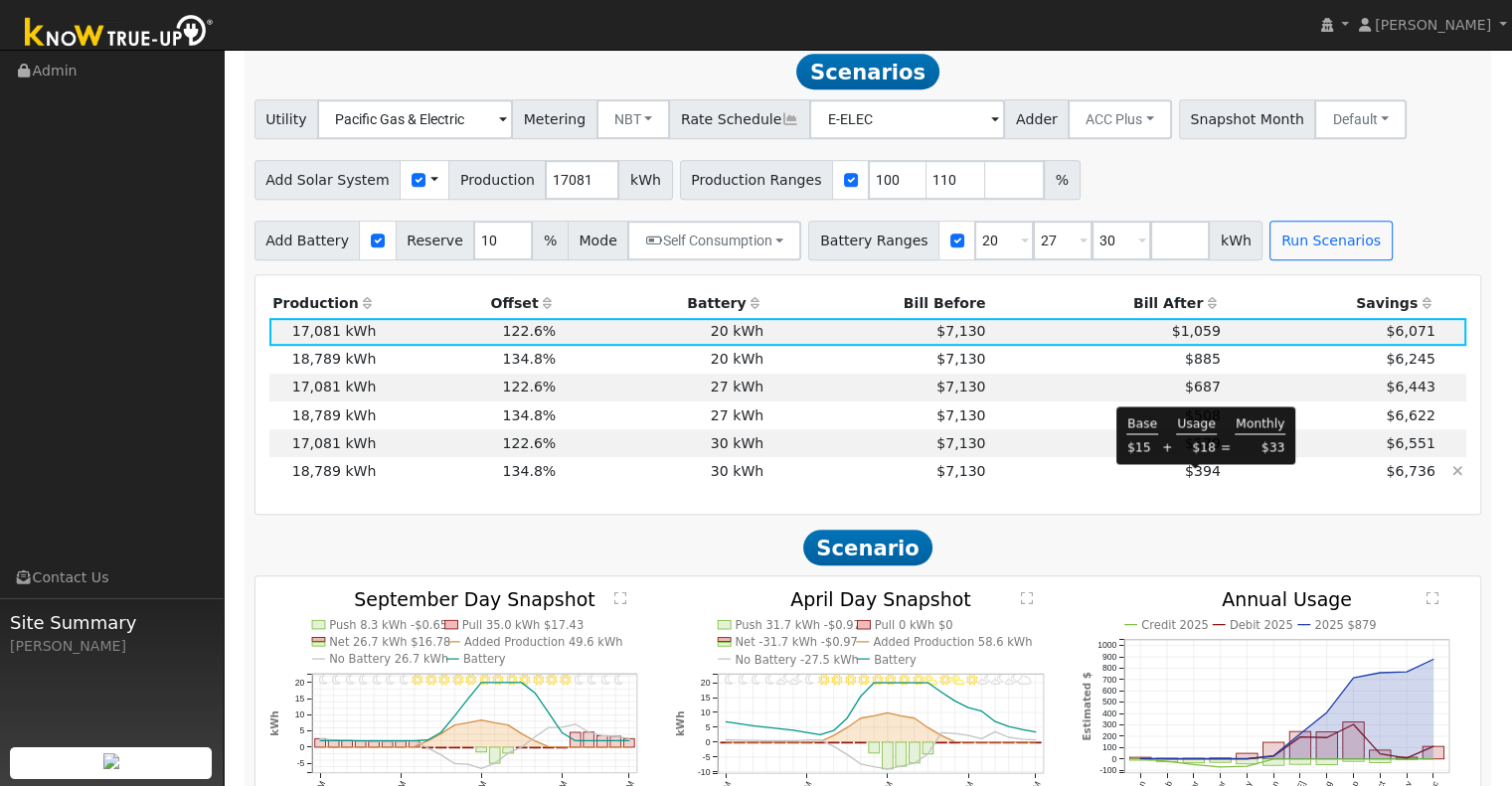
click at [1194, 479] on span "$394" at bounding box center [1202, 471] width 36 height 16
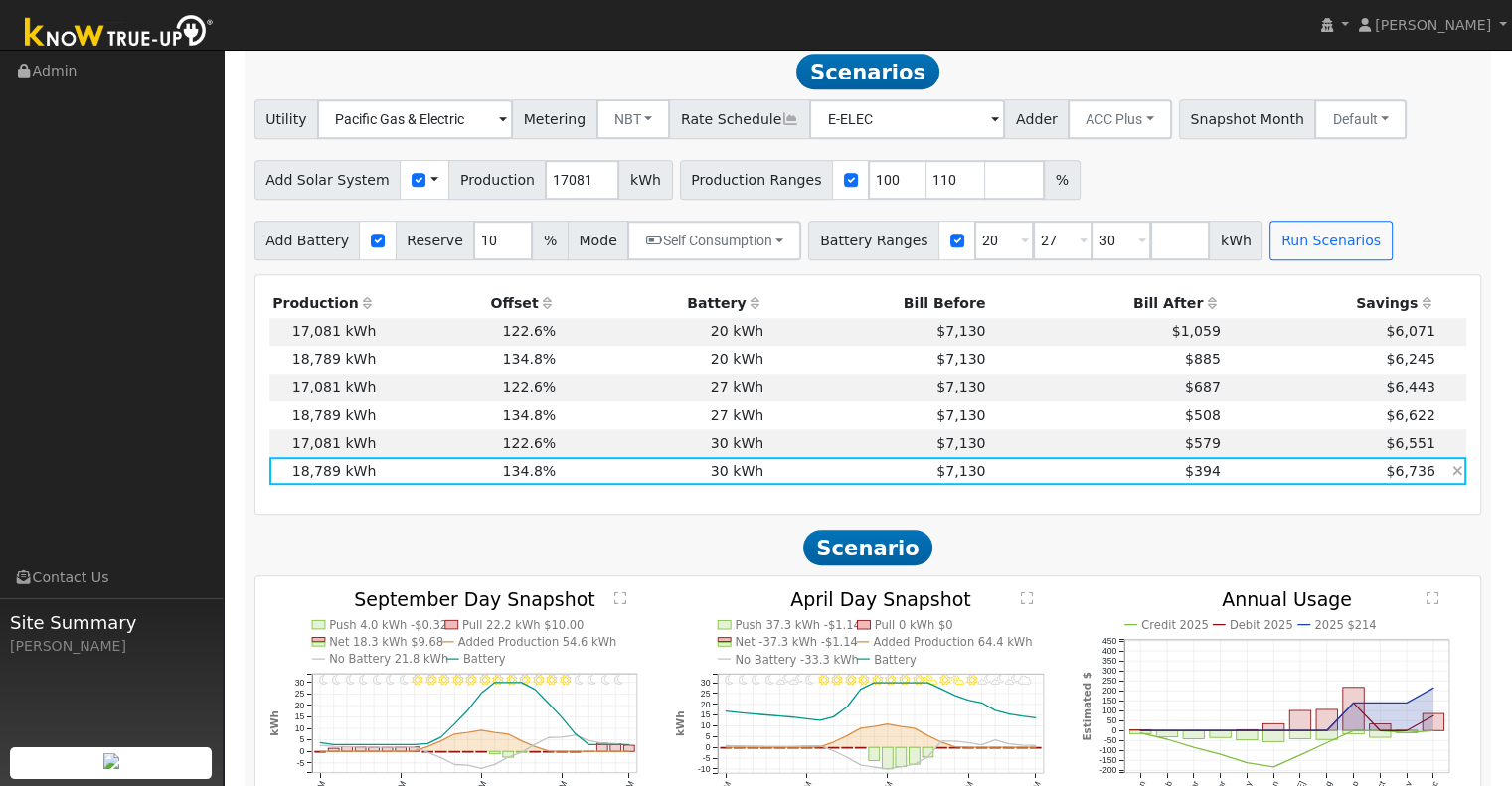
click at [1065, 478] on td "$394" at bounding box center [1106, 471] width 235 height 28
click at [1088, 485] on td "$394" at bounding box center [1106, 471] width 235 height 28
drag, startPoint x: 571, startPoint y: 182, endPoint x: 505, endPoint y: 186, distance: 66.1
click at [505, 186] on div "Add Solar System Use CSV Data Production 17081 kWh" at bounding box center [463, 180] width 418 height 40
type input "18515"
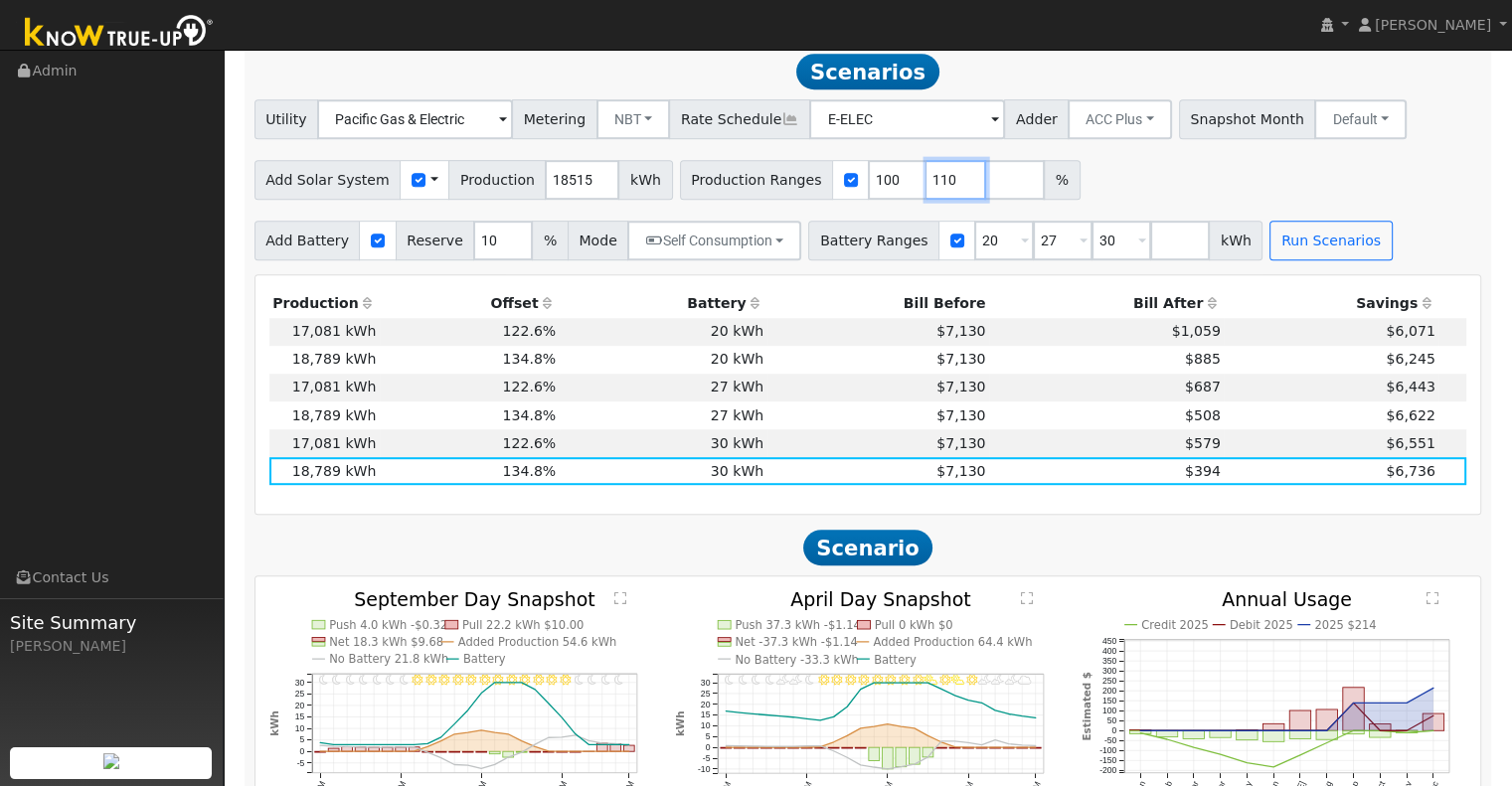
click at [927, 190] on input "110" at bounding box center [957, 180] width 60 height 40
type input "1"
click at [974, 247] on input "20" at bounding box center [1004, 241] width 60 height 40
type input "27"
type input "30"
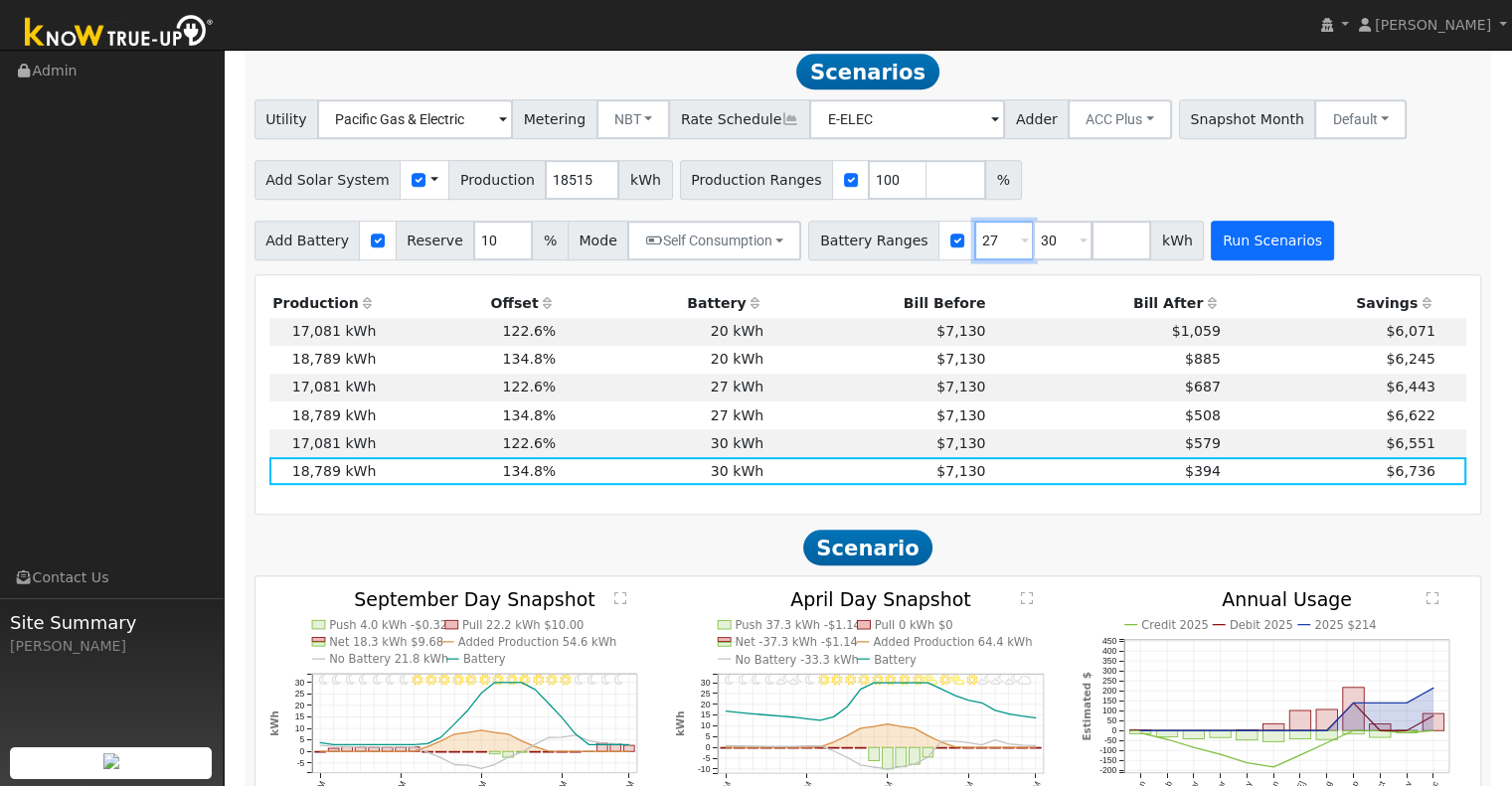
type input "27"
click at [1220, 251] on button "Run Scenarios" at bounding box center [1271, 241] width 122 height 40
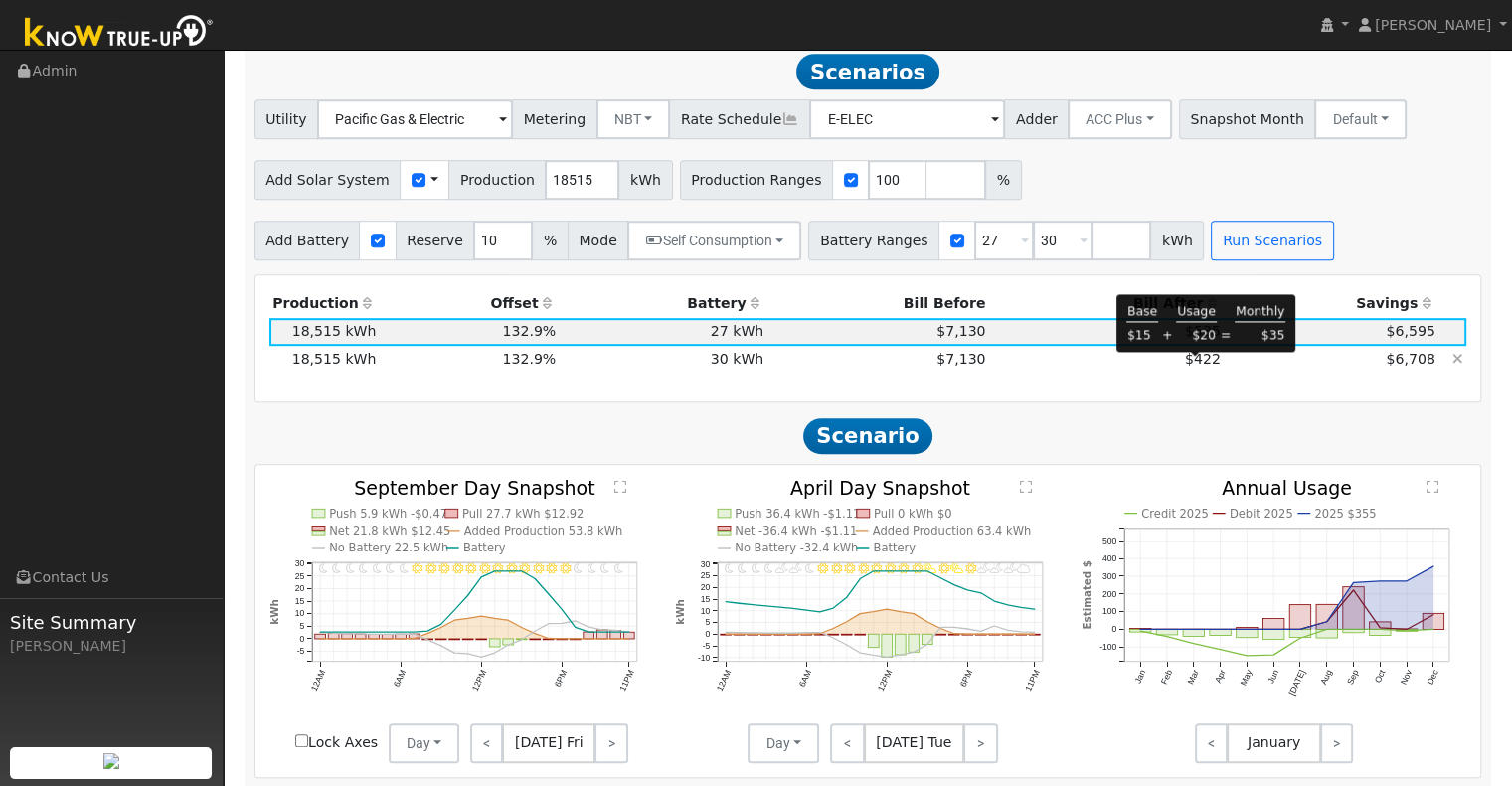
click at [1208, 367] on span "$422" at bounding box center [1202, 359] width 36 height 16
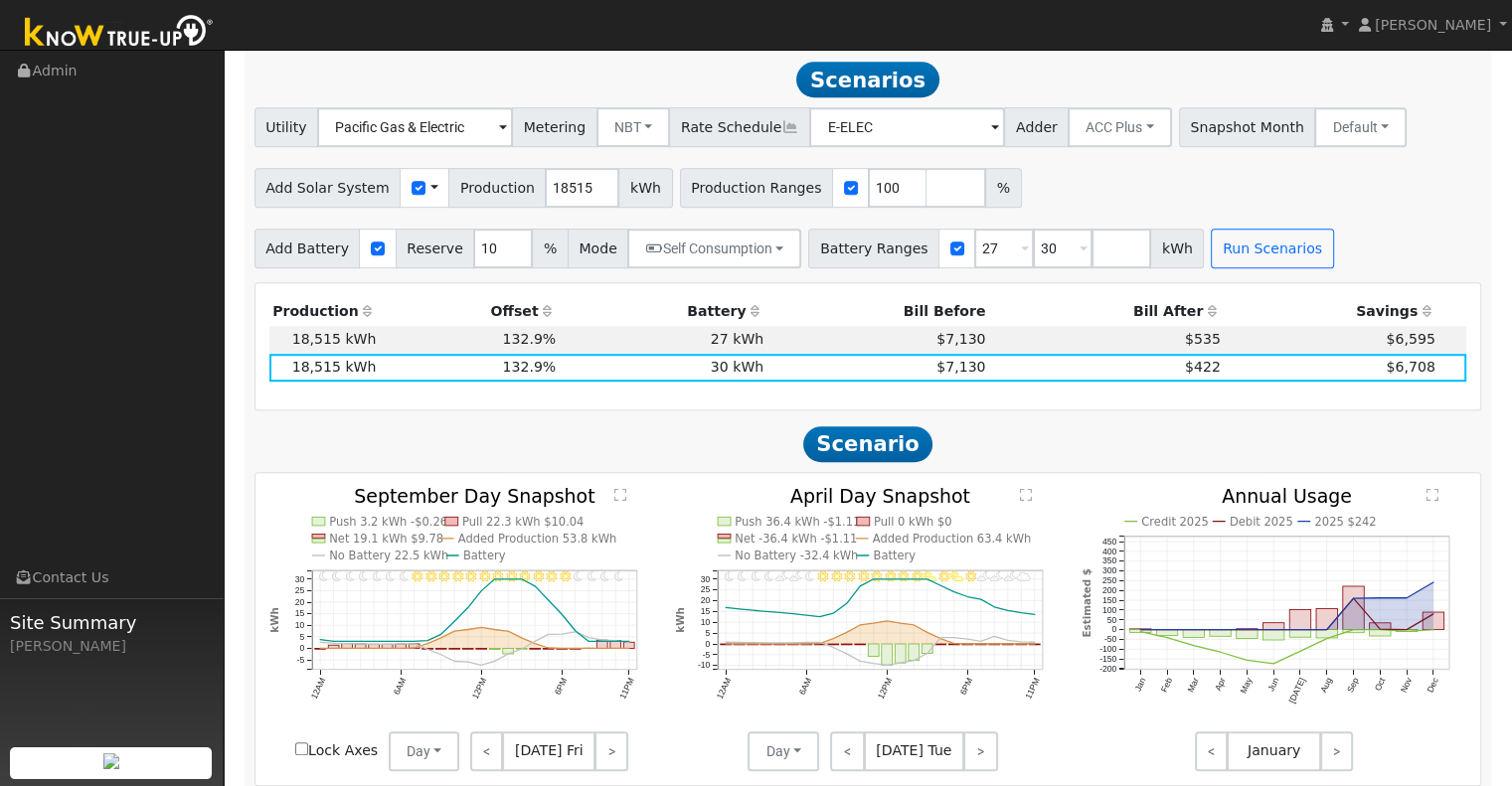
scroll to position [1107, 0]
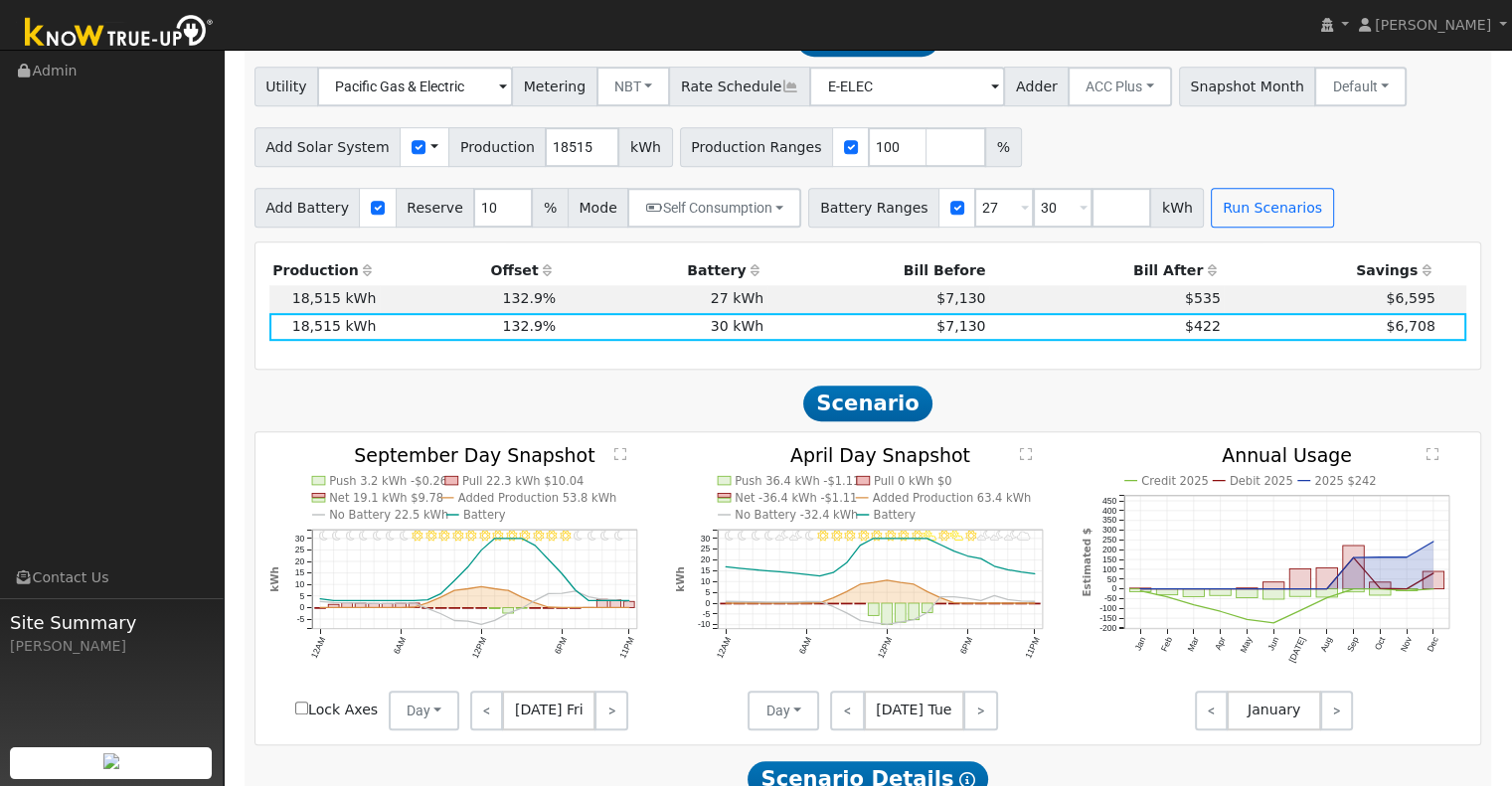
click at [1212, 369] on div "Production Offset Battery Reserve Mode ACC Push Incentive Bill Before Bill Afte…" at bounding box center [868, 306] width 1225 height 126
click at [1054, 414] on h2 "Scenario" at bounding box center [868, 402] width 1227 height 37
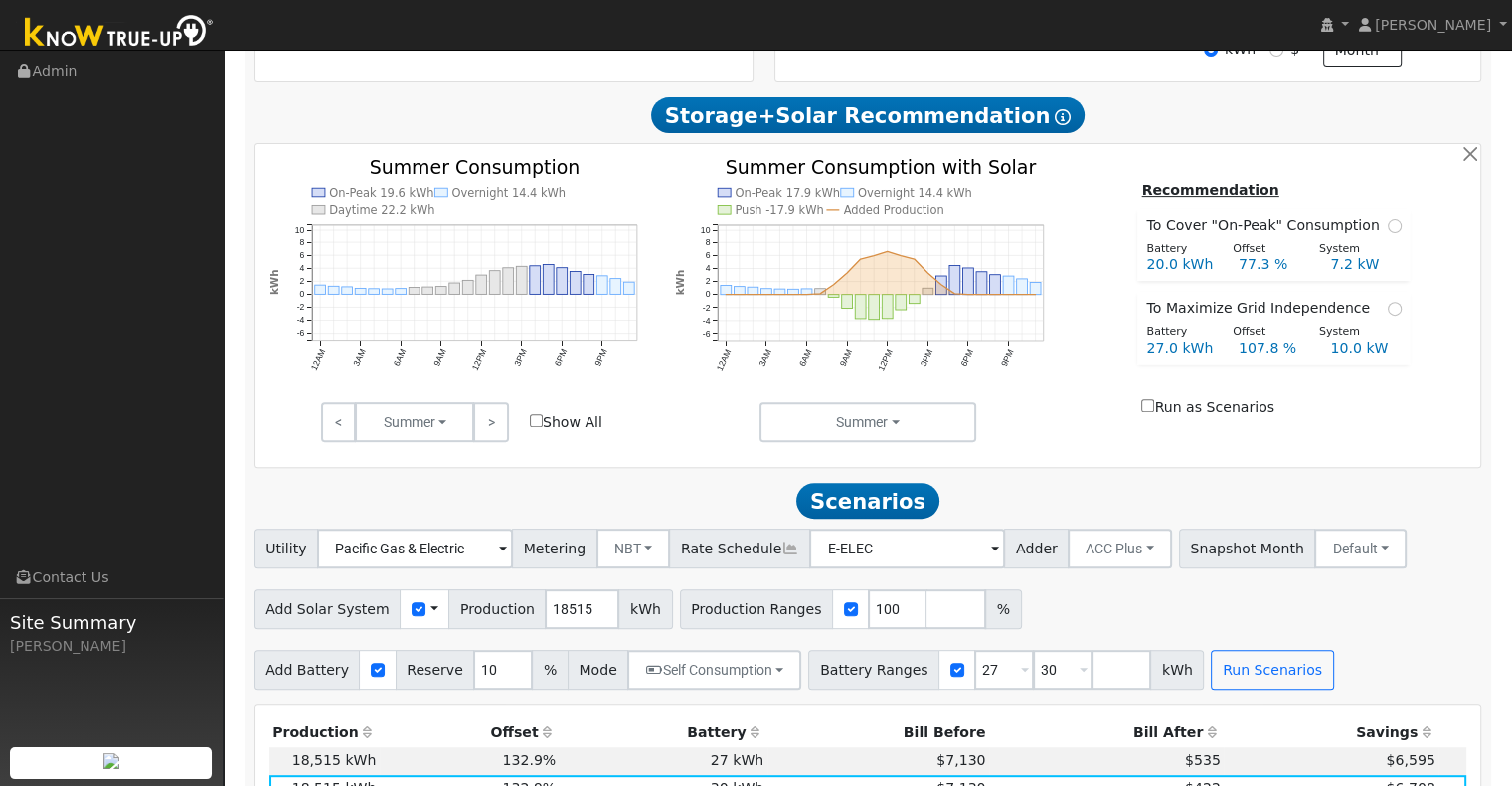
scroll to position [642, 0]
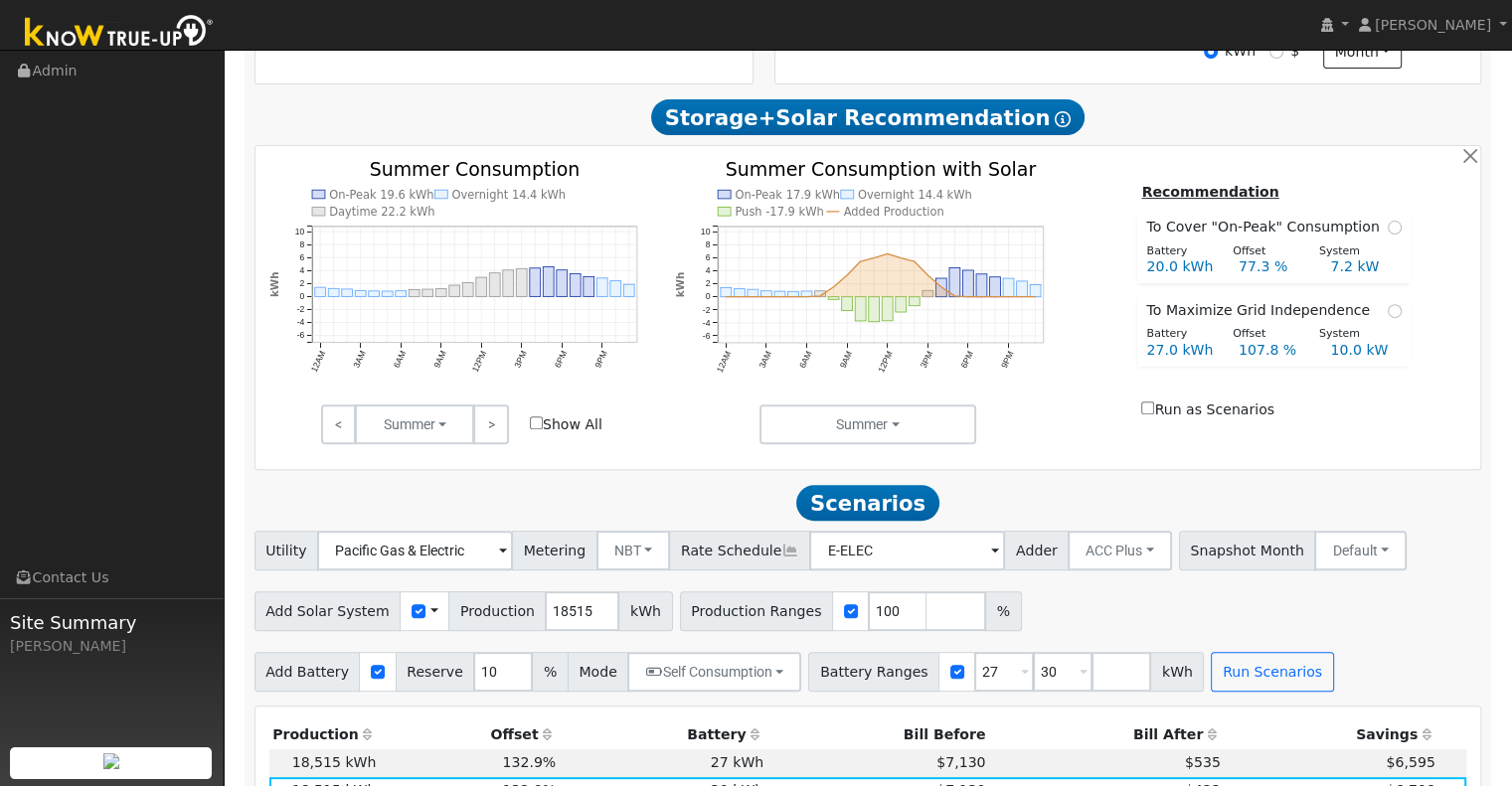
click at [618, 106] on h2 "Storage+Solar Recommendation Show Help" at bounding box center [868, 118] width 1227 height 37
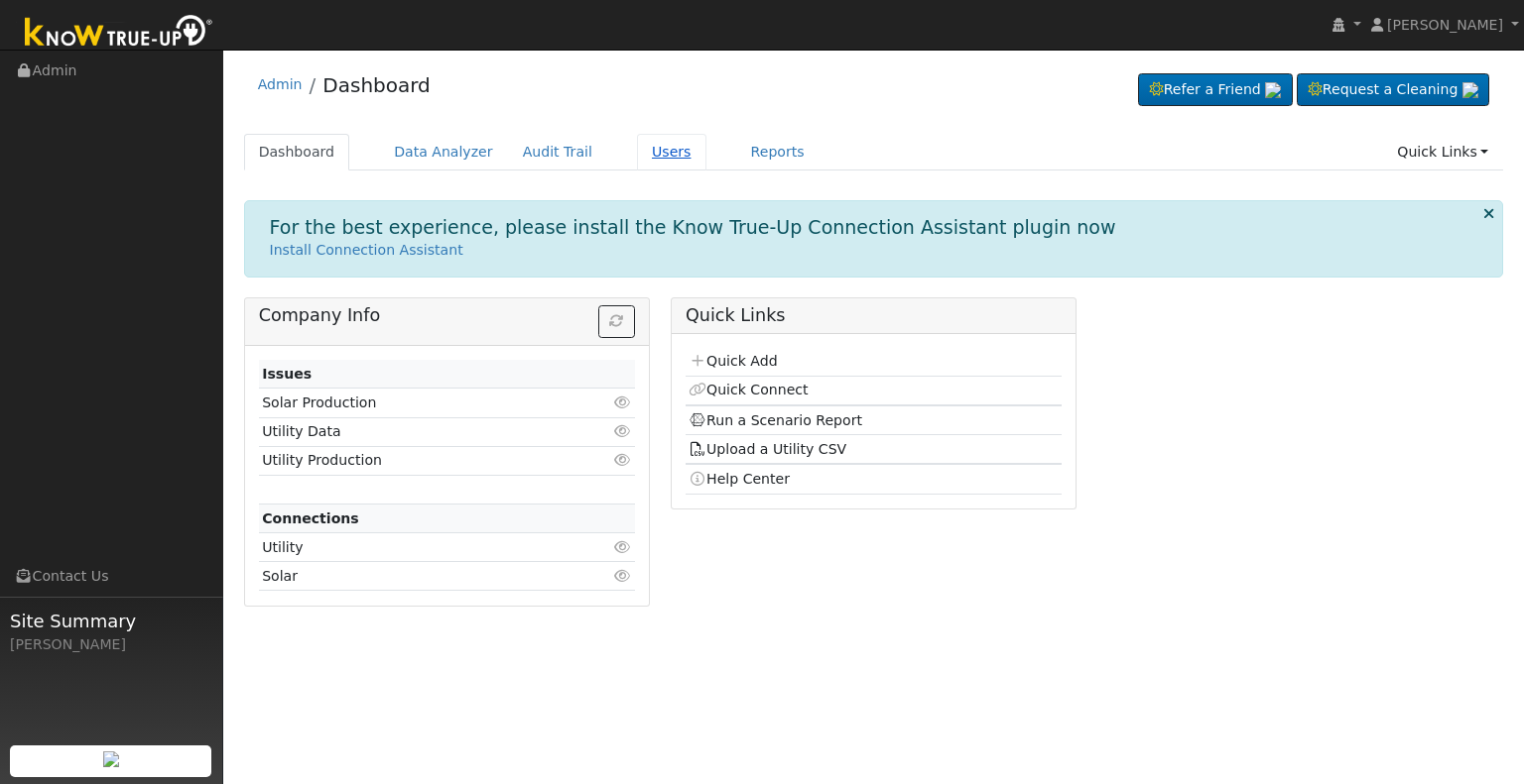
click at [646, 142] on link "Users" at bounding box center [672, 151] width 70 height 37
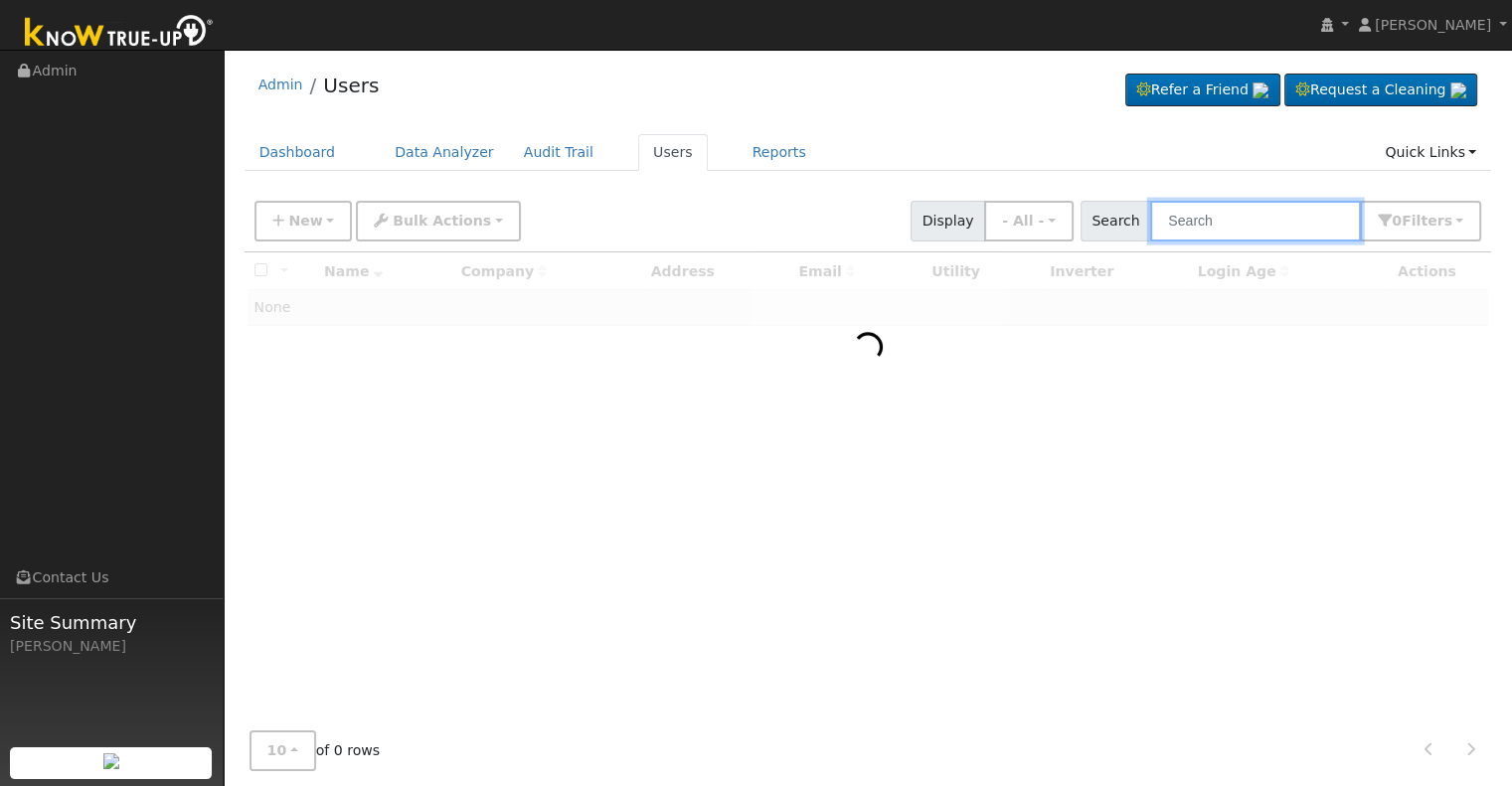
click at [1220, 218] on input "text" at bounding box center [1254, 221] width 211 height 41
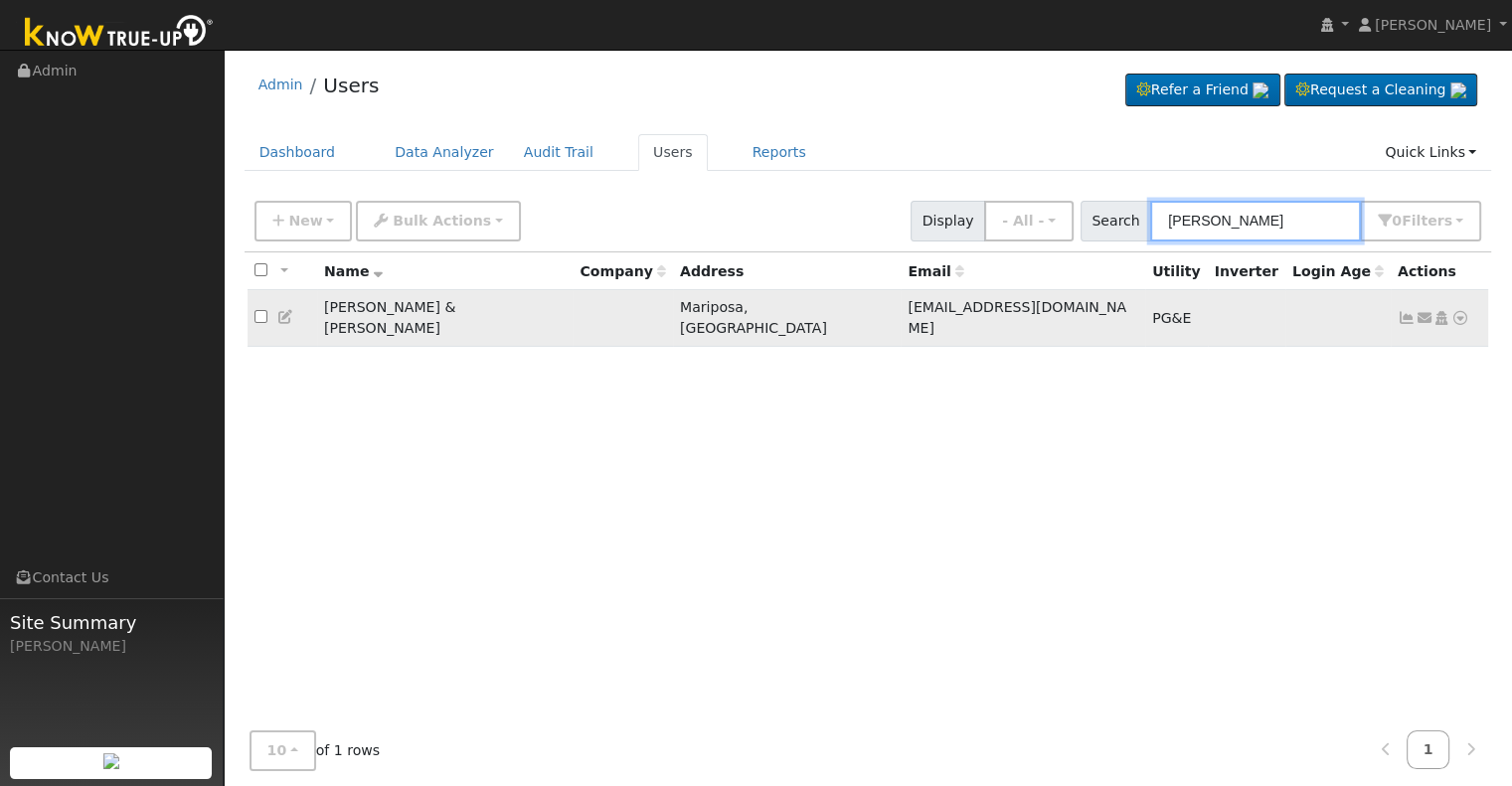
type input "michael shed"
click at [1403, 311] on icon at bounding box center [1406, 318] width 18 height 14
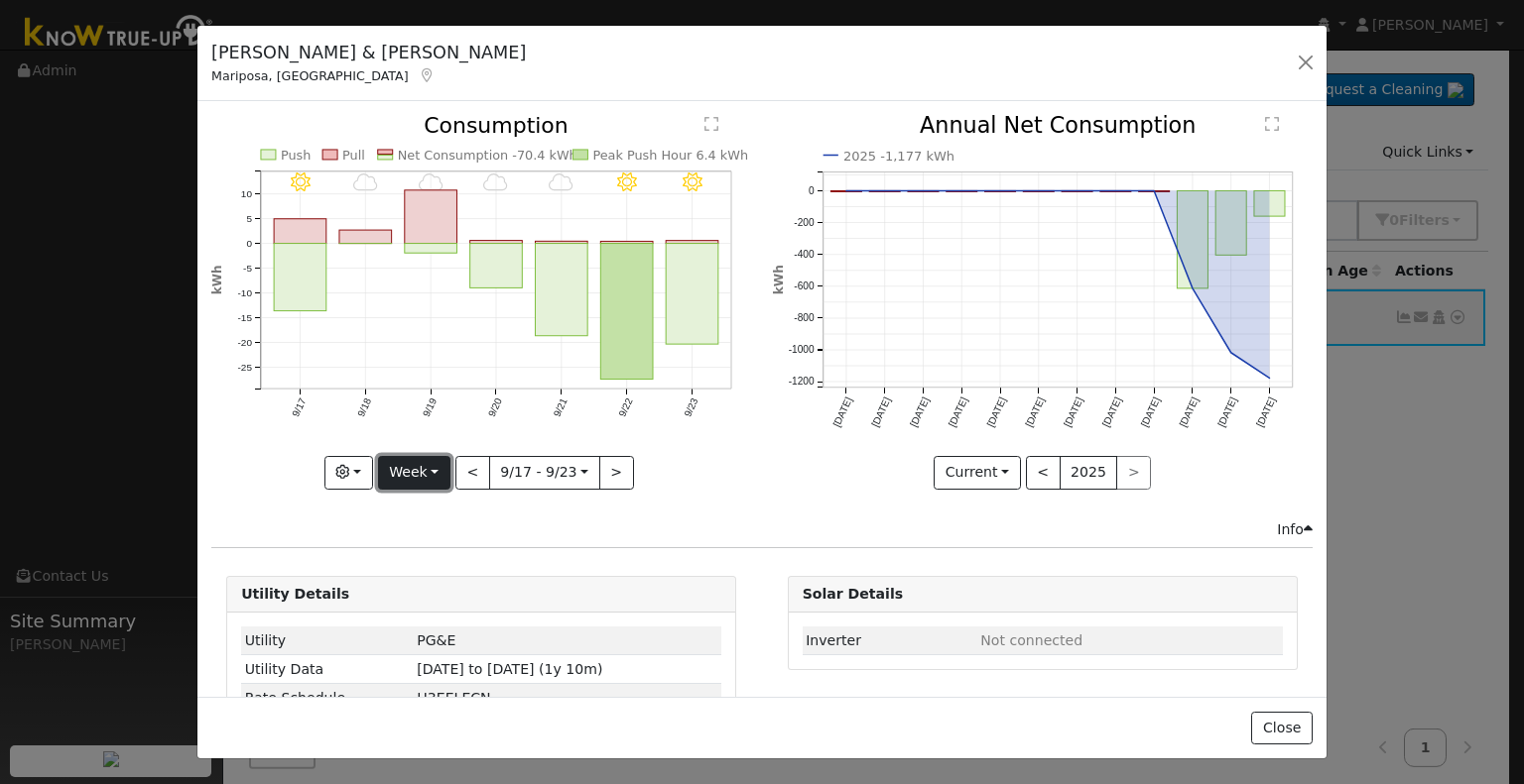
click at [440, 469] on button "Week" at bounding box center [414, 473] width 73 height 34
click at [430, 592] on link "Year" at bounding box center [448, 596] width 138 height 28
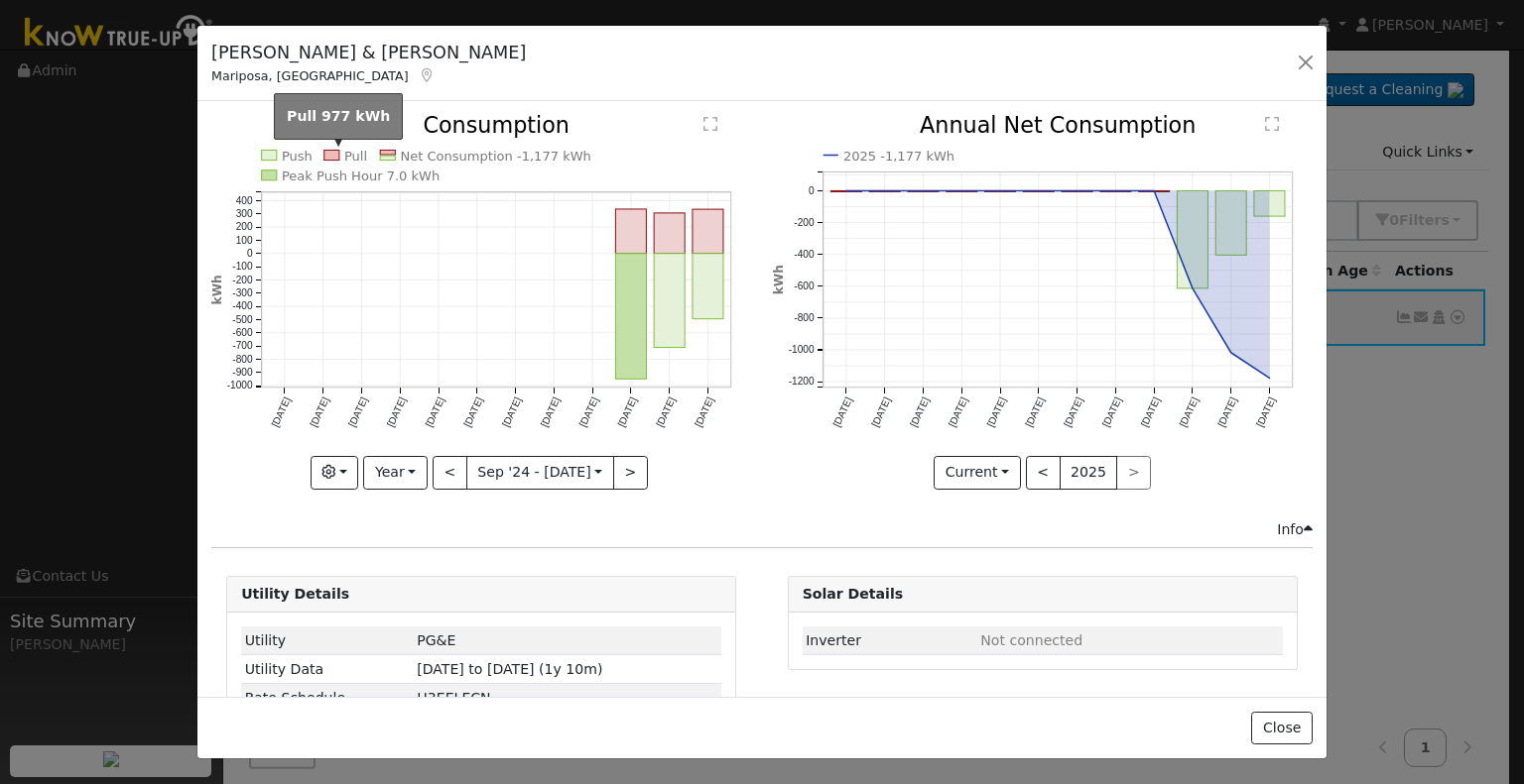
drag, startPoint x: 541, startPoint y: 501, endPoint x: 329, endPoint y: 149, distance: 410.9
click at [329, 150] on rect at bounding box center [331, 155] width 15 height 10
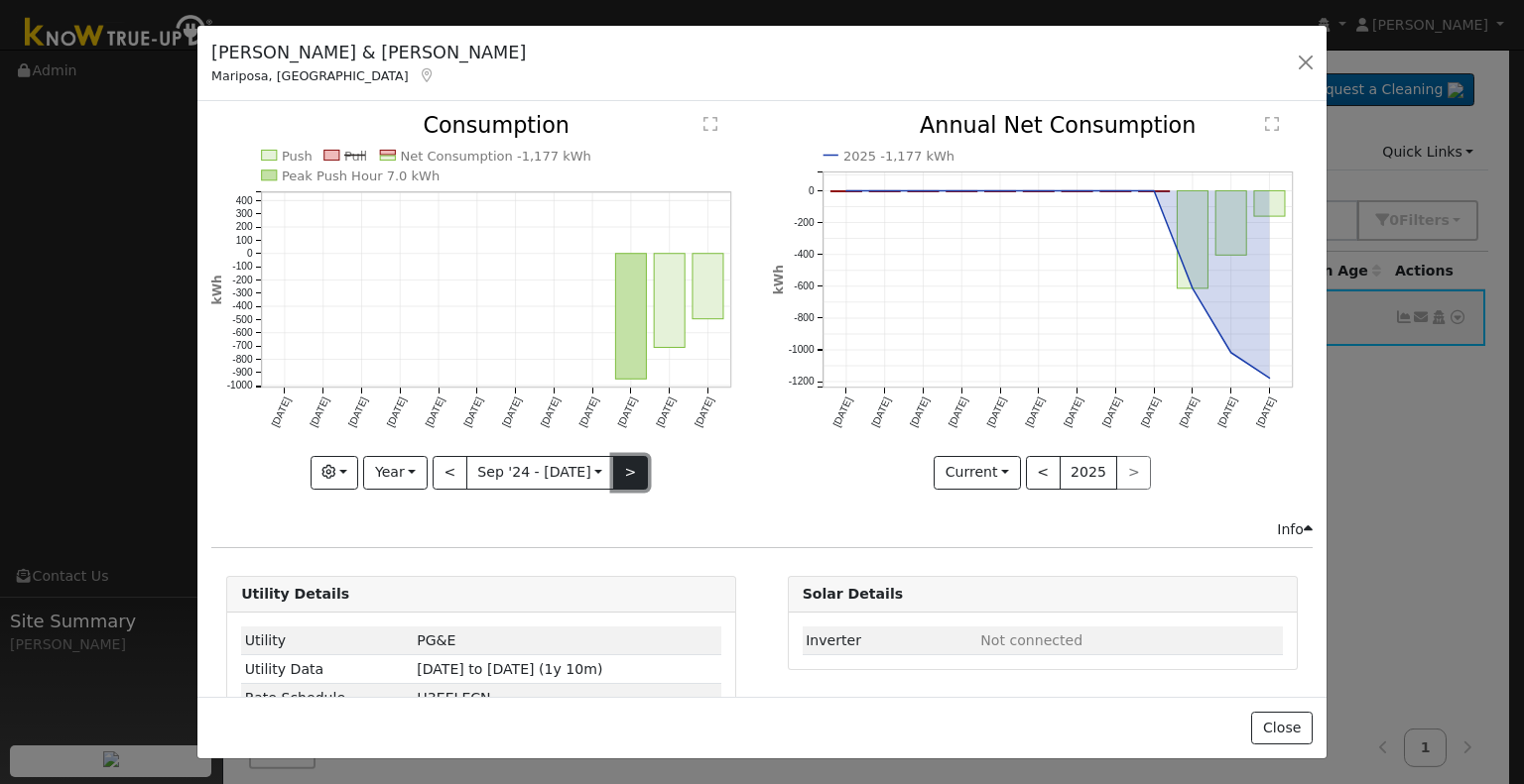
click at [618, 464] on button ">" at bounding box center [630, 473] width 35 height 34
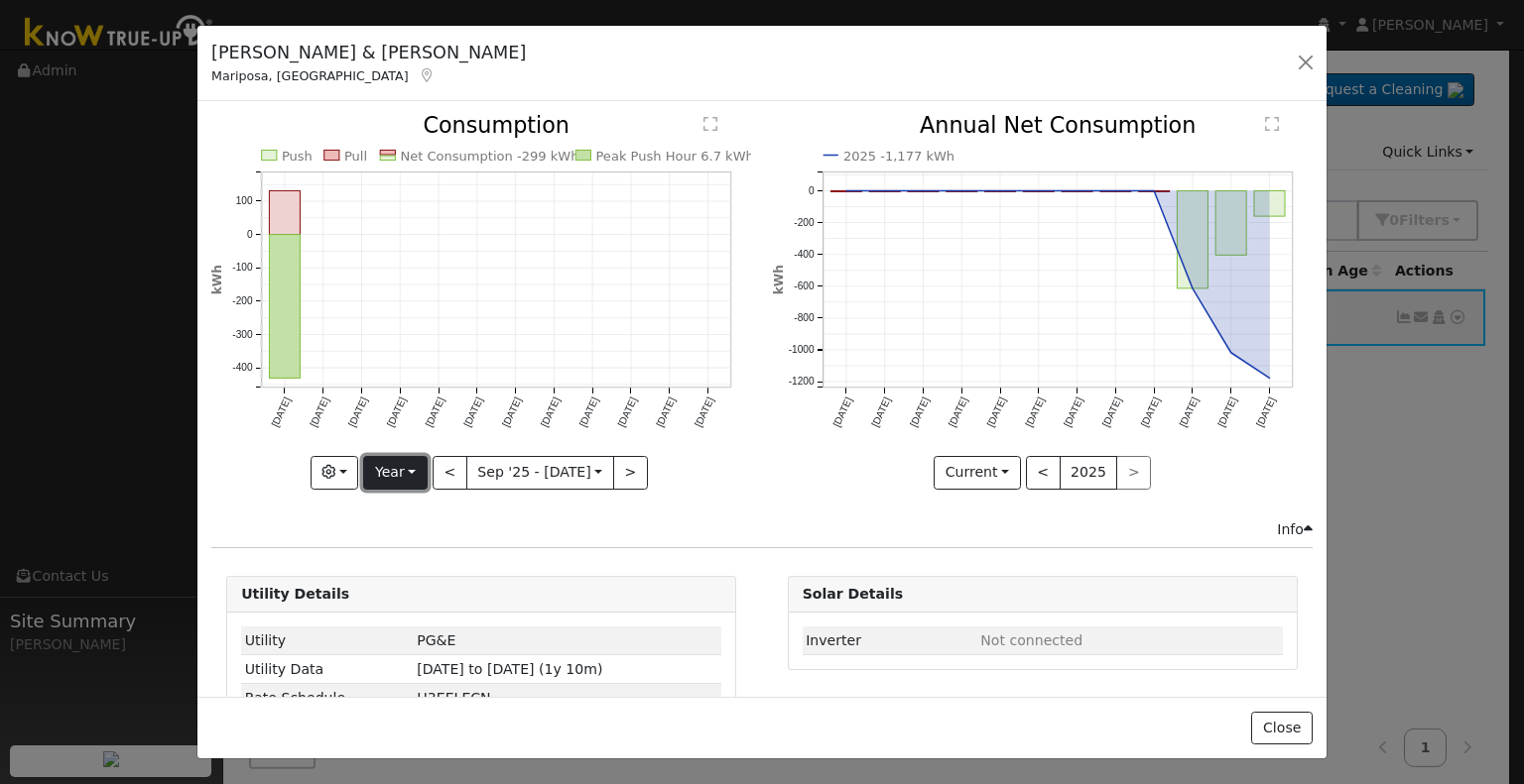
click at [413, 464] on button "Year" at bounding box center [395, 473] width 64 height 34
click at [434, 556] on link "Month" at bounding box center [433, 568] width 138 height 28
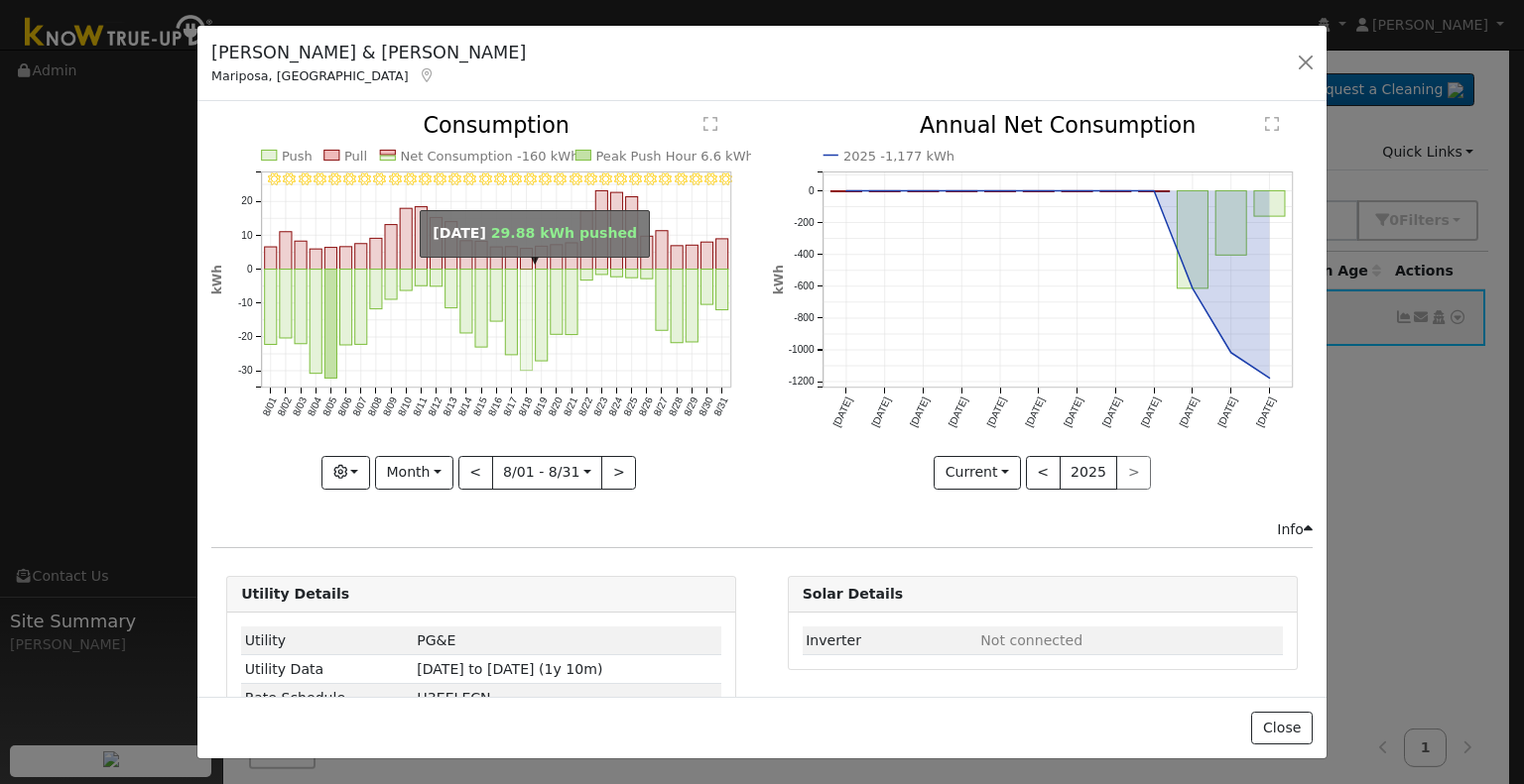
click at [522, 293] on rect "onclick=""" at bounding box center [526, 321] width 12 height 102
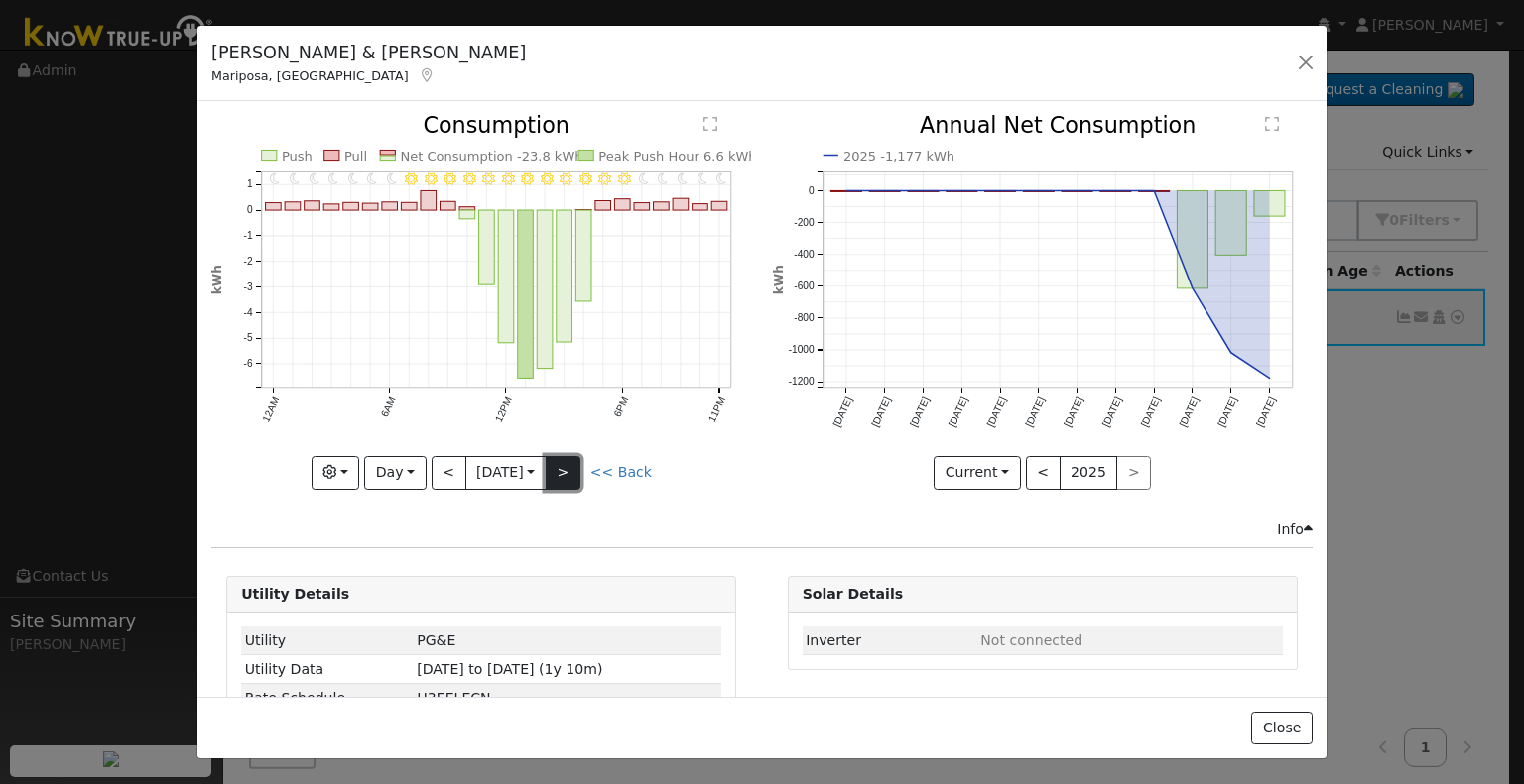
click at [563, 469] on button ">" at bounding box center [562, 473] width 35 height 34
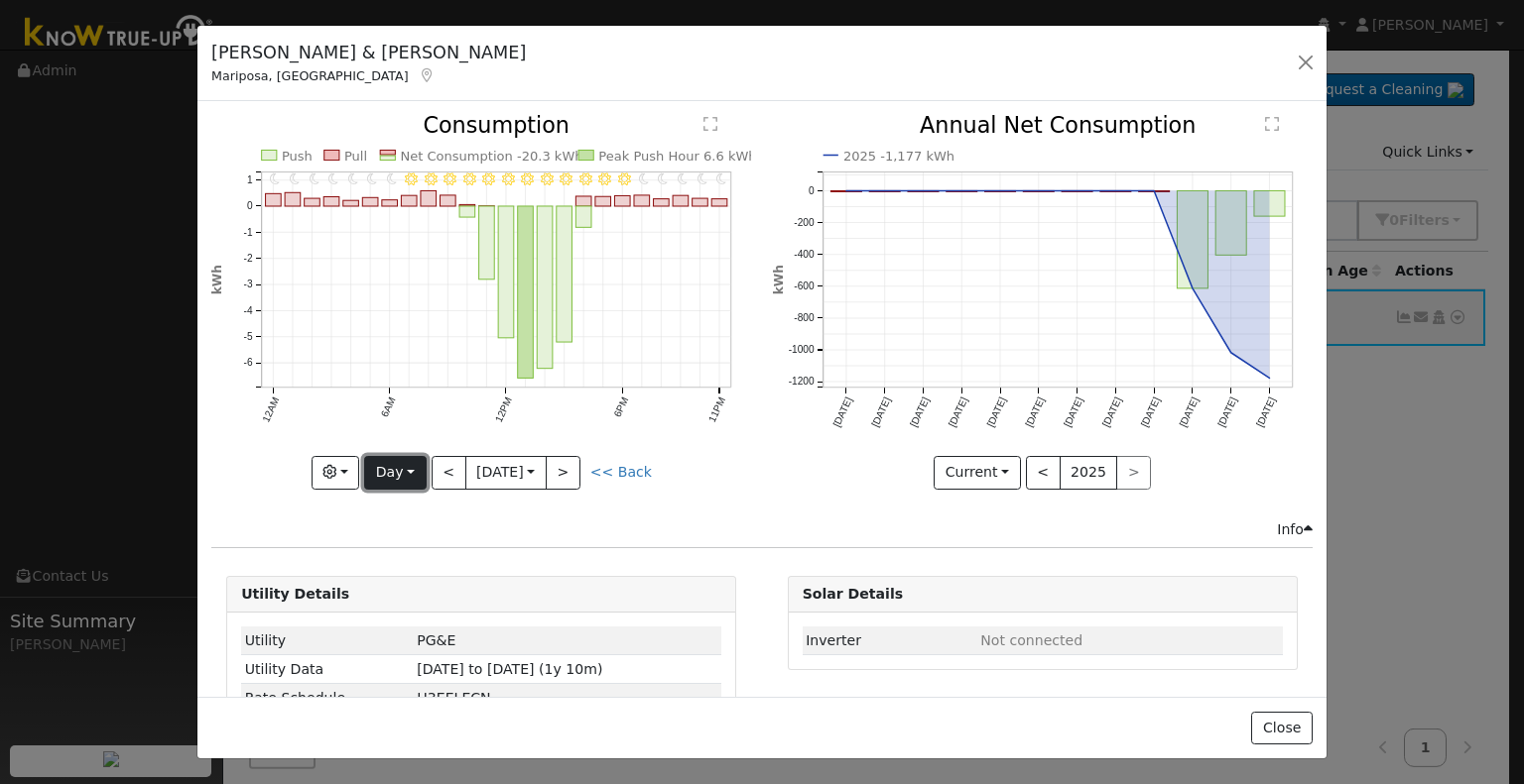
click at [405, 463] on button "Day" at bounding box center [395, 473] width 62 height 34
click at [428, 558] on link "Month" at bounding box center [434, 568] width 138 height 28
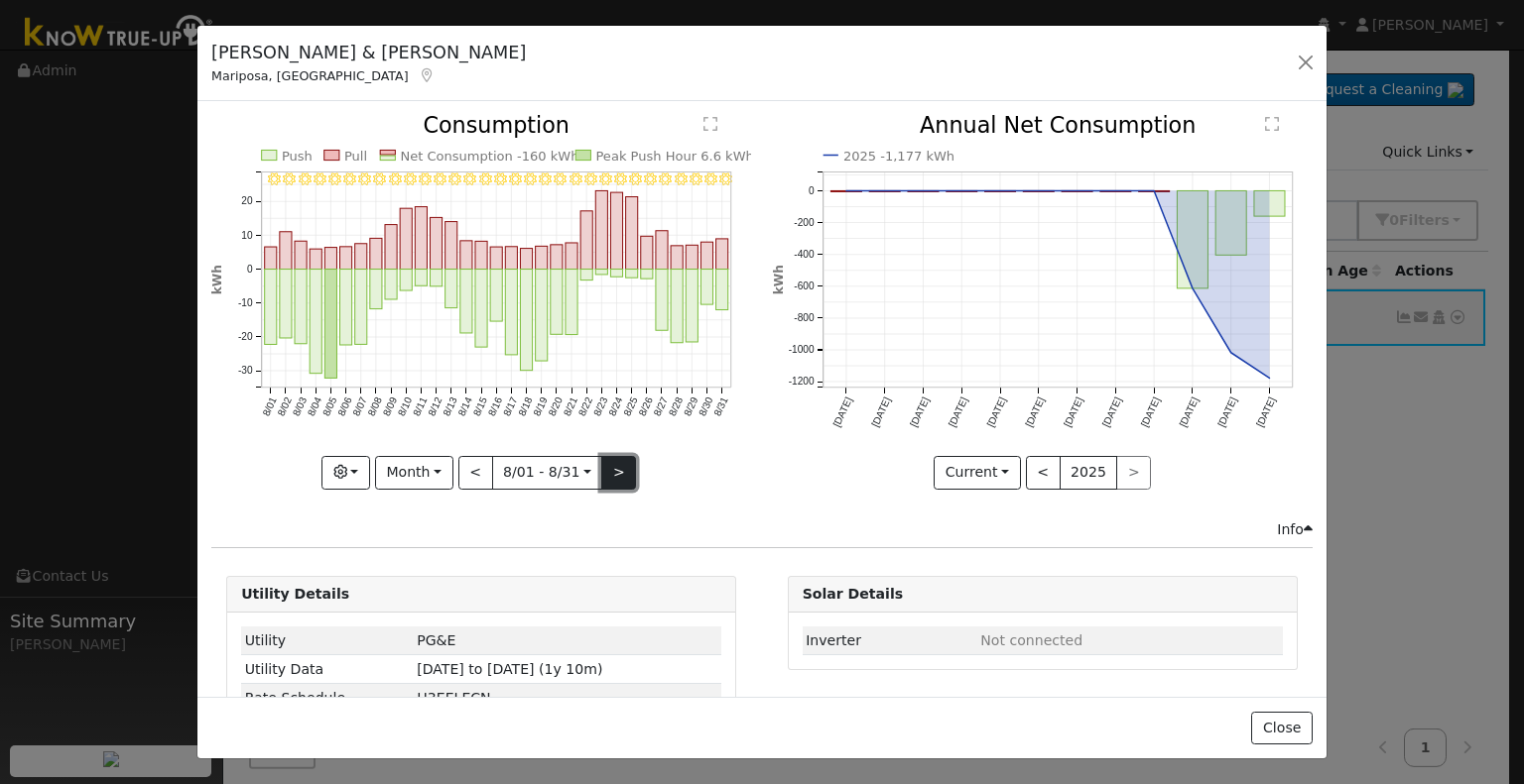
click at [615, 470] on button ">" at bounding box center [618, 473] width 35 height 34
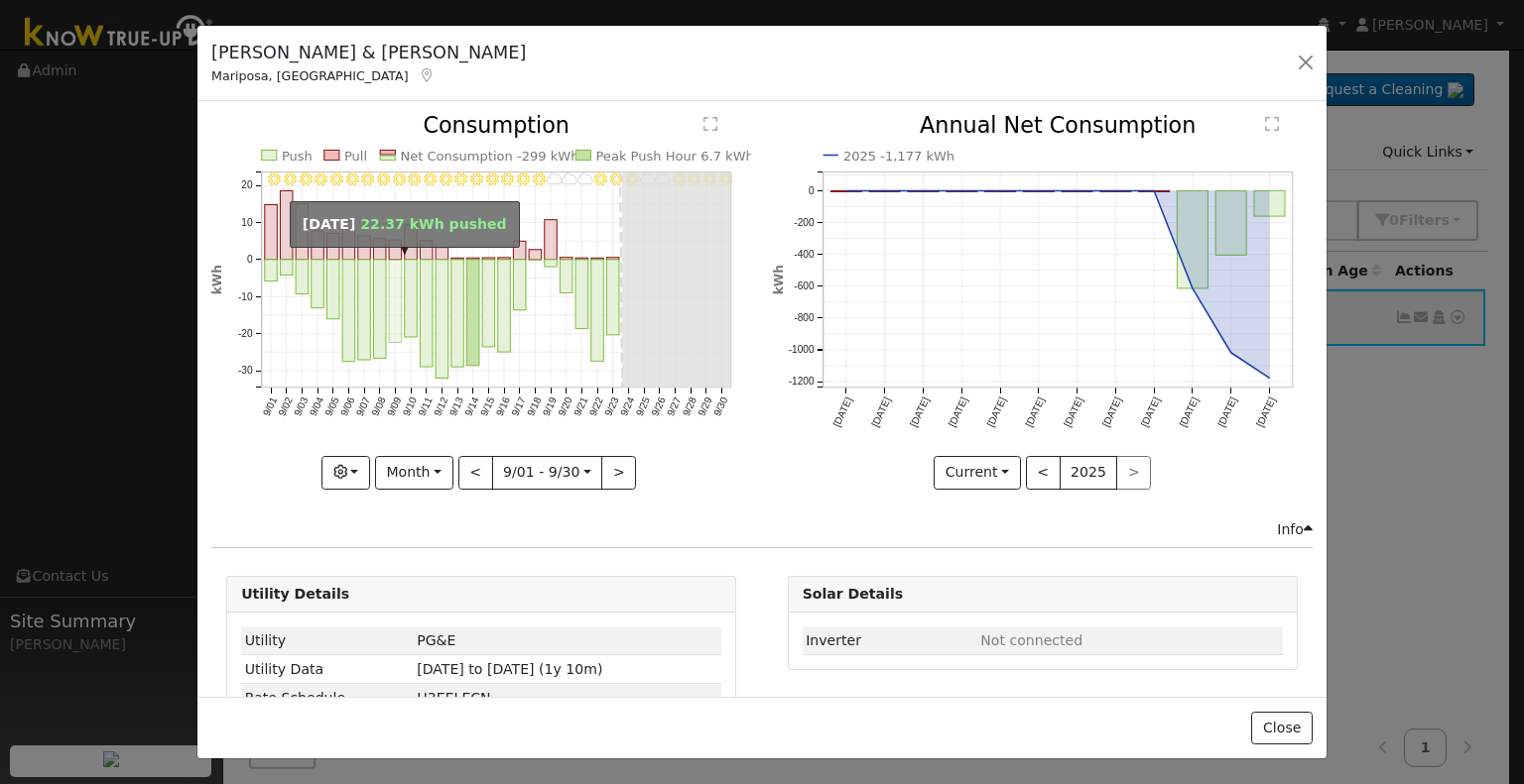
click at [389, 285] on rect "onclick=""" at bounding box center [395, 302] width 13 height 84
type input "2025-09-09"
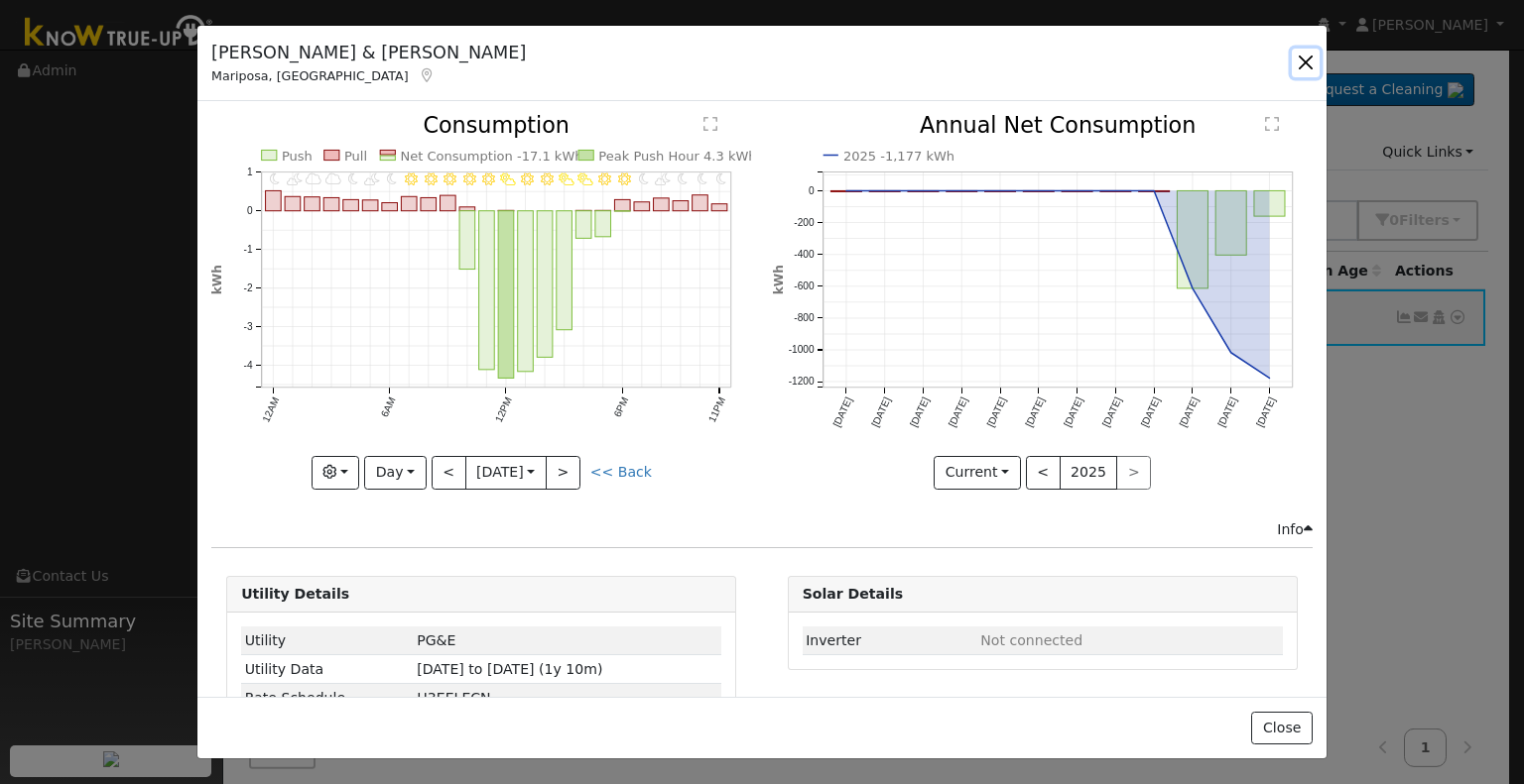
click at [1309, 63] on button "button" at bounding box center [1306, 63] width 28 height 28
